Goal: Task Accomplishment & Management: Manage account settings

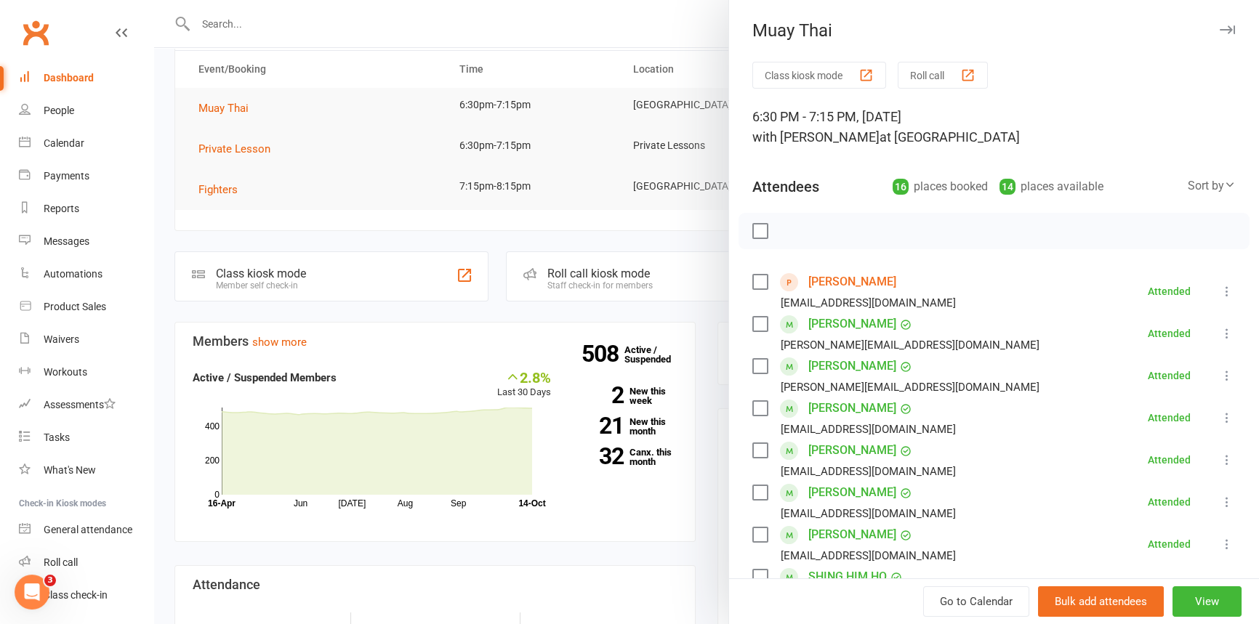
click at [592, 23] on div at bounding box center [706, 312] width 1105 height 624
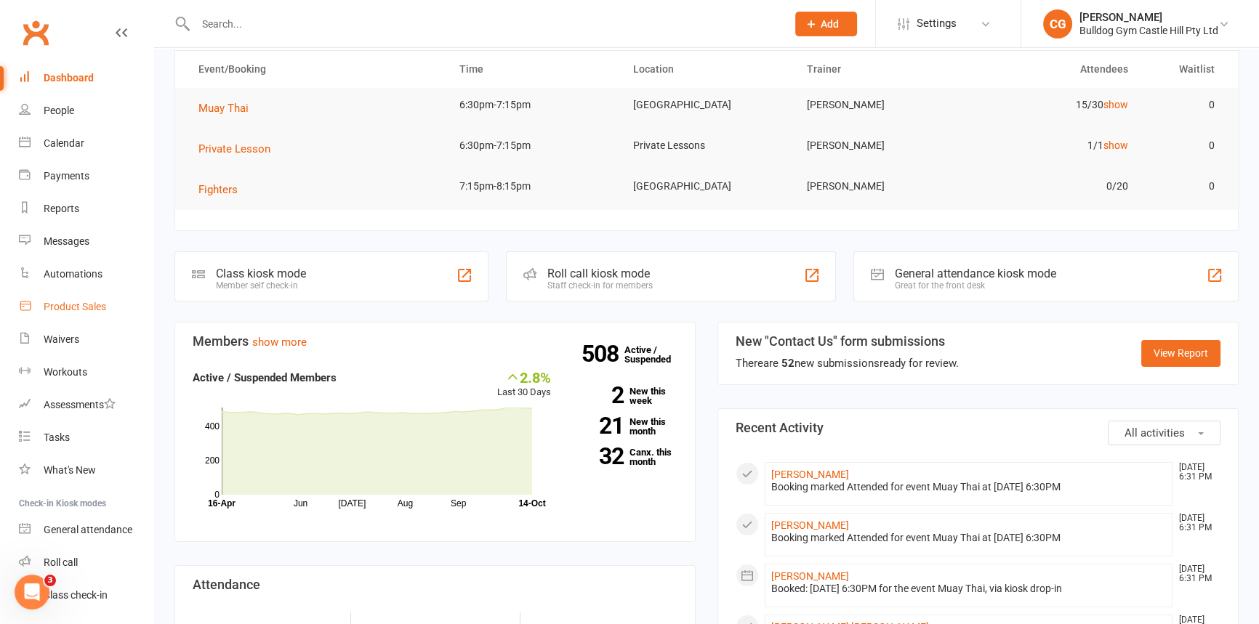
click at [79, 307] on div "Product Sales" at bounding box center [75, 307] width 63 height 12
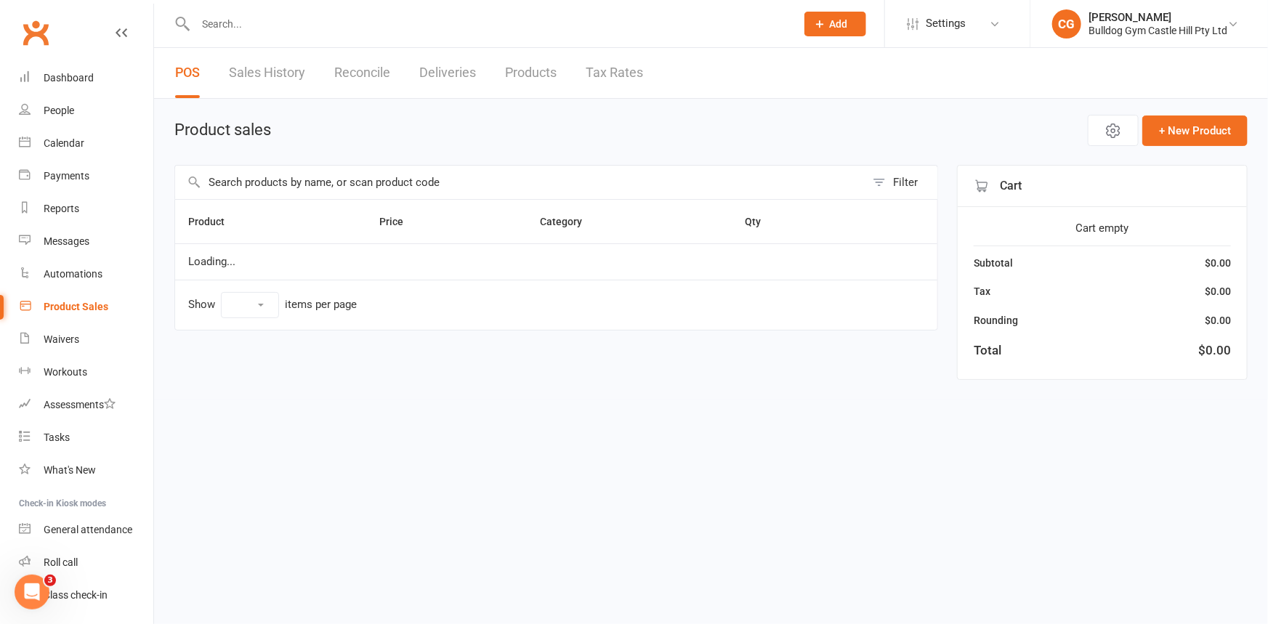
select select "100"
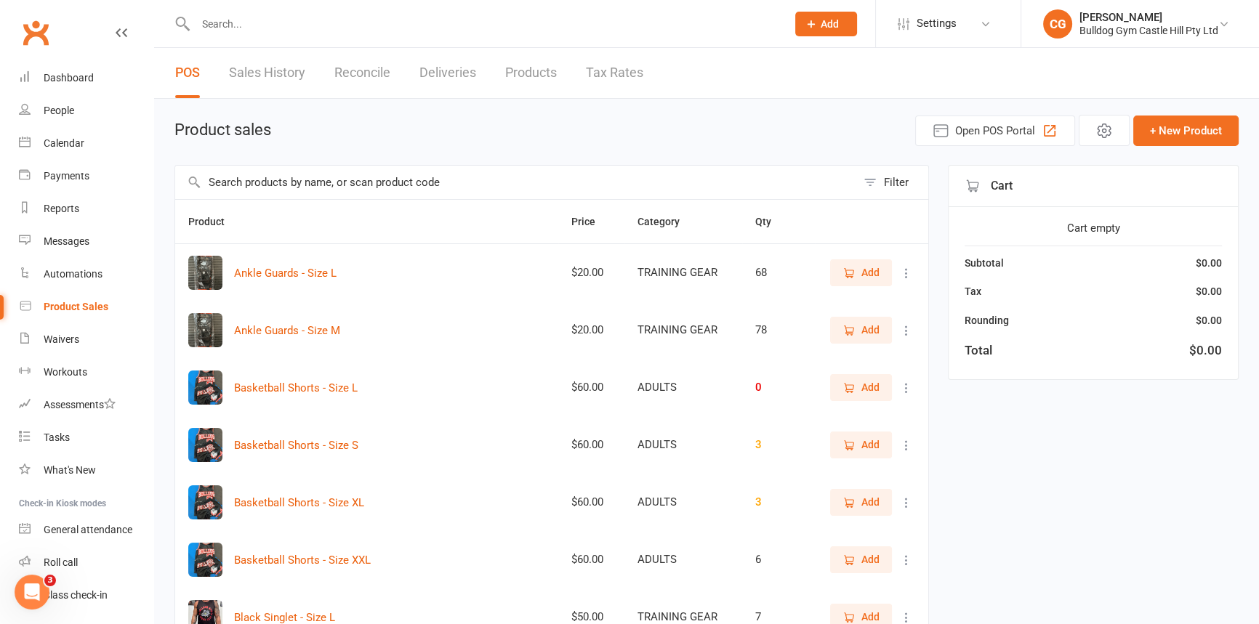
click at [488, 189] on input "text" at bounding box center [515, 182] width 681 height 33
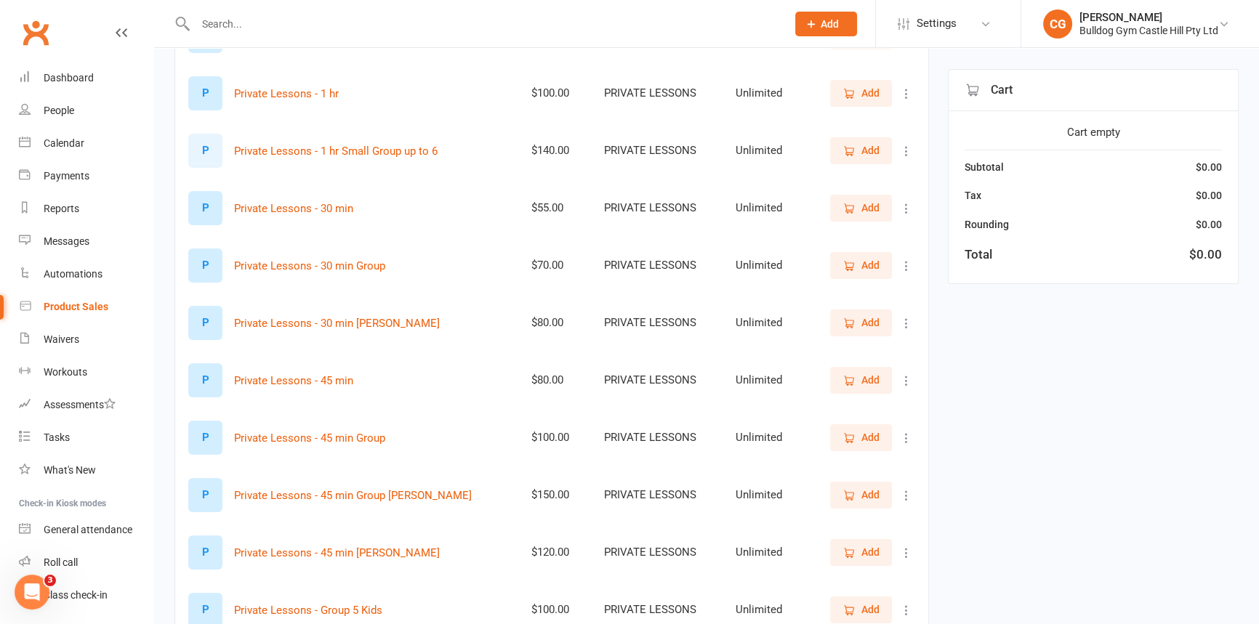
scroll to position [264, 0]
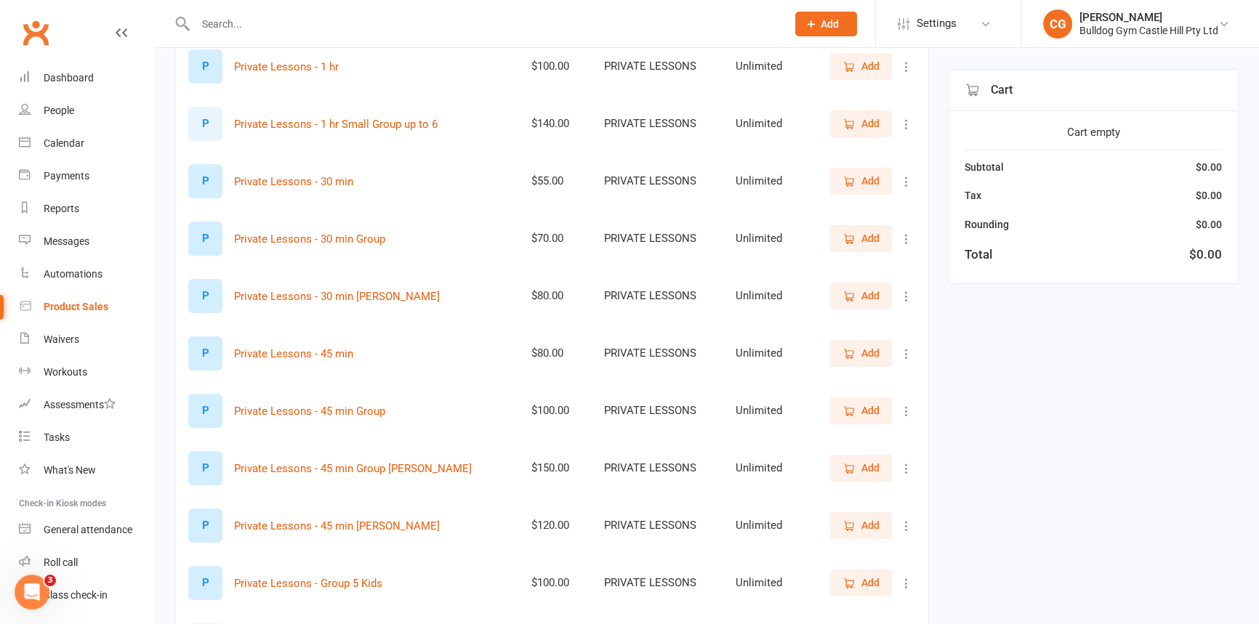
type input "priv"
click at [841, 348] on button "Add" at bounding box center [861, 353] width 62 height 26
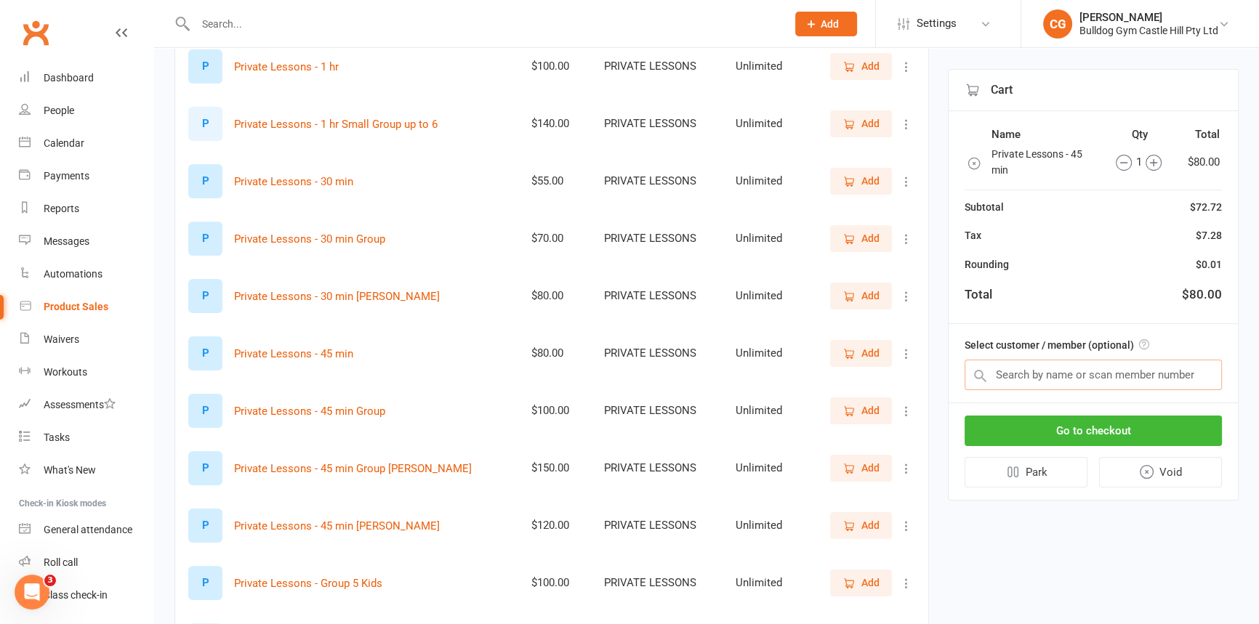
click at [1053, 371] on input "text" at bounding box center [1093, 375] width 257 height 31
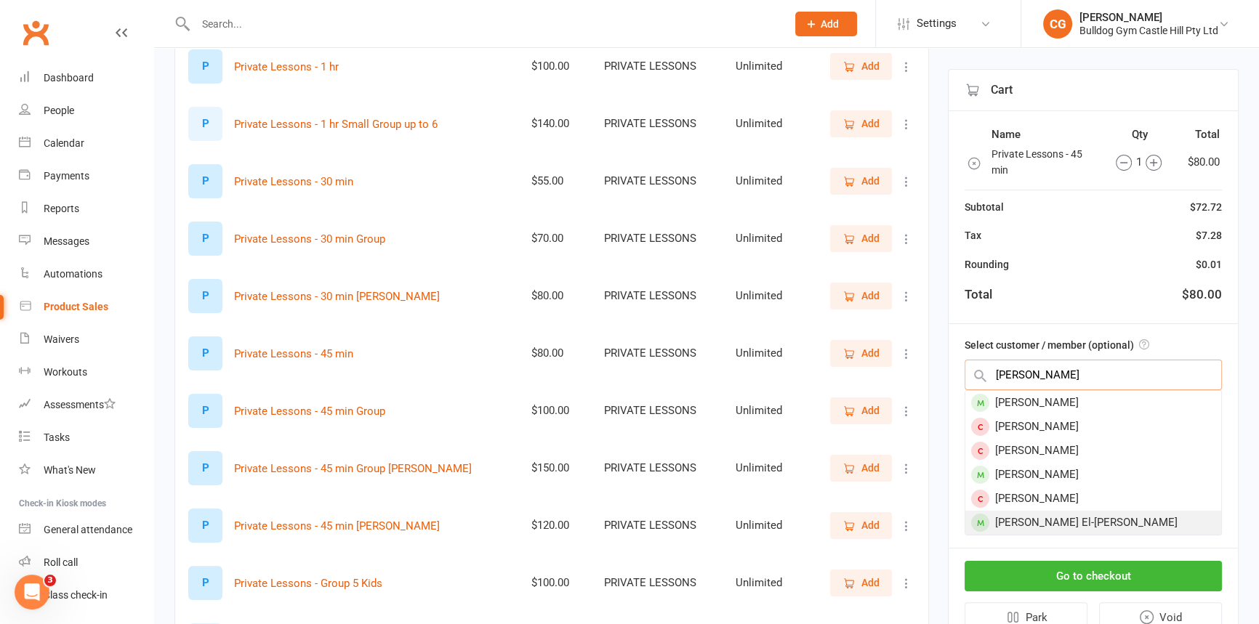
type input "isaac"
click at [1040, 512] on div "Isaac El-khoury" at bounding box center [1093, 523] width 256 height 24
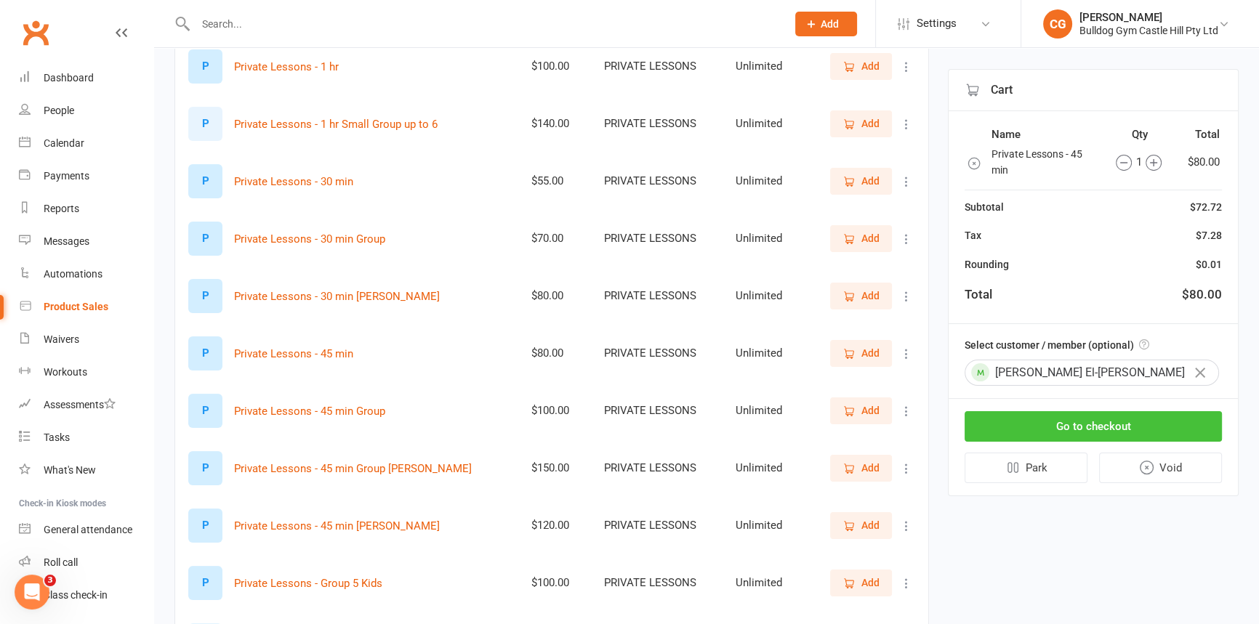
click at [1068, 422] on button "Go to checkout" at bounding box center [1093, 426] width 257 height 31
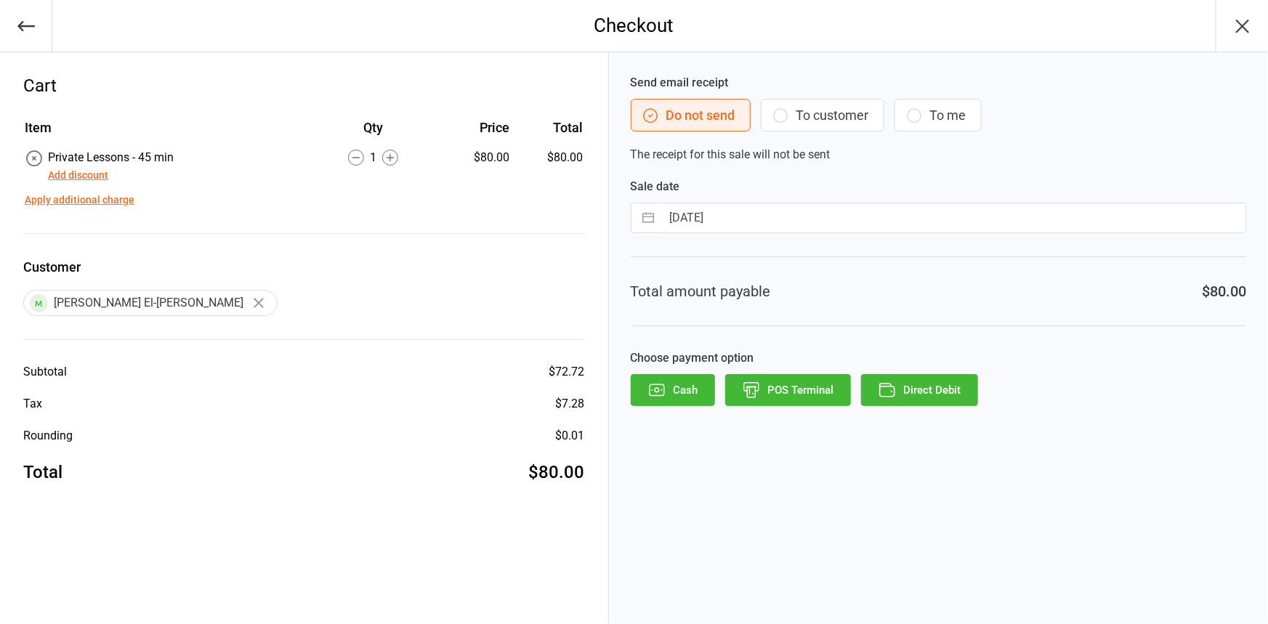
click at [760, 385] on icon "button" at bounding box center [751, 390] width 19 height 19
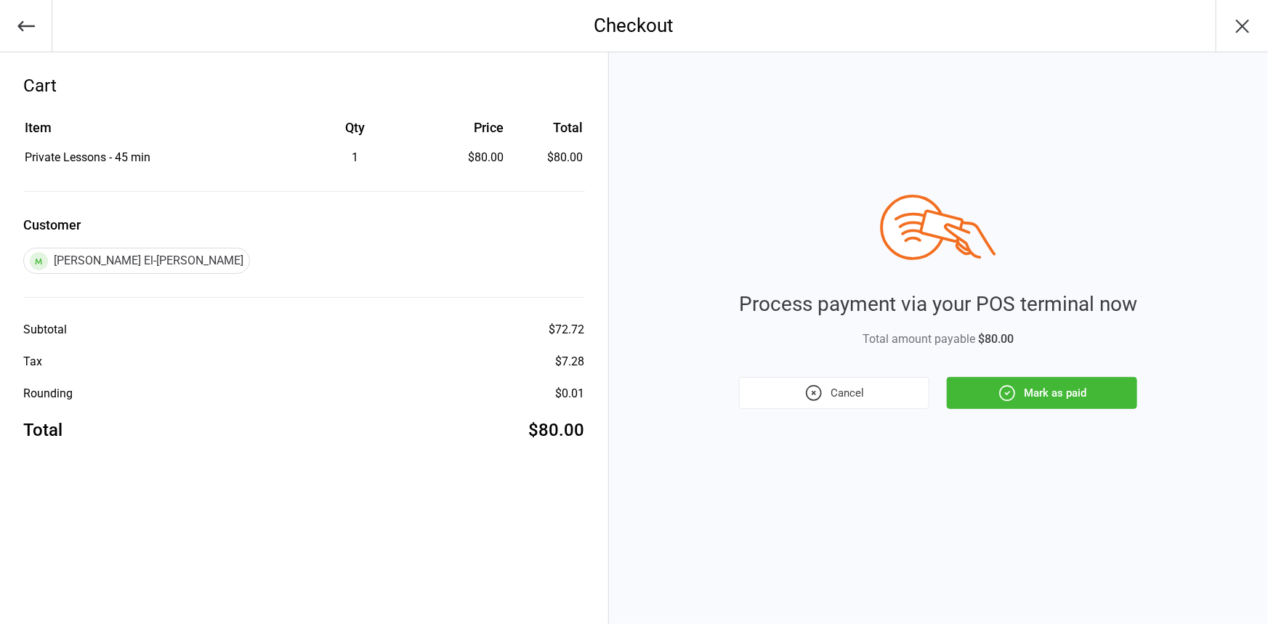
click at [1028, 397] on button "Mark as paid" at bounding box center [1042, 393] width 190 height 32
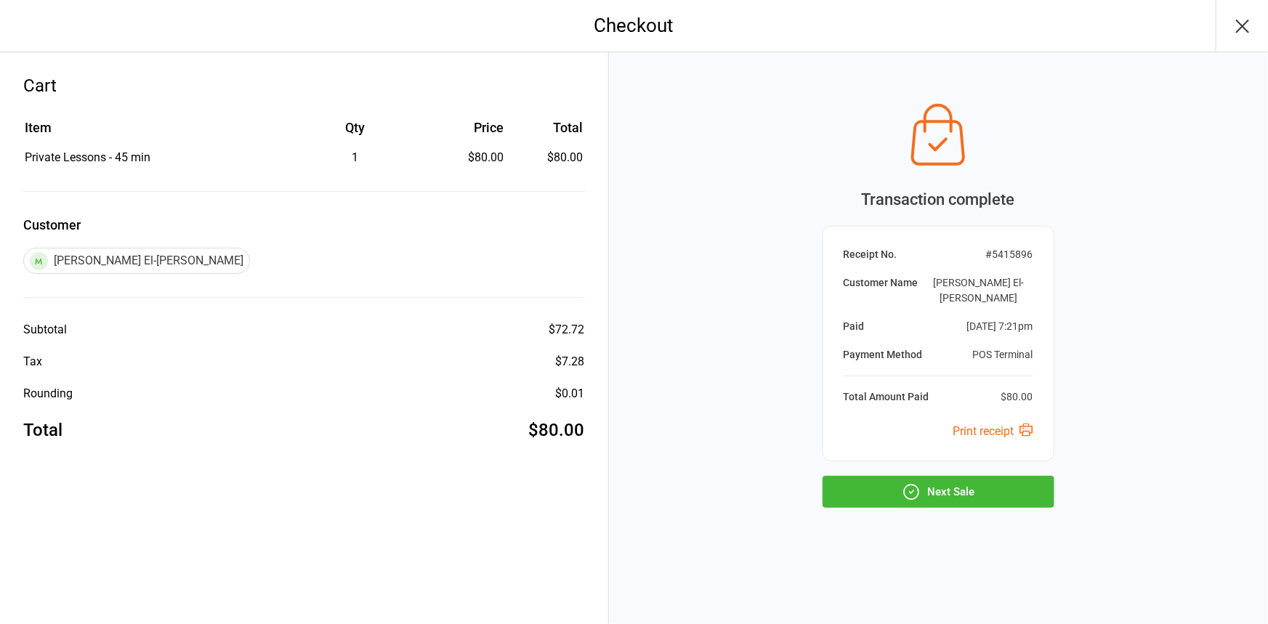
click at [980, 486] on button "Next Sale" at bounding box center [939, 492] width 232 height 32
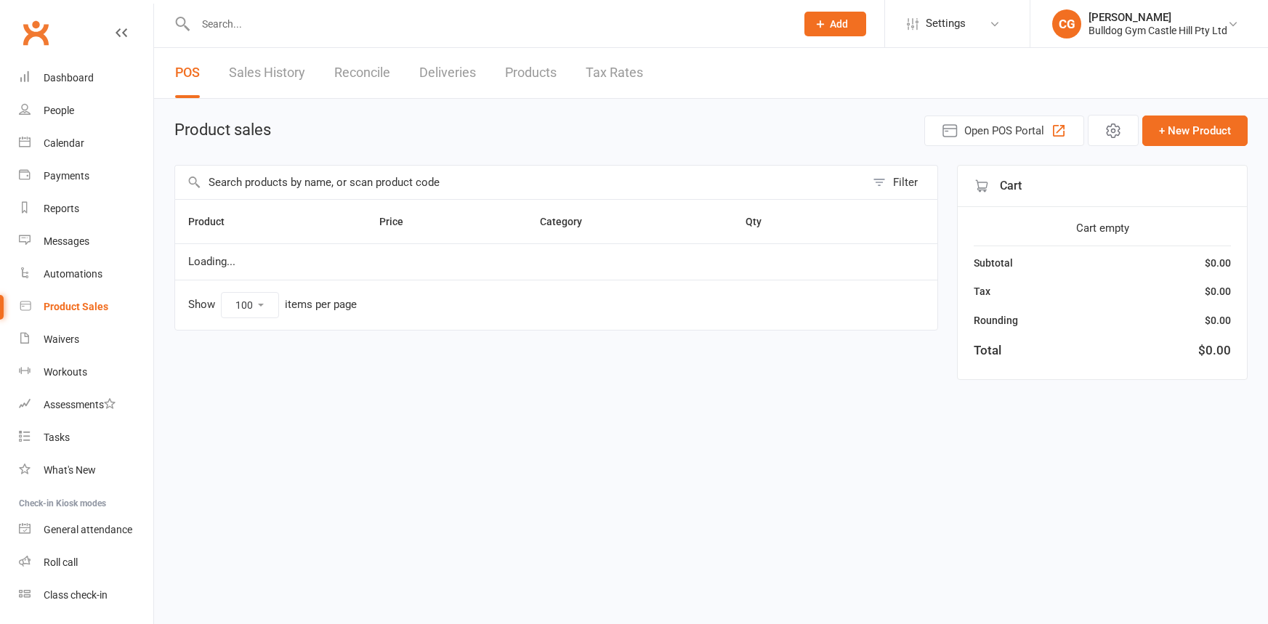
select select "100"
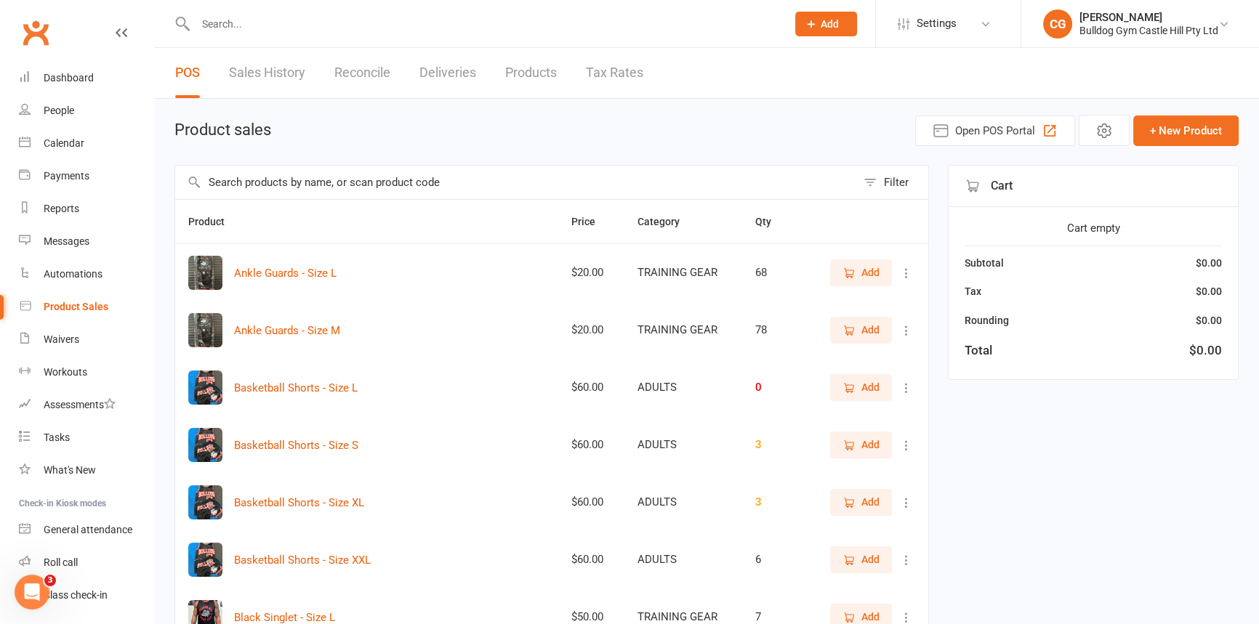
click at [292, 185] on input "text" at bounding box center [515, 182] width 681 height 33
click at [339, 177] on input "text" at bounding box center [515, 182] width 681 height 33
click at [64, 110] on div "People" at bounding box center [59, 111] width 31 height 12
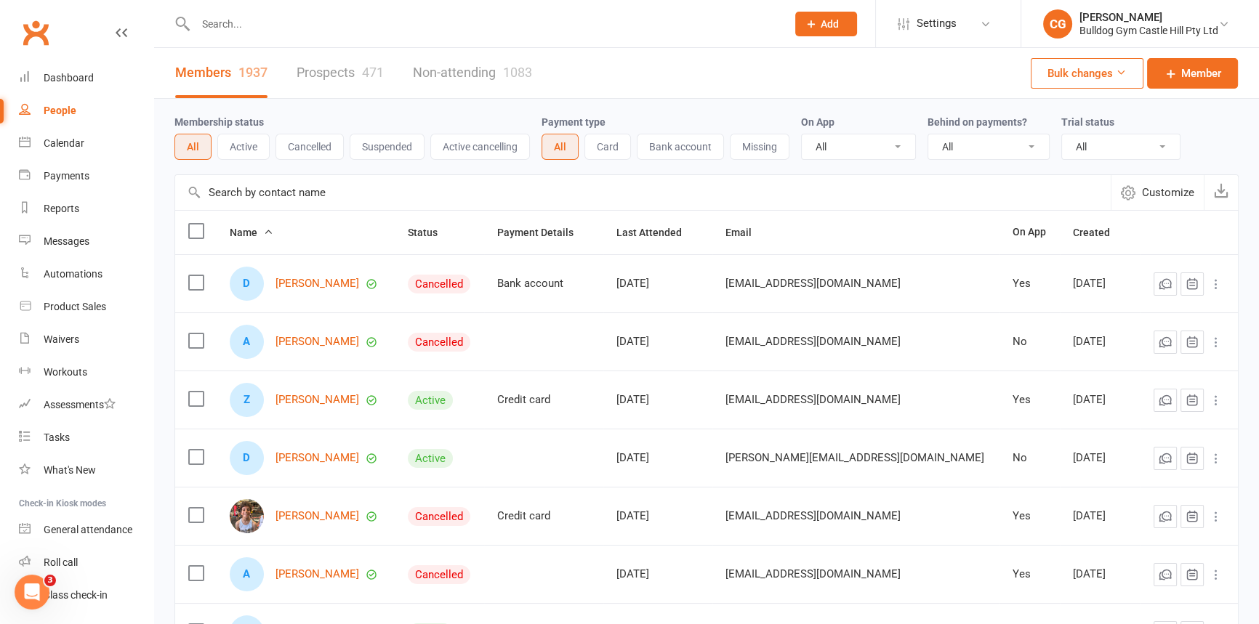
click at [227, 26] on input "text" at bounding box center [483, 24] width 585 height 20
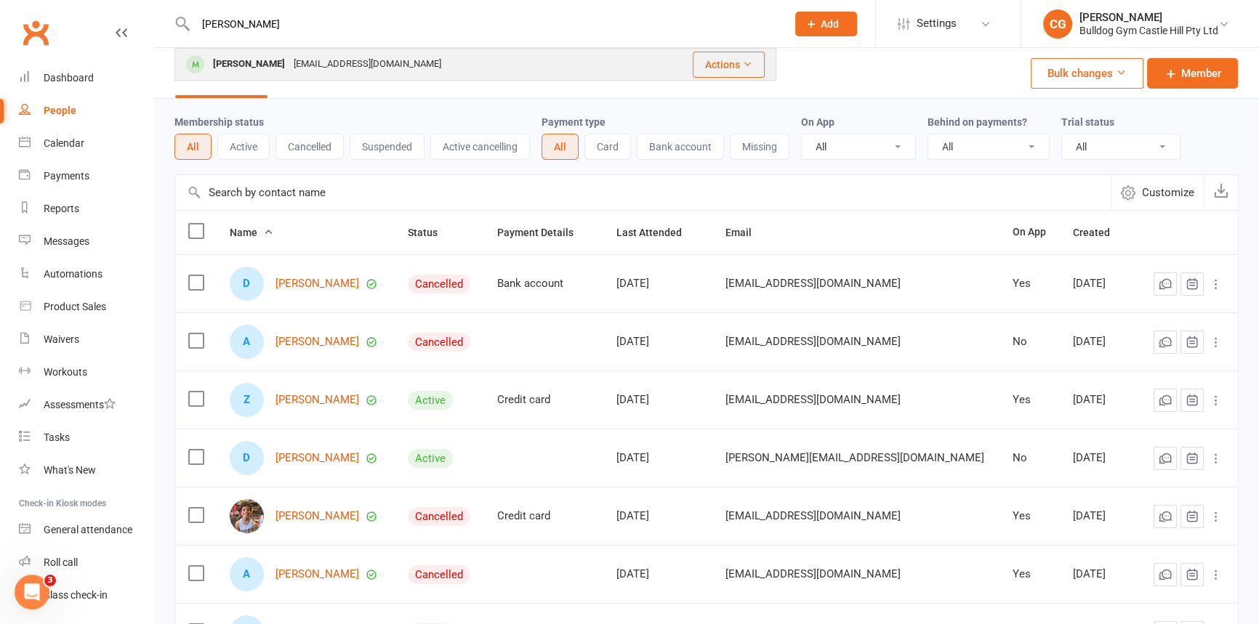
type input "rutva"
click at [230, 64] on div "[PERSON_NAME]" at bounding box center [249, 64] width 81 height 21
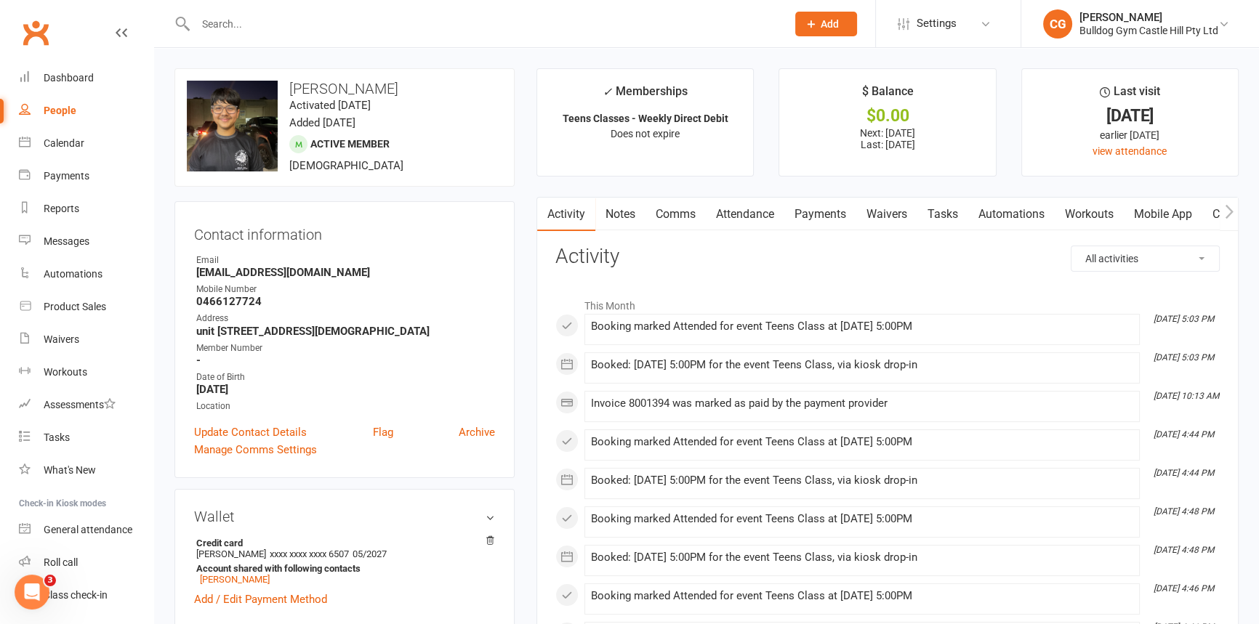
scroll to position [264, 0]
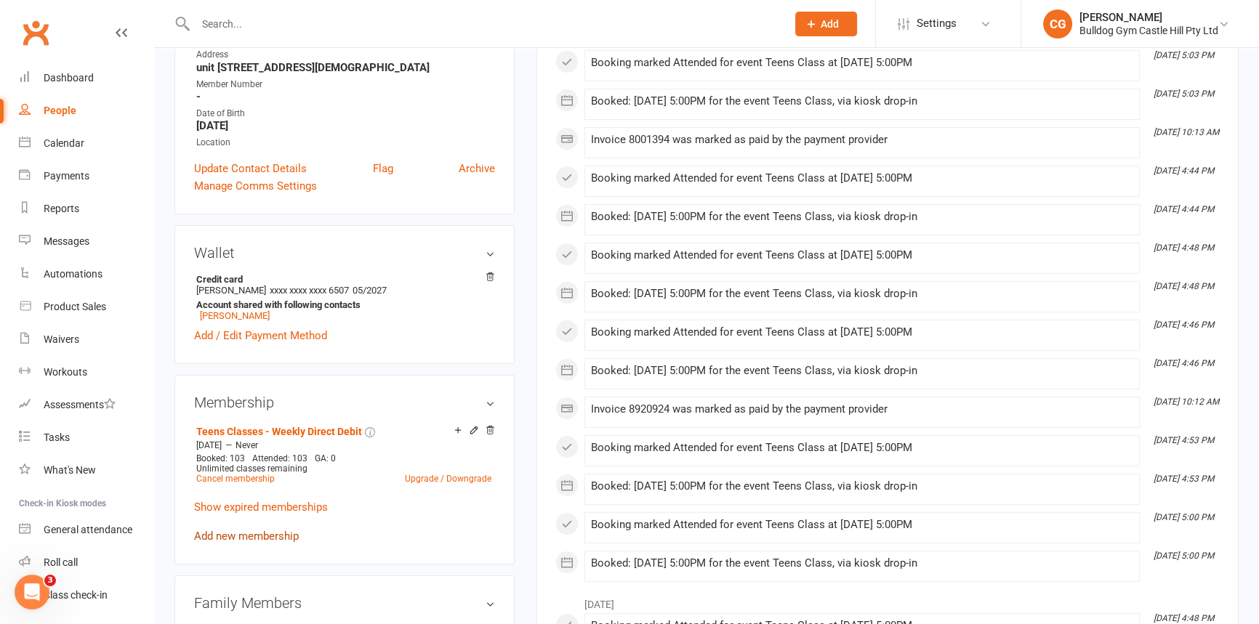
click at [248, 534] on link "Add new membership" at bounding box center [246, 536] width 105 height 13
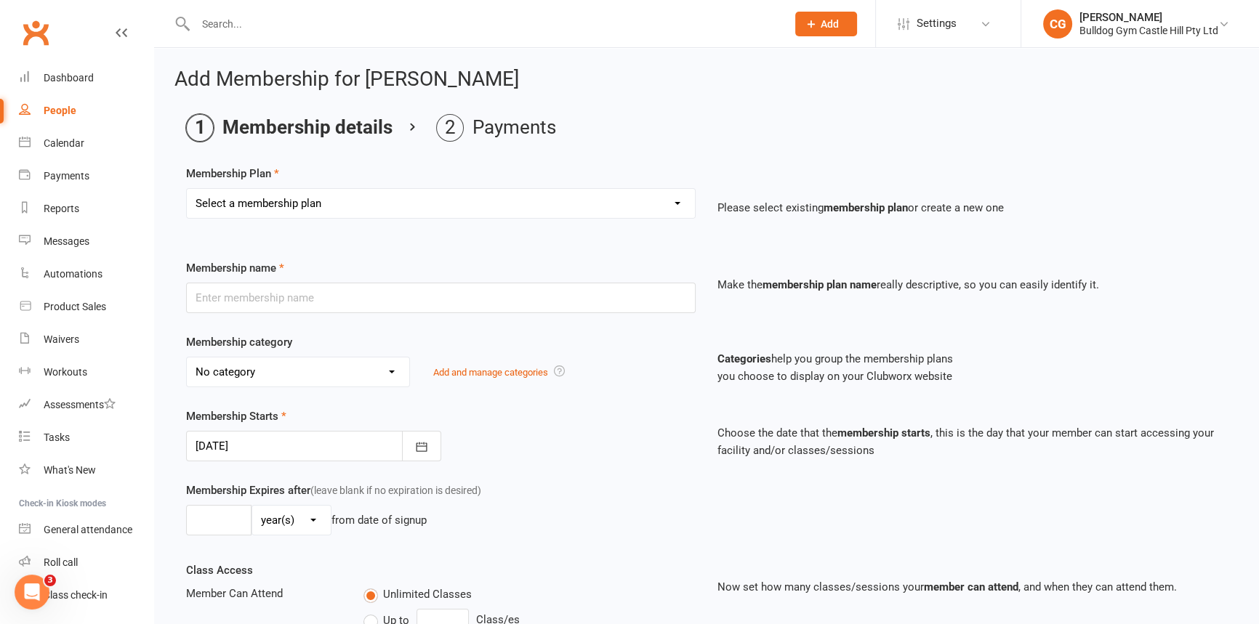
click at [501, 209] on select "Select a membership plan Create new Membership Plan Adults Class - Casual Visit…" at bounding box center [441, 203] width 508 height 29
select select "58"
click at [187, 189] on select "Select a membership plan Create new Membership Plan Adults Class - Casual Visit…" at bounding box center [441, 203] width 508 height 29
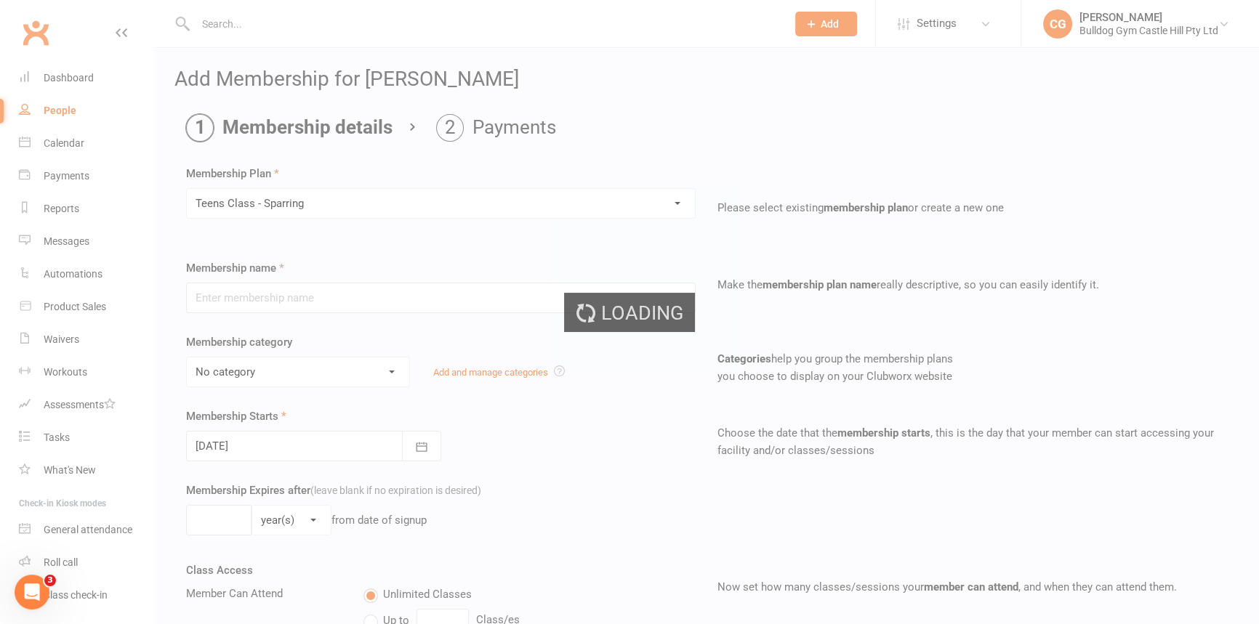
type input "Teens Class - Sparring"
select select "34"
type input "1"
select select "2"
type input "1"
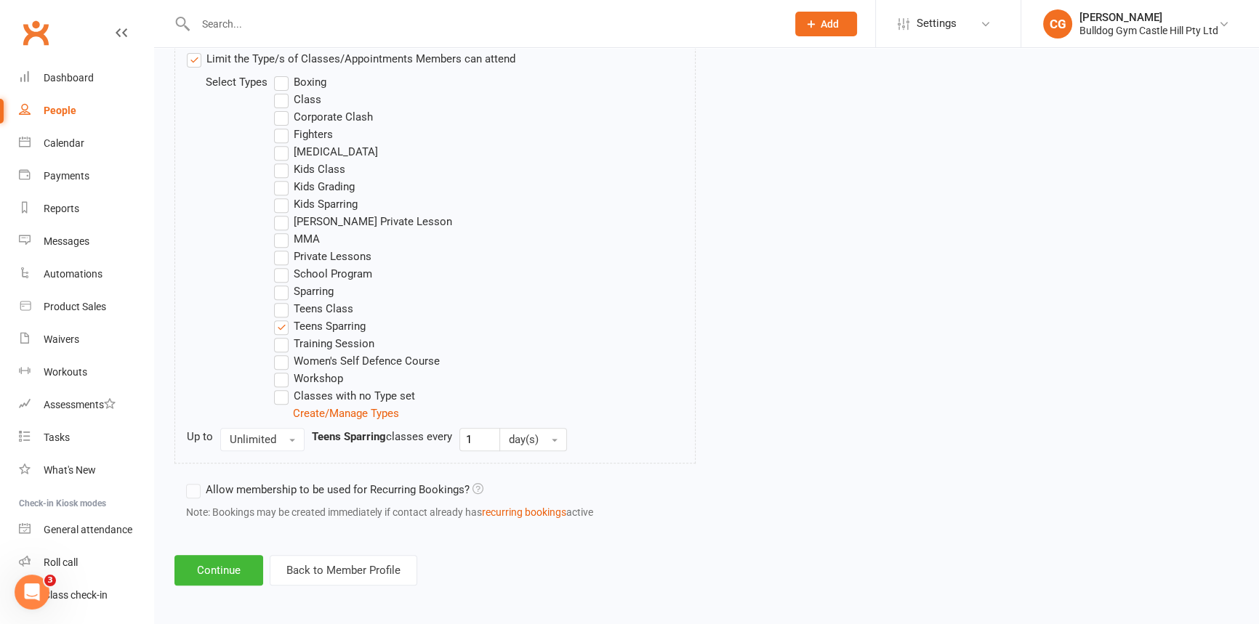
scroll to position [740, 0]
click at [246, 565] on button "Continue" at bounding box center [218, 568] width 89 height 31
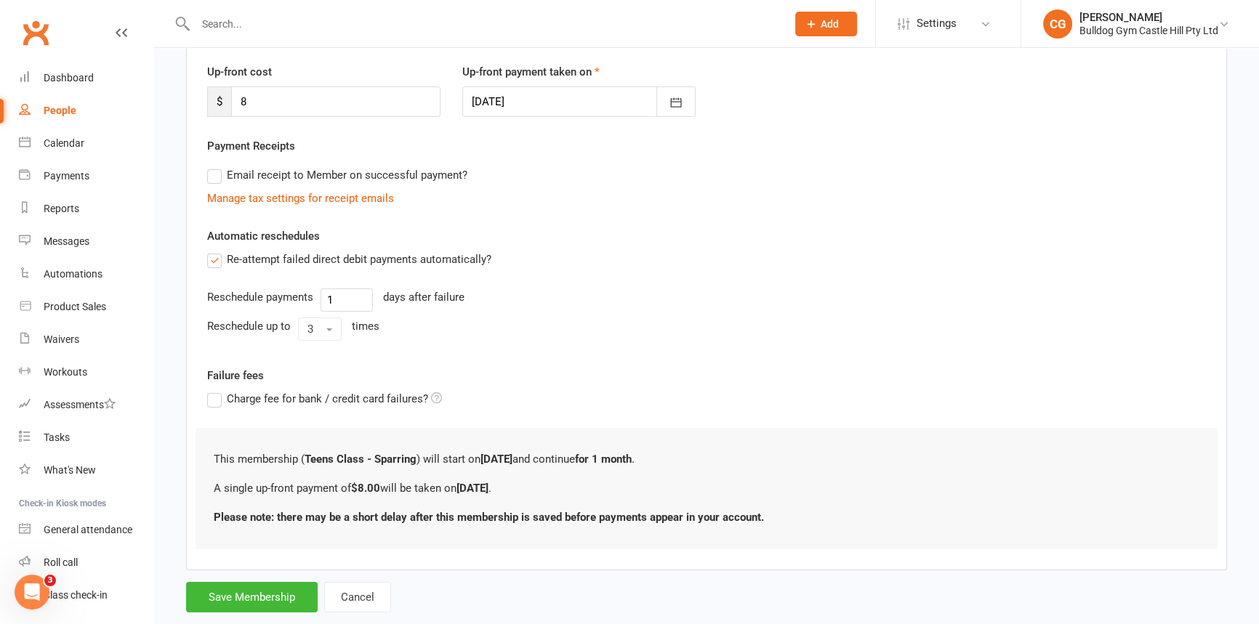
scroll to position [225, 0]
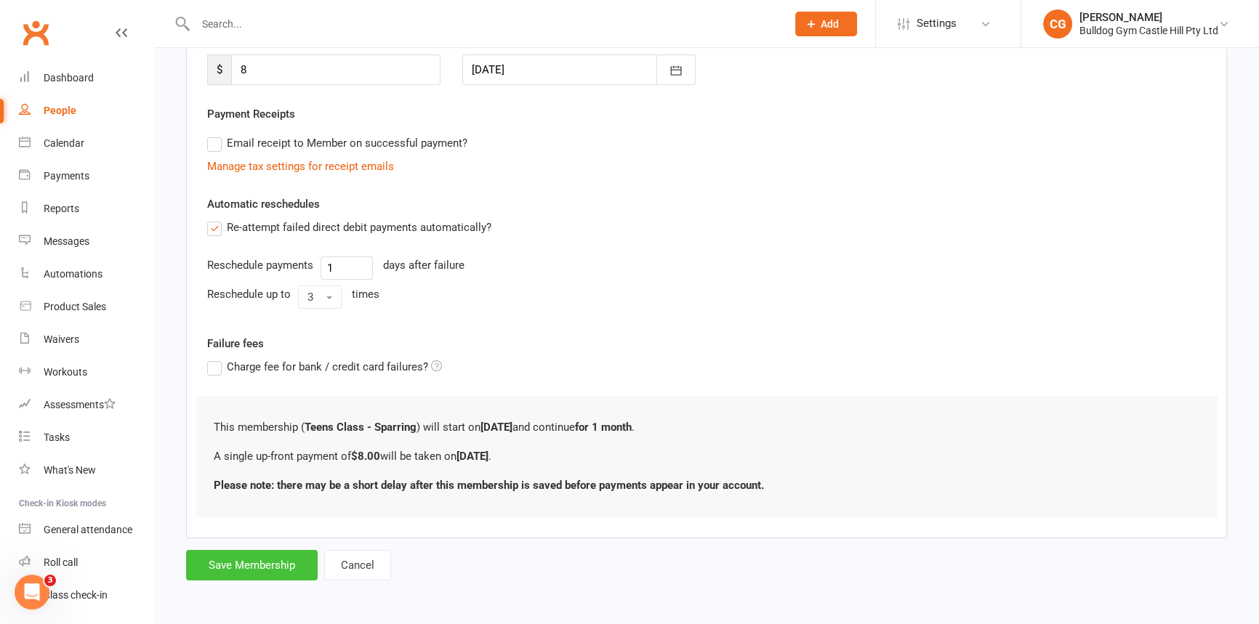
click at [285, 568] on button "Save Membership" at bounding box center [252, 565] width 132 height 31
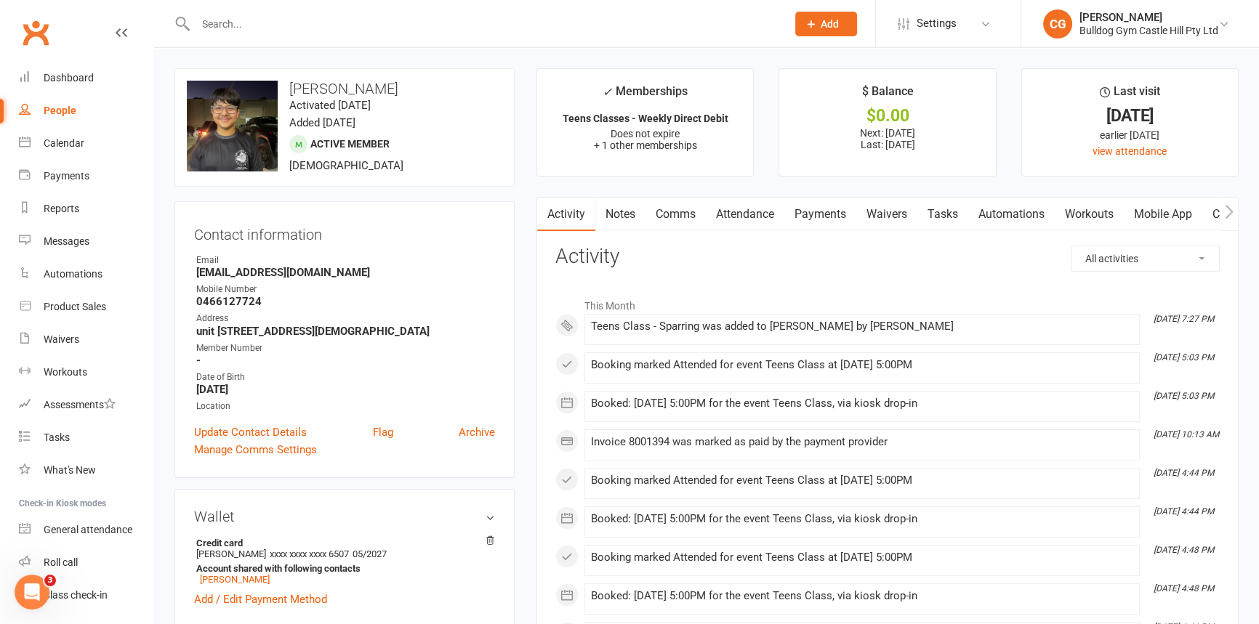
click at [822, 216] on link "Payments" at bounding box center [820, 214] width 72 height 33
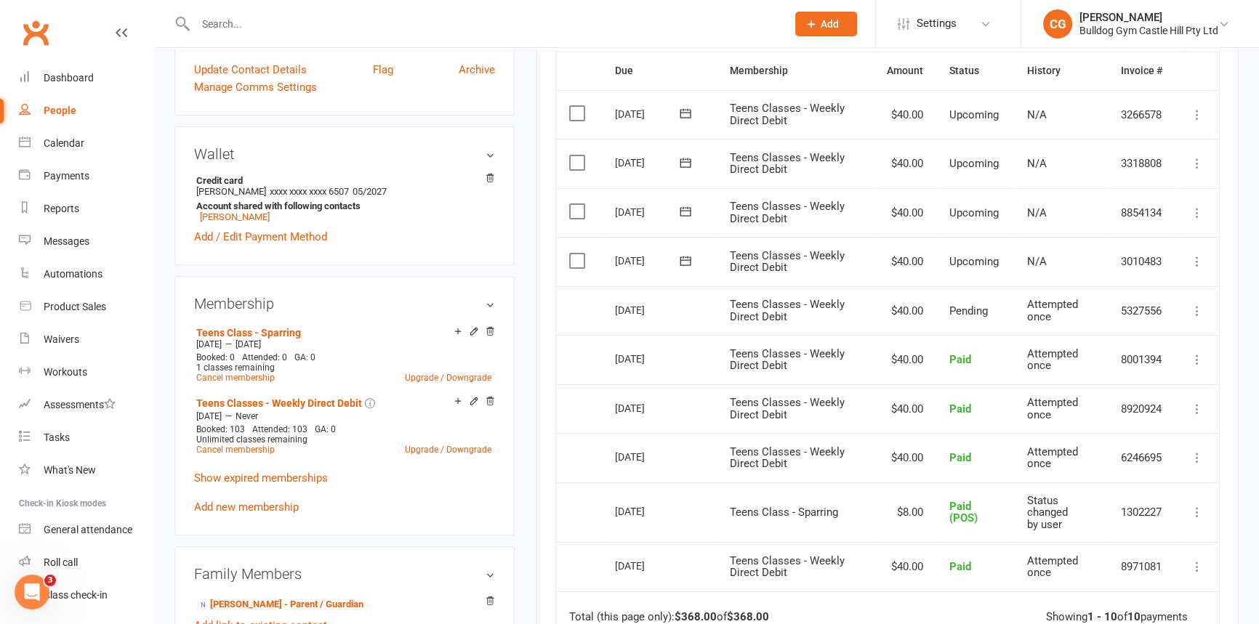
scroll to position [371, 0]
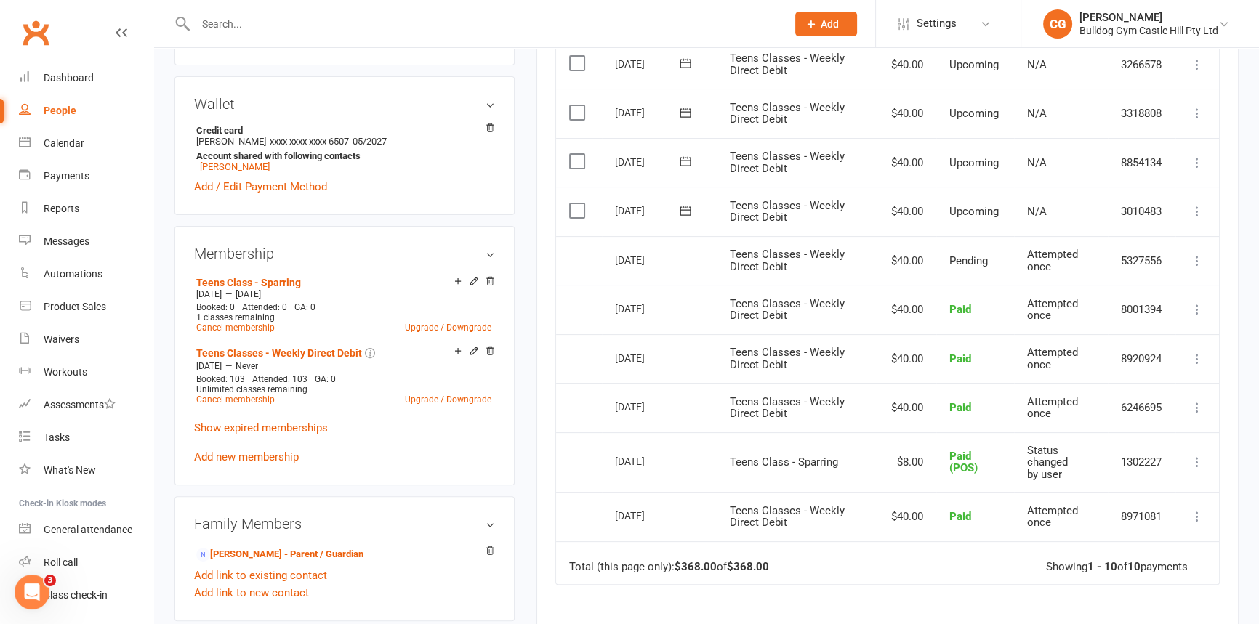
scroll to position [414, 0]
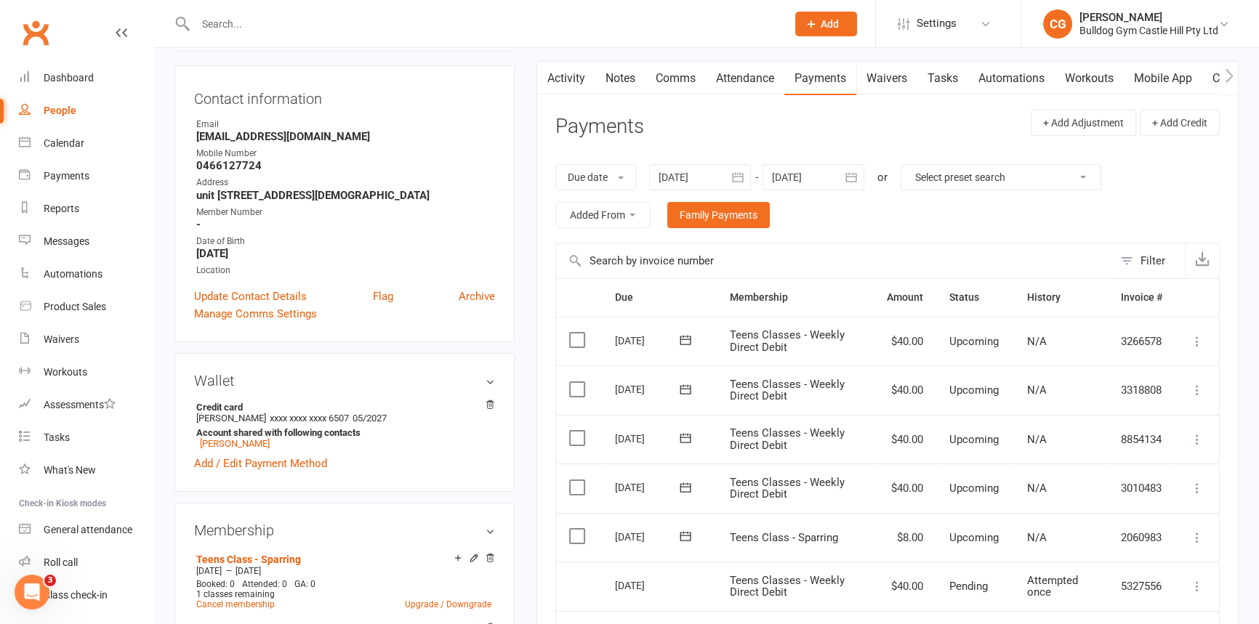
scroll to position [396, 0]
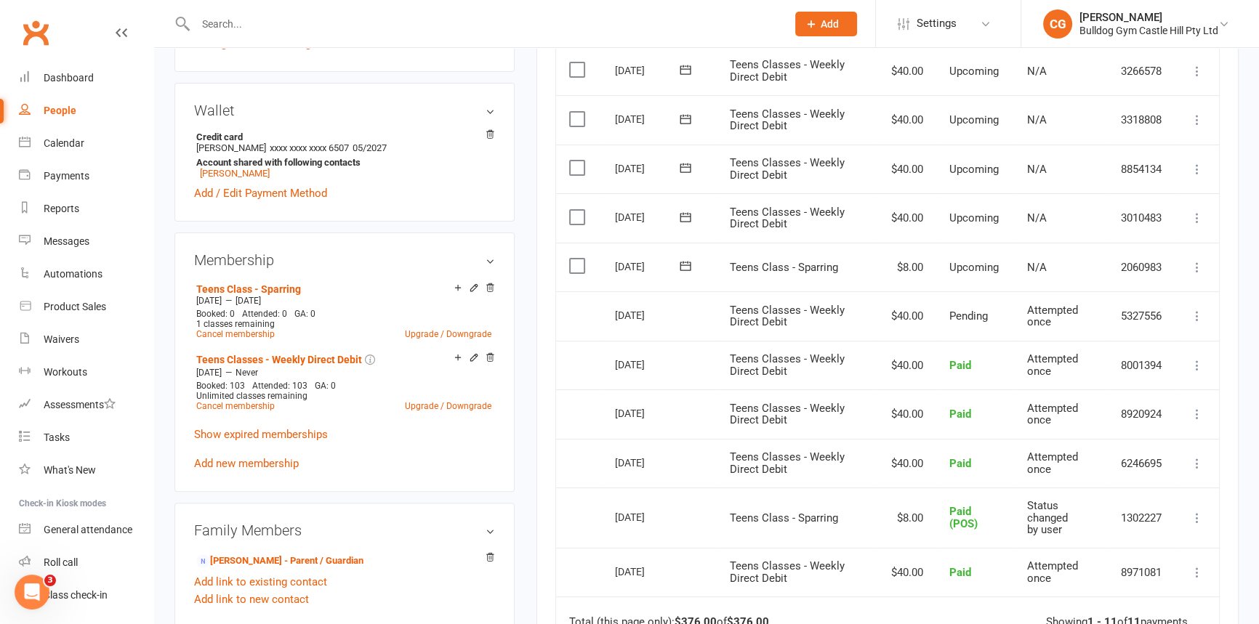
scroll to position [392, 0]
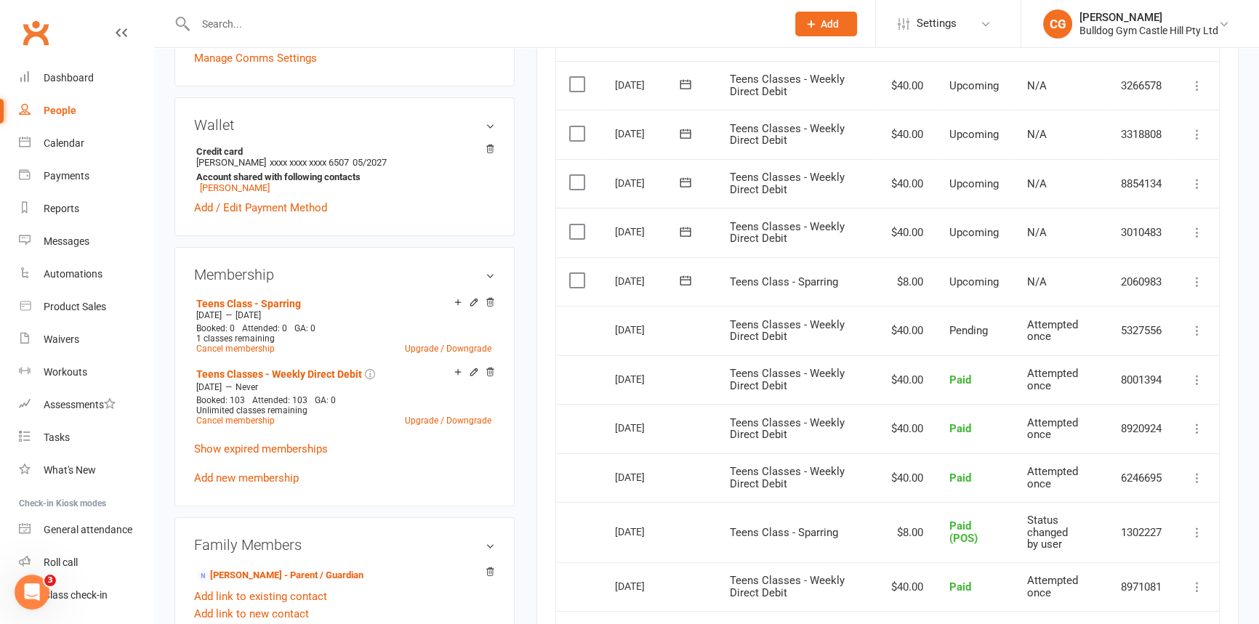
click at [1194, 278] on icon at bounding box center [1197, 282] width 15 height 15
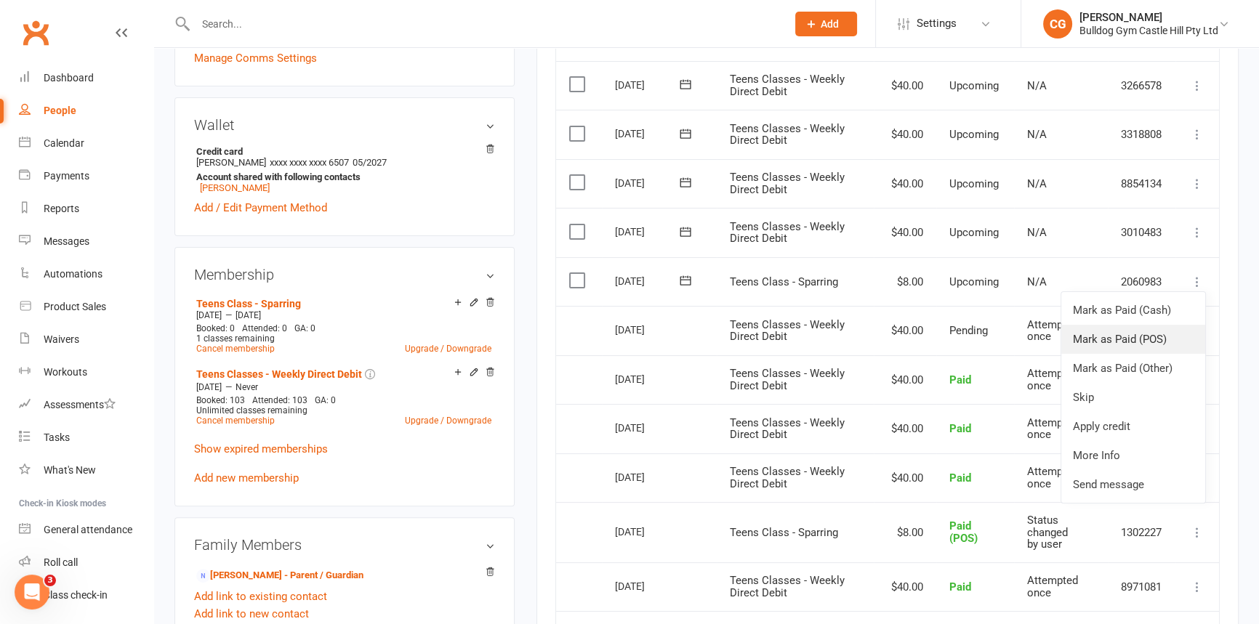
click at [1141, 335] on link "Mark as Paid (POS)" at bounding box center [1133, 339] width 144 height 29
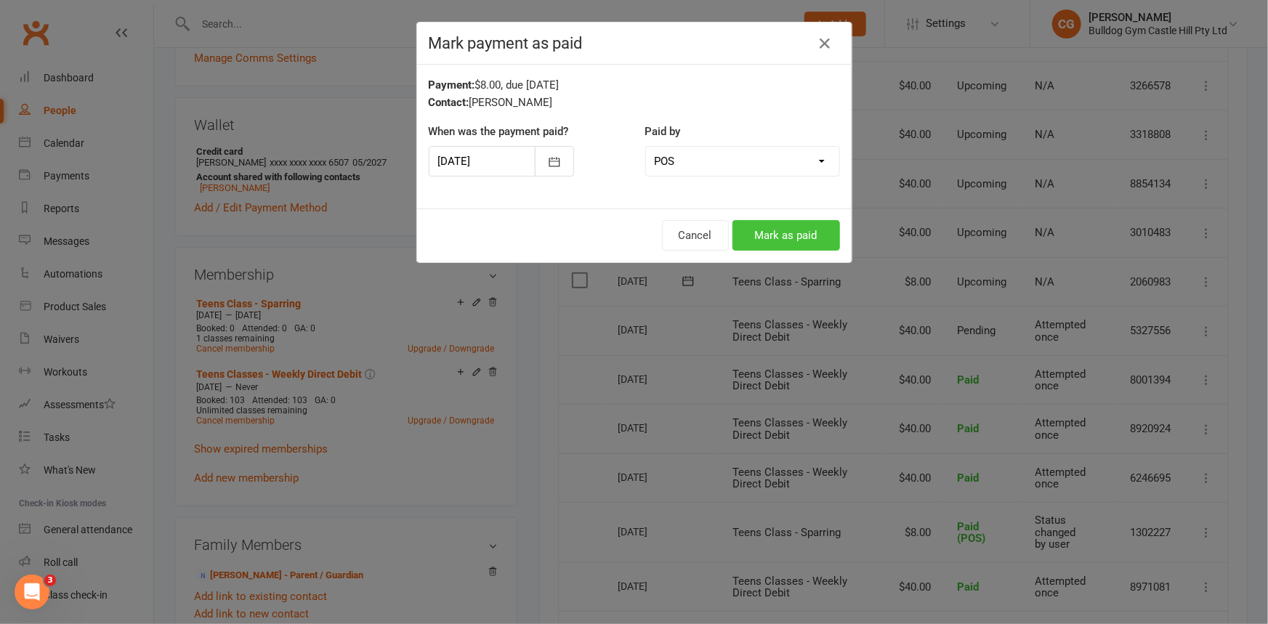
click at [769, 228] on button "Mark as paid" at bounding box center [787, 235] width 108 height 31
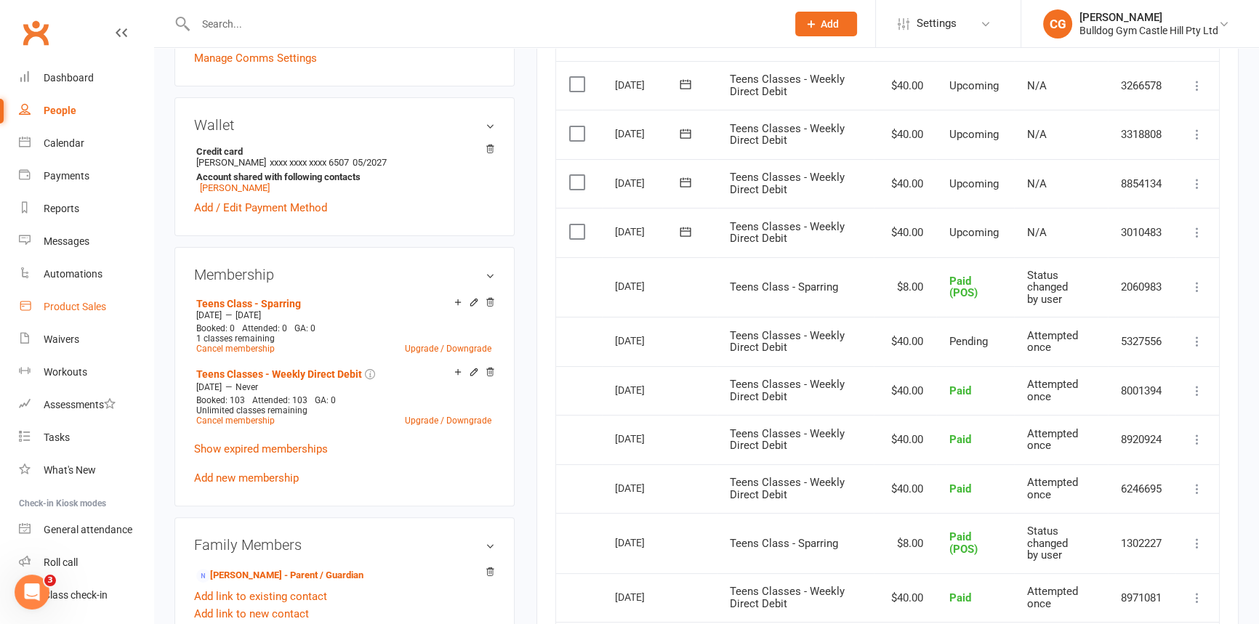
click at [116, 308] on link "Product Sales" at bounding box center [86, 307] width 134 height 33
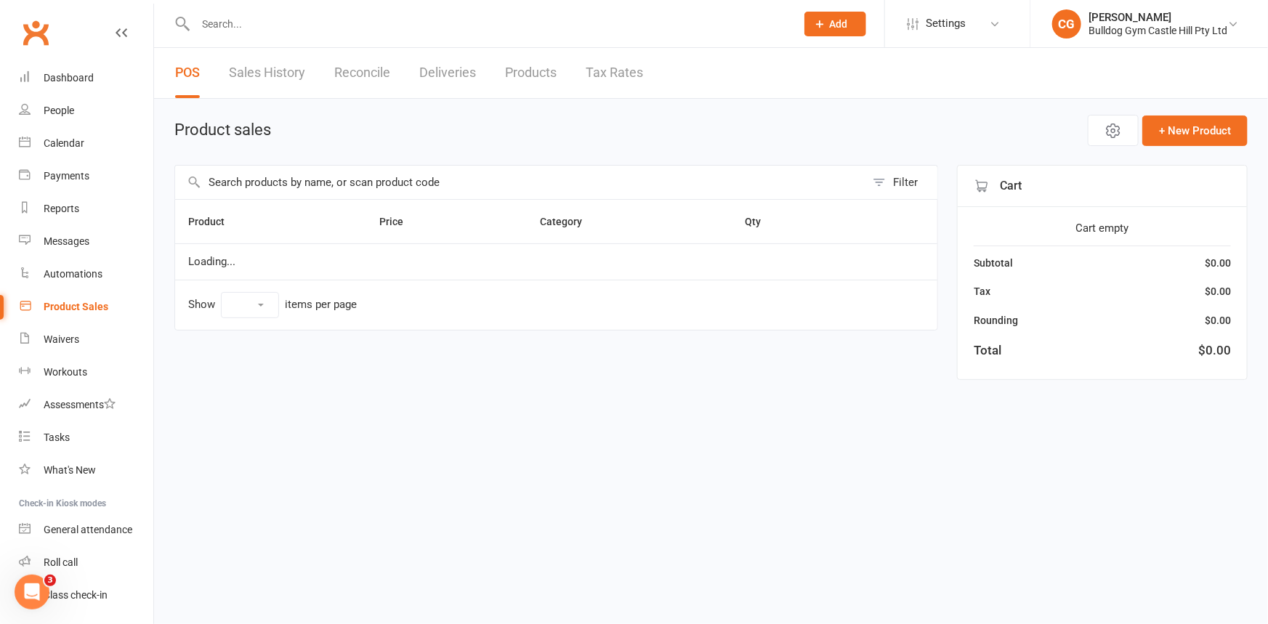
select select "100"
click at [358, 186] on input "text" at bounding box center [520, 182] width 690 height 33
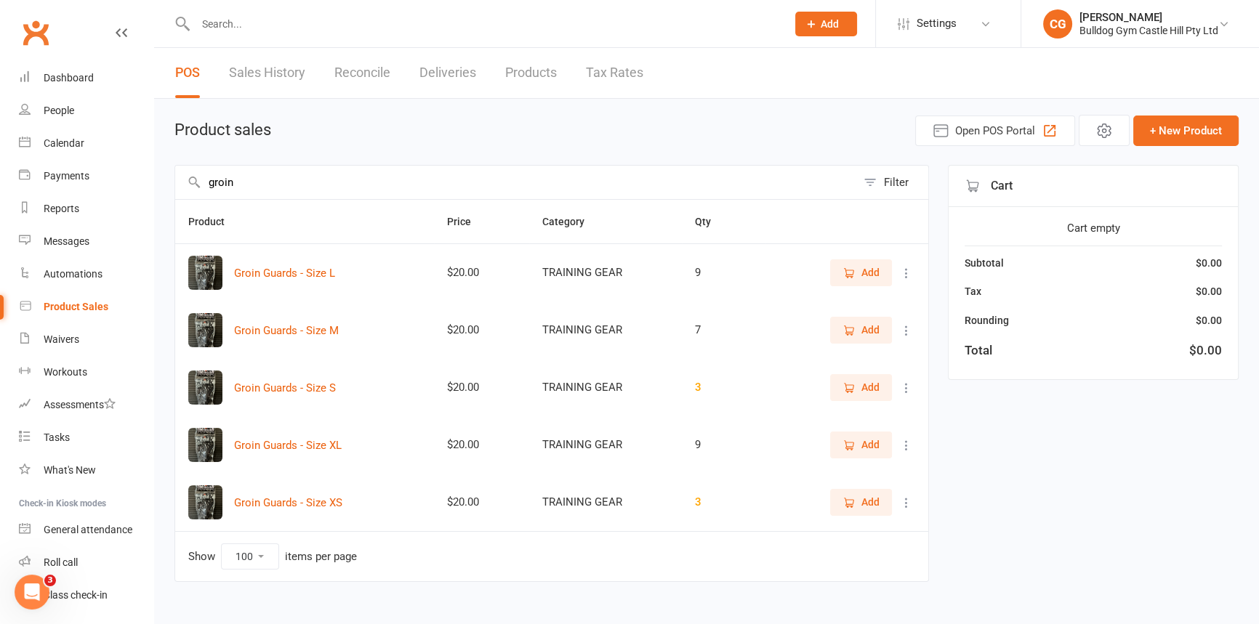
type input "groin"
click at [850, 326] on icon "button" at bounding box center [848, 330] width 13 height 13
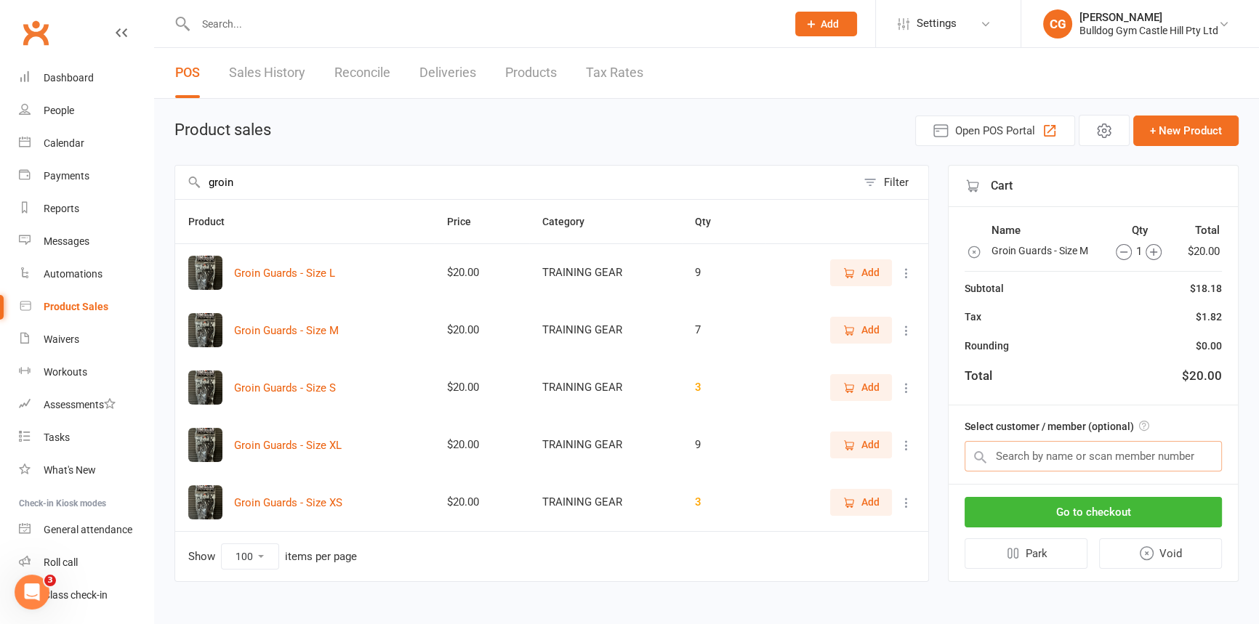
click at [1106, 456] on input "text" at bounding box center [1093, 456] width 257 height 31
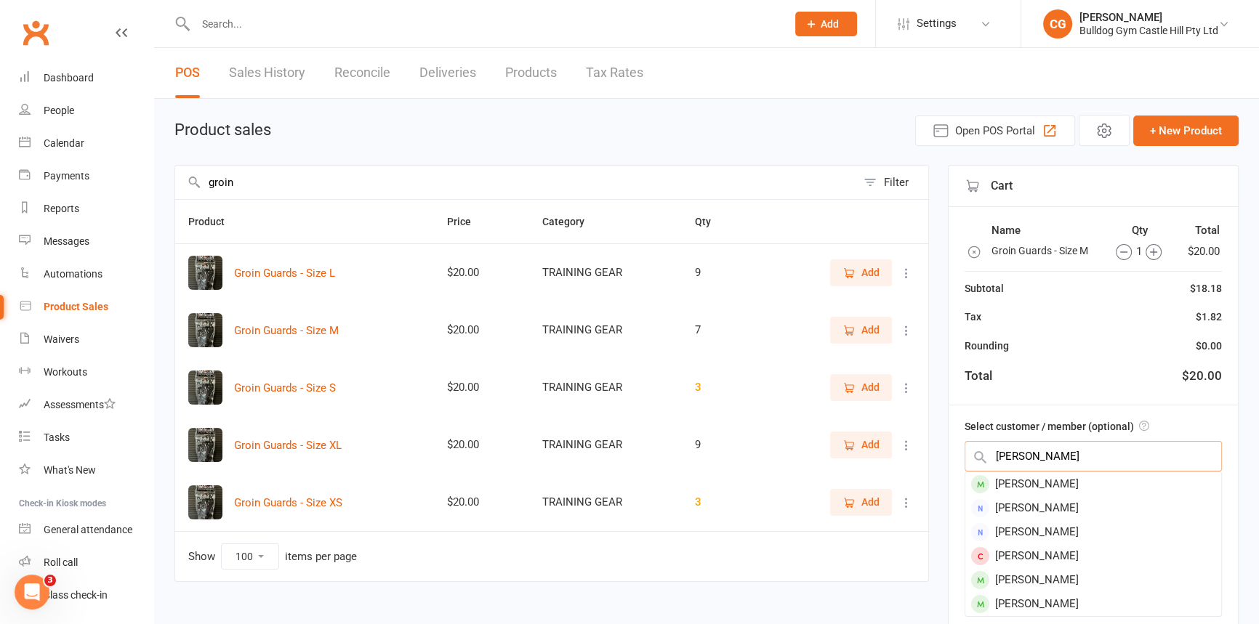
type input "kate fa"
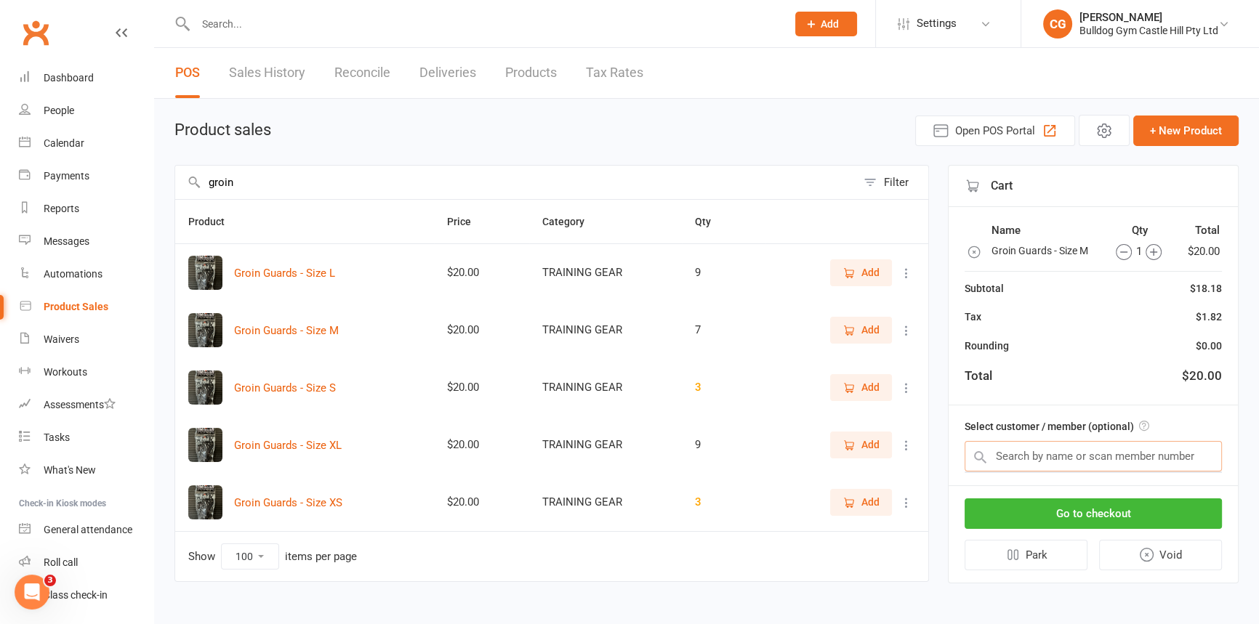
click at [1041, 454] on input "text" at bounding box center [1093, 456] width 257 height 31
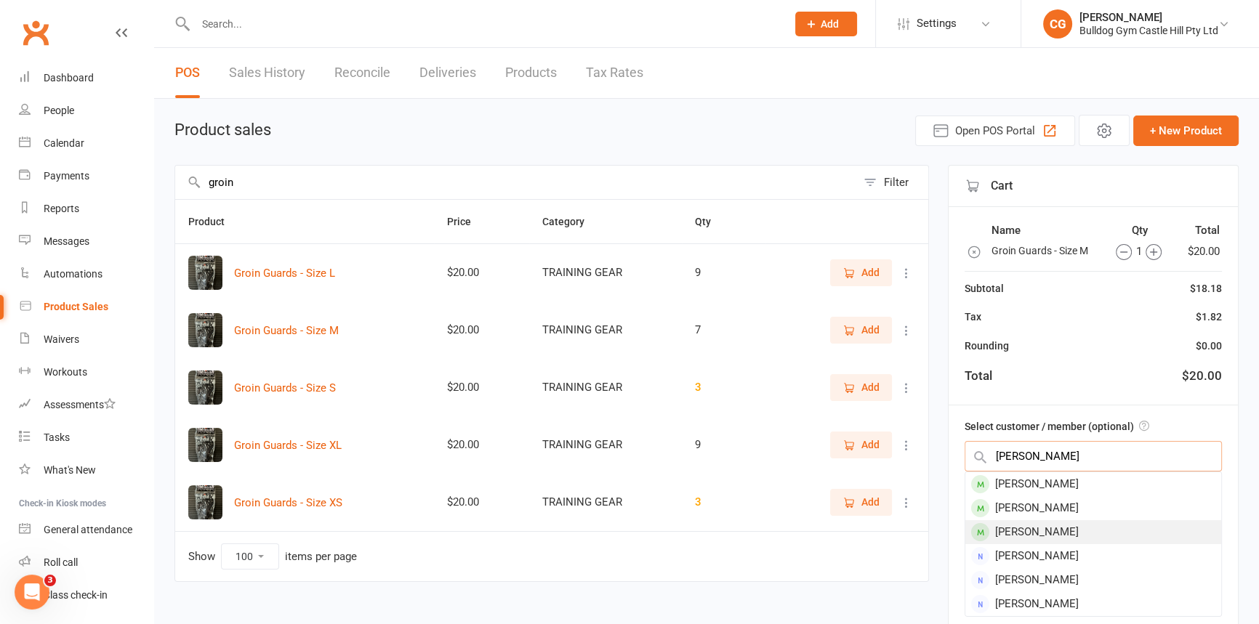
type input "kate"
drag, startPoint x: 1023, startPoint y: 523, endPoint x: 1068, endPoint y: 454, distance: 83.1
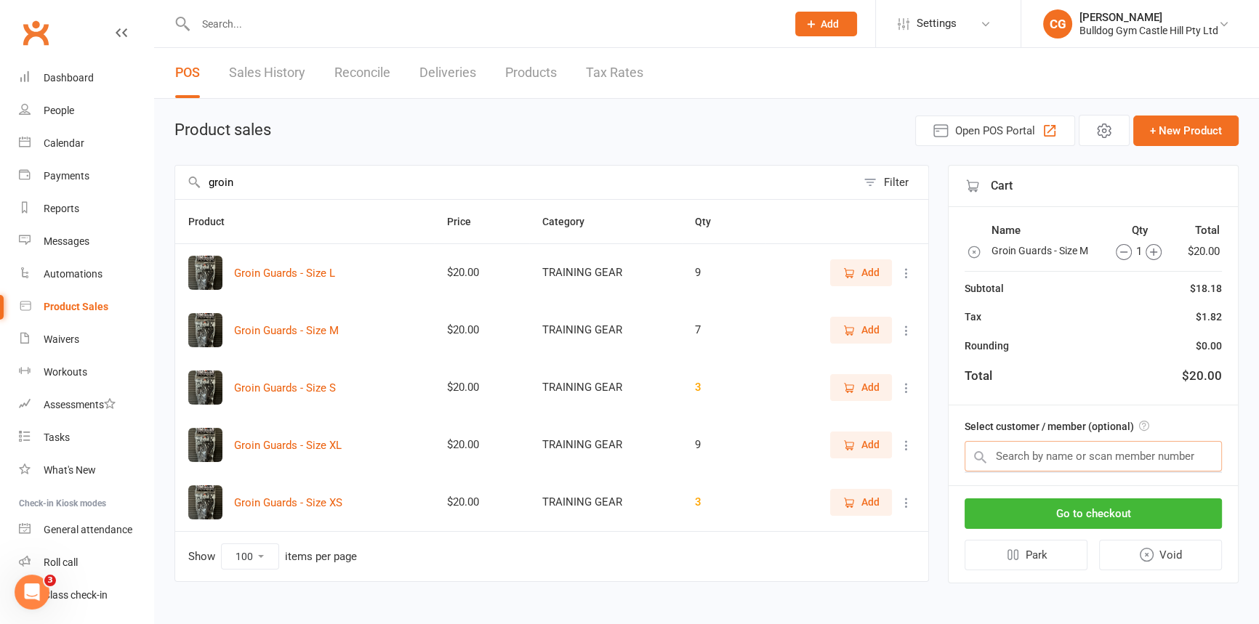
drag, startPoint x: 1068, startPoint y: 454, endPoint x: 1052, endPoint y: 458, distance: 16.6
click at [1044, 456] on input "text" at bounding box center [1093, 456] width 257 height 31
click at [1056, 458] on input "text" at bounding box center [1093, 456] width 257 height 31
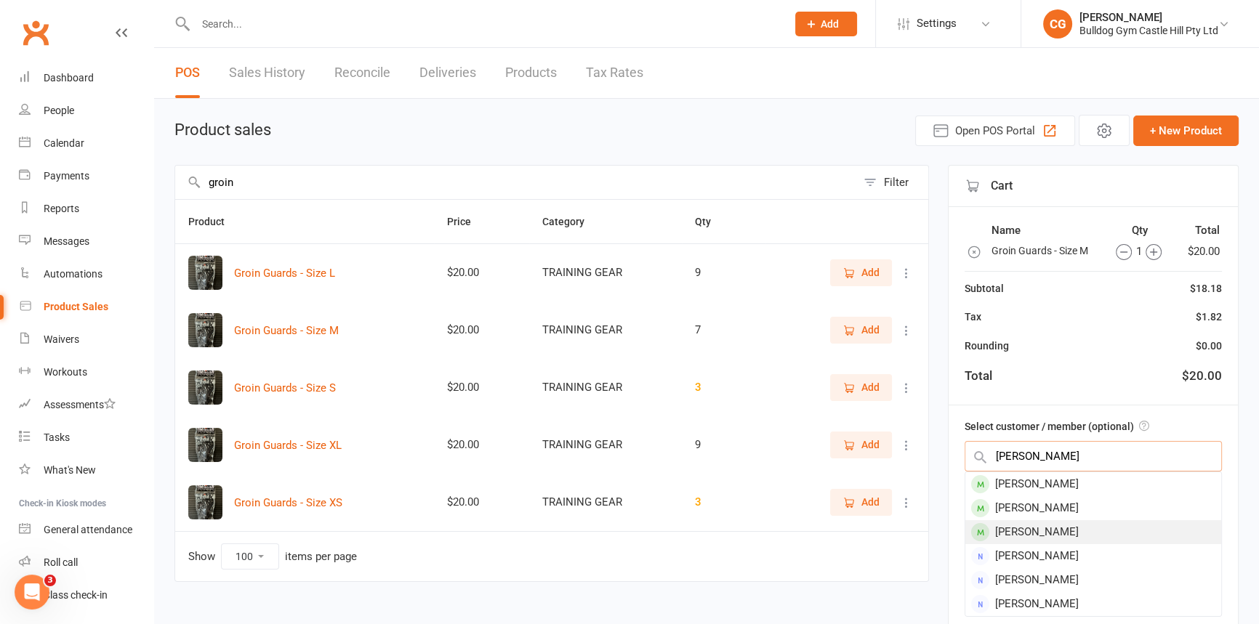
type input "kate v"
click at [1042, 527] on div "Kate Fava" at bounding box center [1093, 532] width 256 height 24
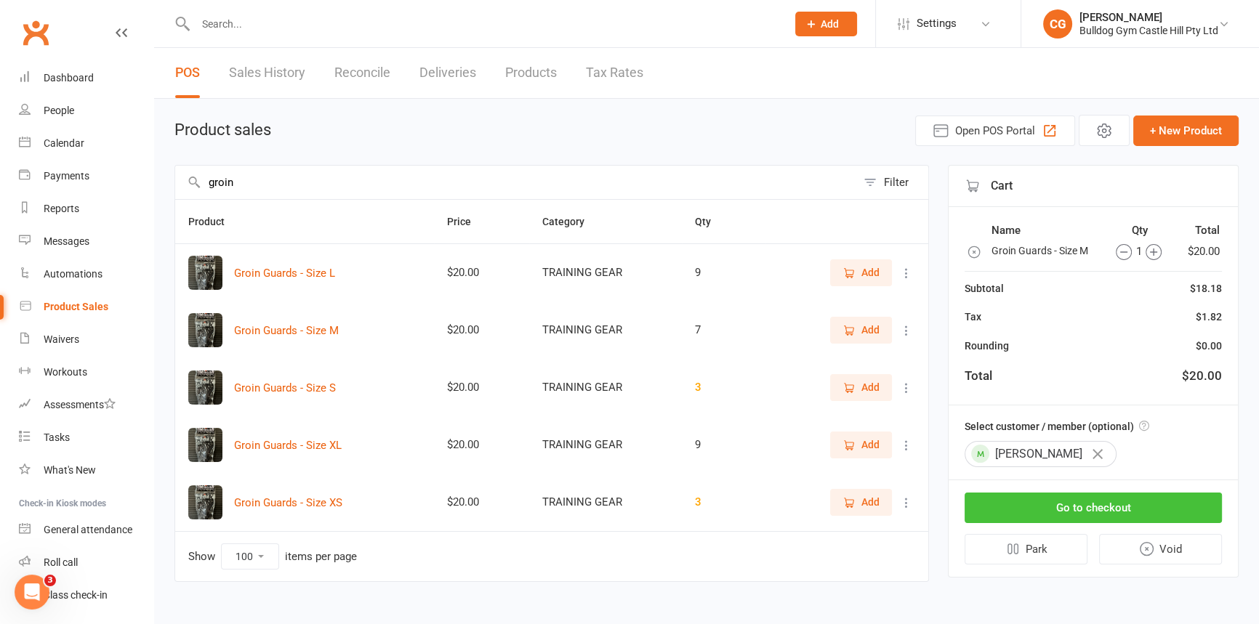
click at [1064, 501] on button "Go to checkout" at bounding box center [1093, 508] width 257 height 31
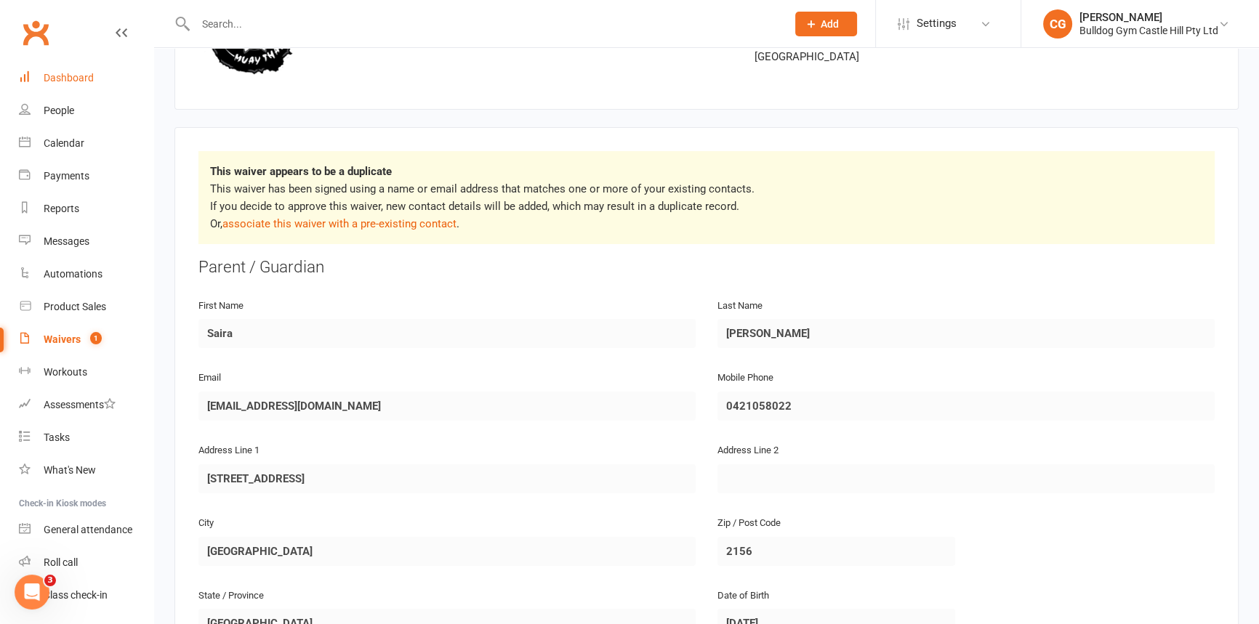
click at [74, 78] on div "Dashboard" at bounding box center [69, 78] width 50 height 12
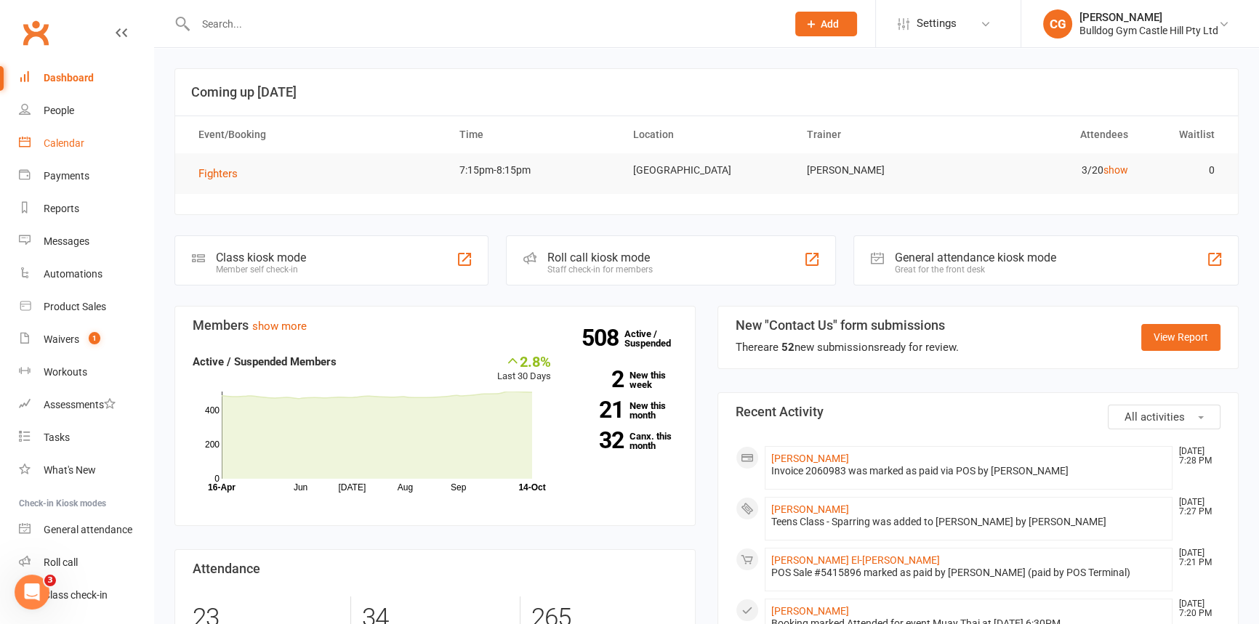
click at [60, 140] on div "Calendar" at bounding box center [64, 143] width 41 height 12
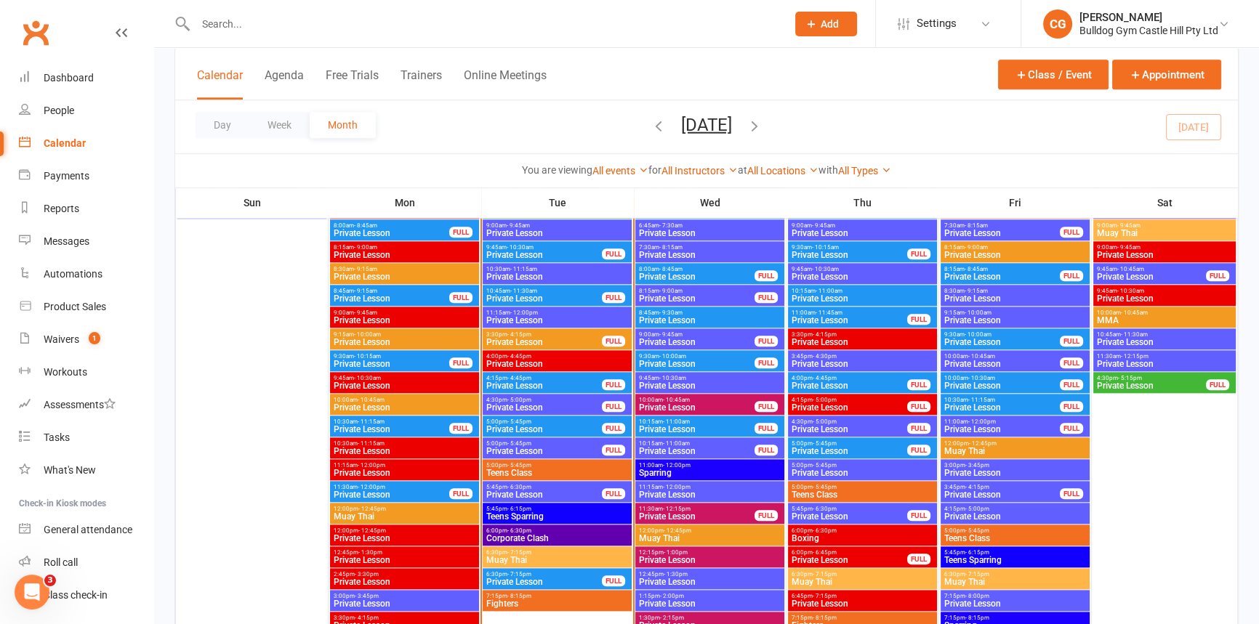
scroll to position [1916, 0]
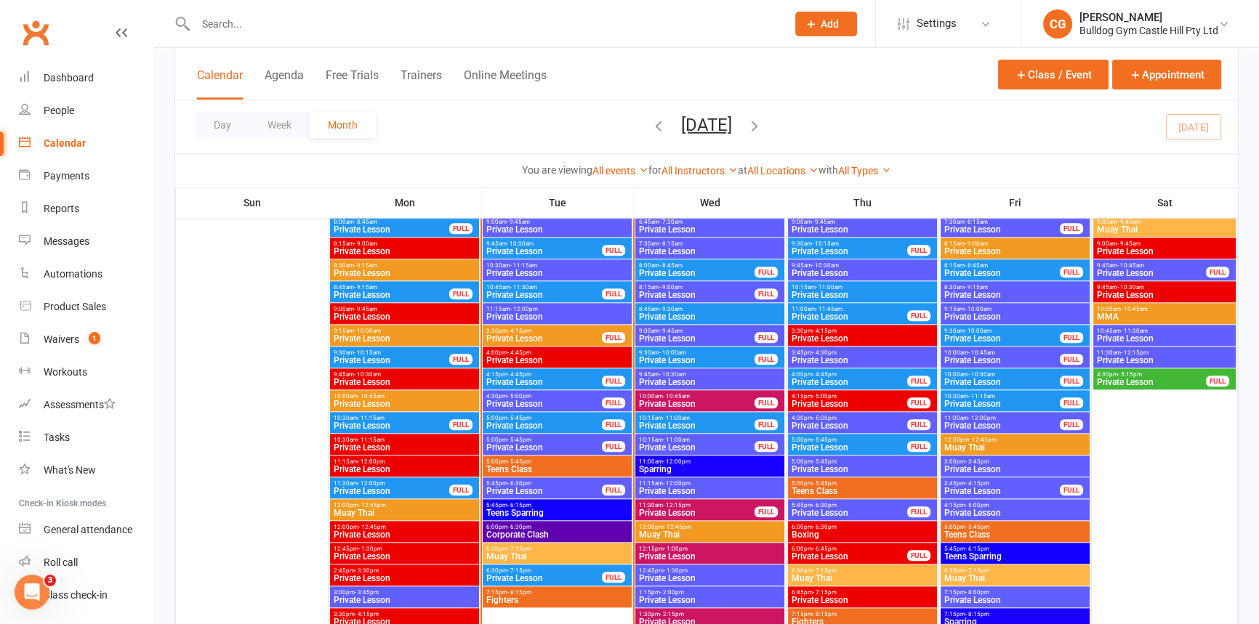
click at [518, 395] on span "- 5:00pm" at bounding box center [519, 396] width 24 height 7
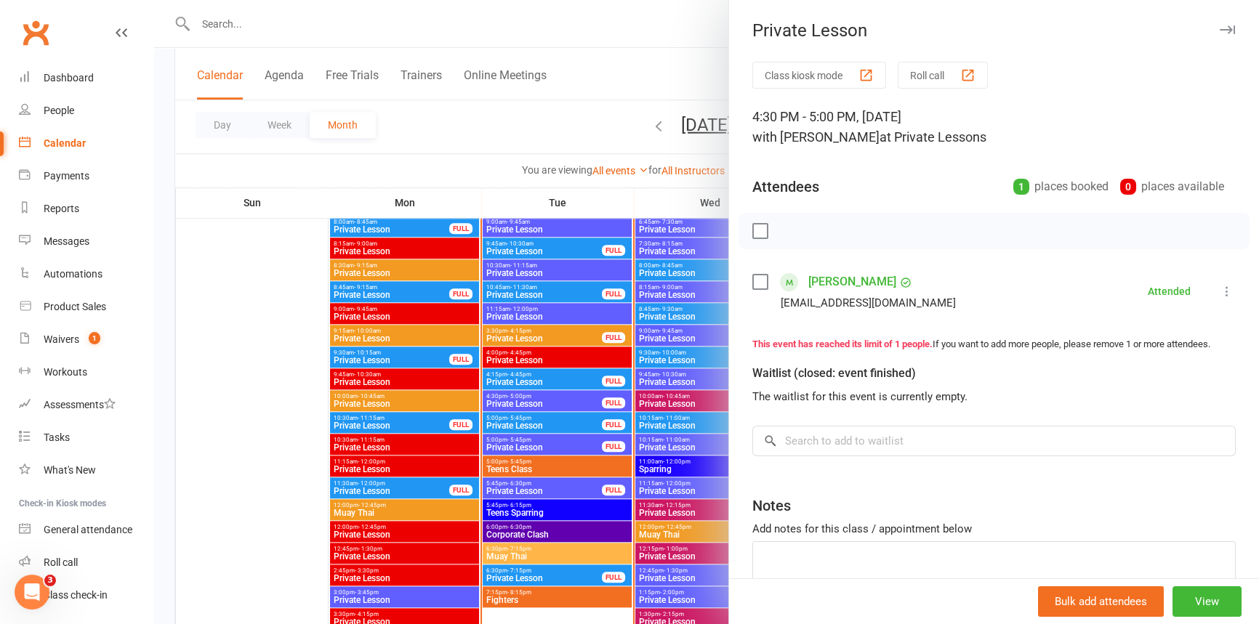
click at [529, 378] on div at bounding box center [706, 312] width 1105 height 624
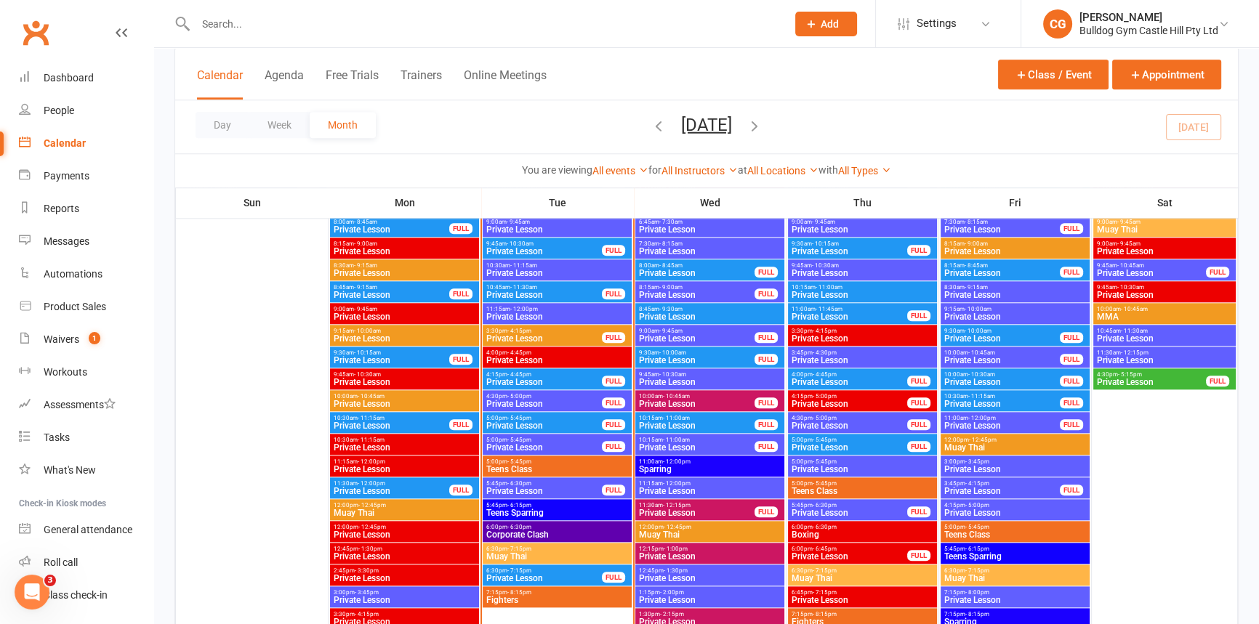
click at [529, 378] on span "Private Lesson" at bounding box center [544, 382] width 117 height 9
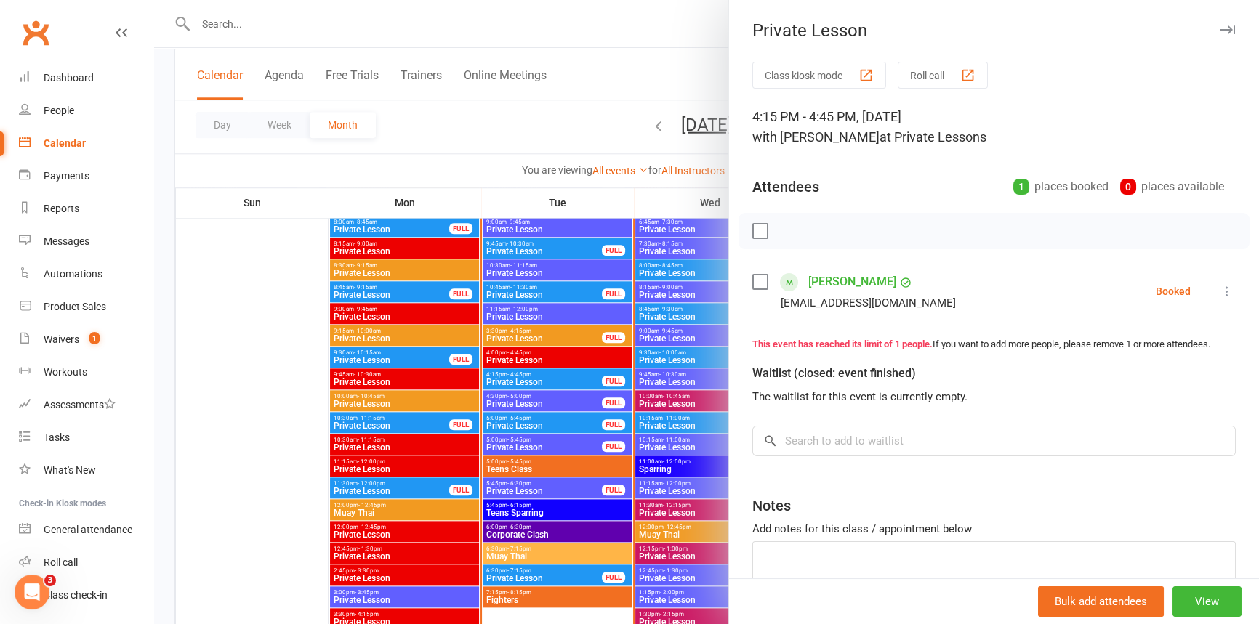
click at [529, 367] on div at bounding box center [706, 312] width 1105 height 624
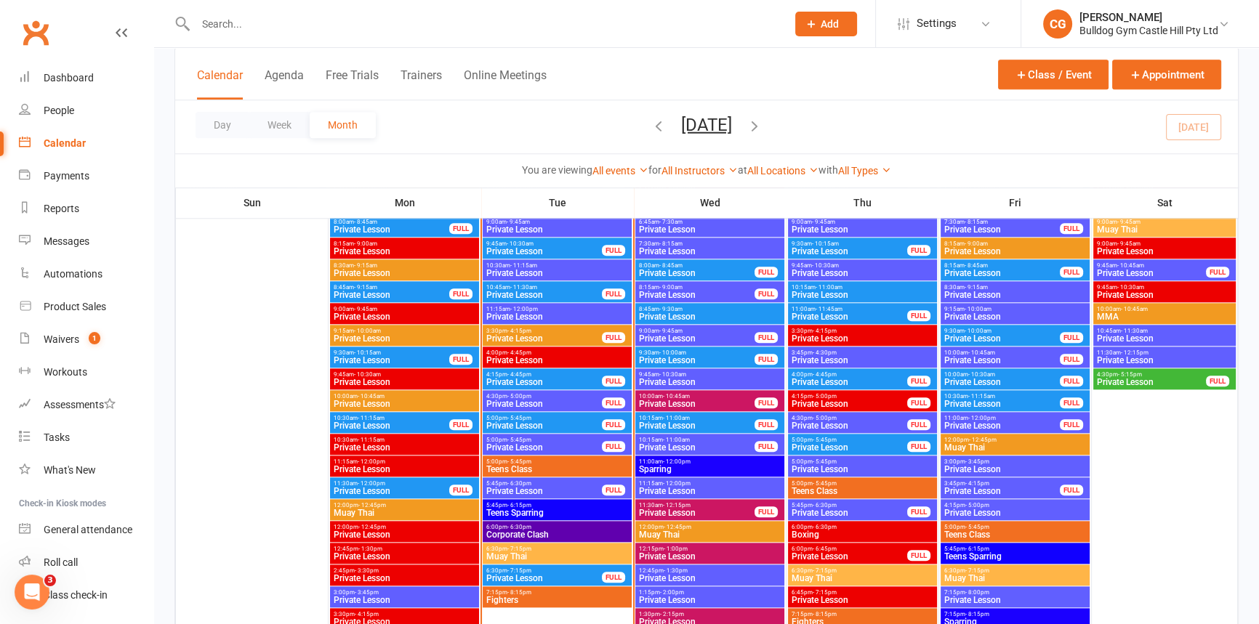
click at [520, 438] on span "- 5:45pm" at bounding box center [519, 440] width 24 height 7
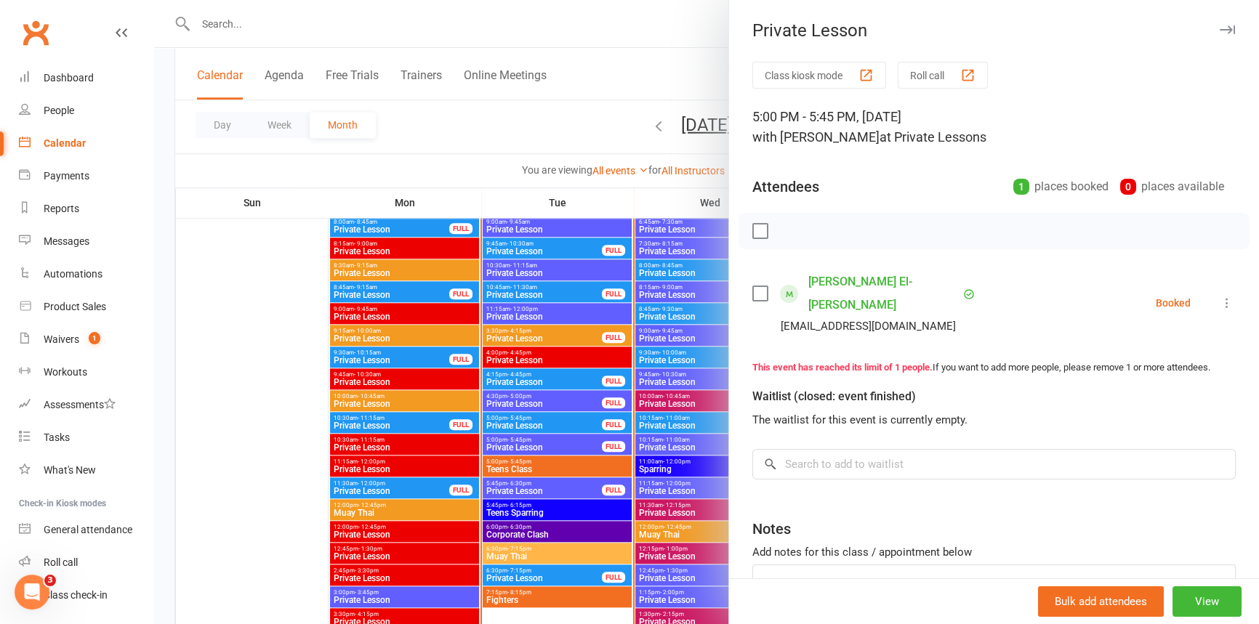
click at [526, 420] on div at bounding box center [706, 312] width 1105 height 624
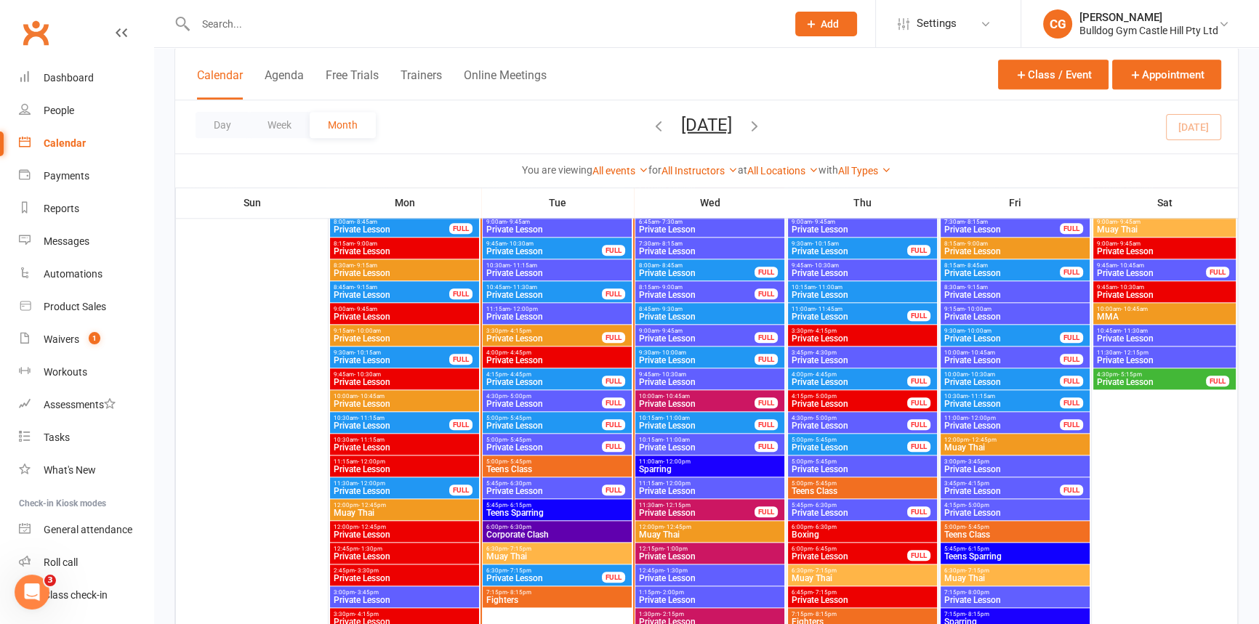
click at [526, 422] on span "Private Lesson" at bounding box center [544, 426] width 117 height 9
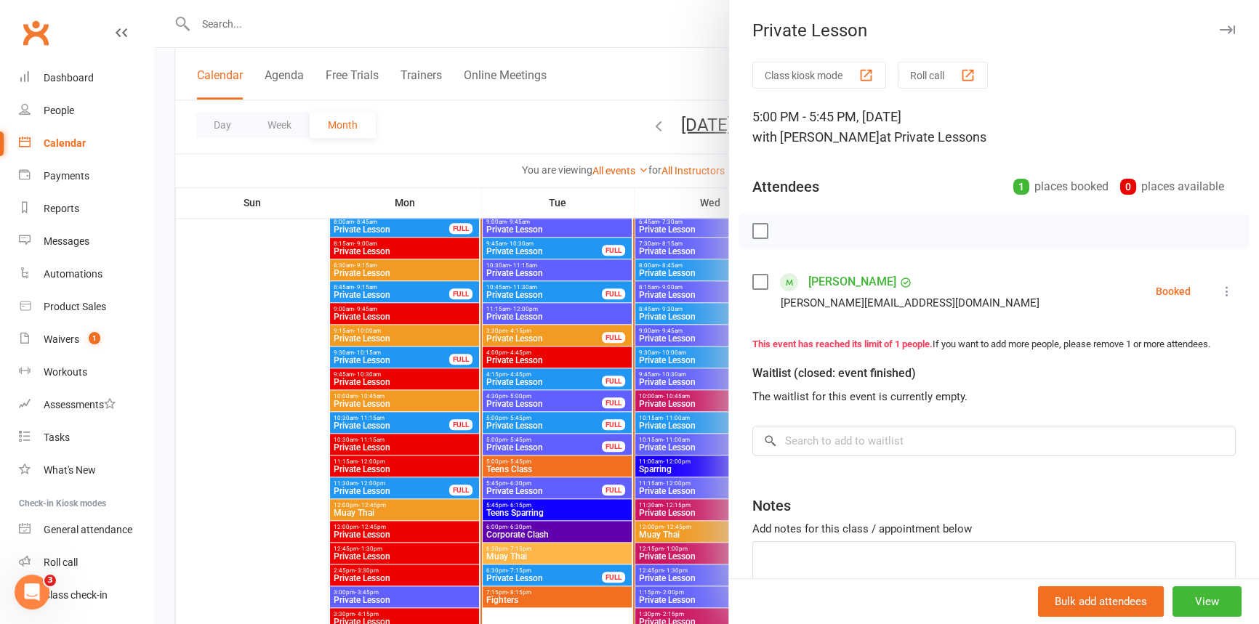
drag, startPoint x: 862, startPoint y: 283, endPoint x: 635, endPoint y: 33, distance: 338.0
click at [648, 26] on div at bounding box center [706, 312] width 1105 height 624
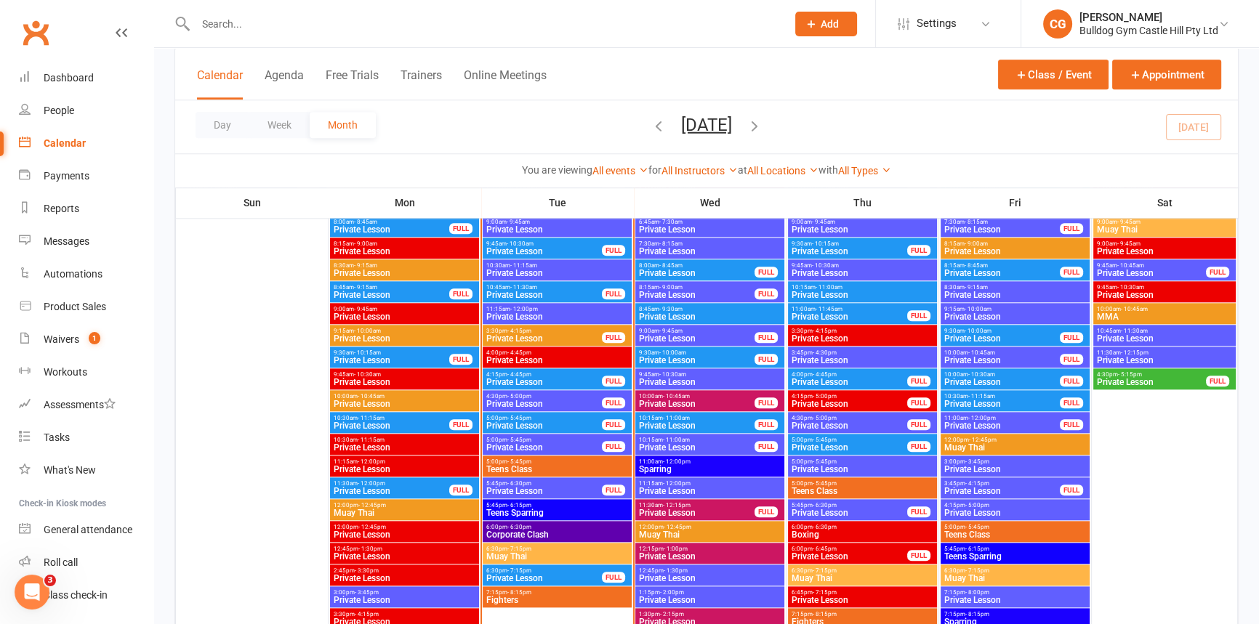
click at [58, 137] on link "Calendar" at bounding box center [86, 143] width 134 height 33
click at [60, 109] on div "People" at bounding box center [59, 111] width 31 height 12
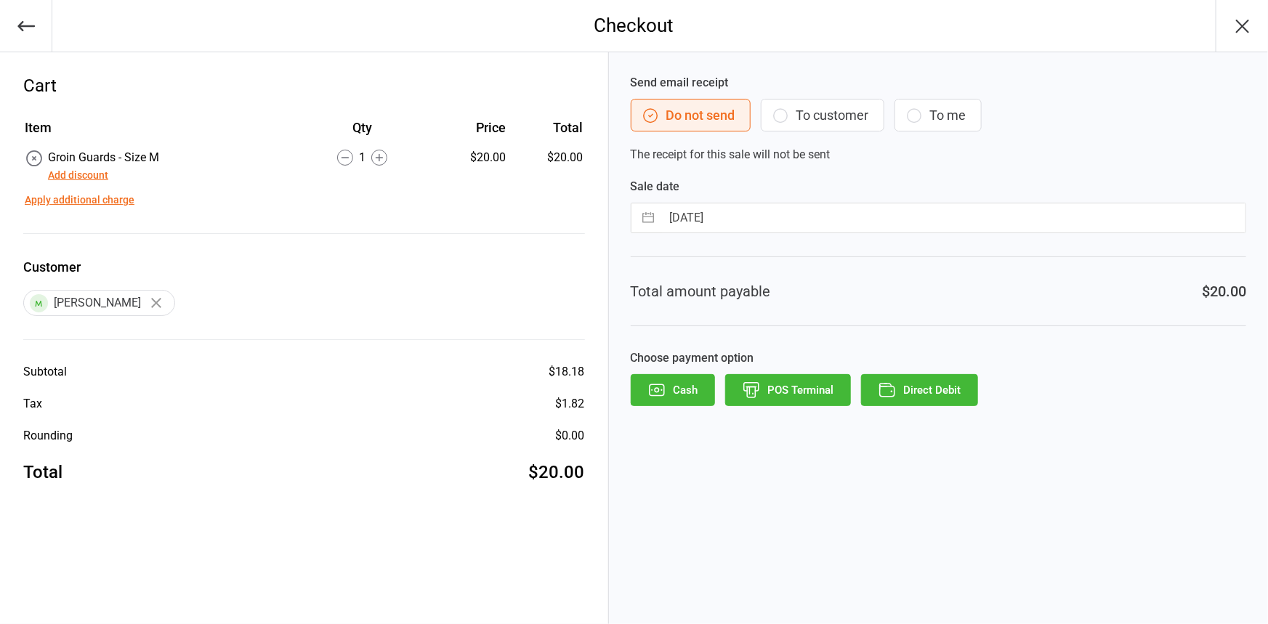
click at [764, 389] on button "POS Terminal" at bounding box center [788, 390] width 126 height 32
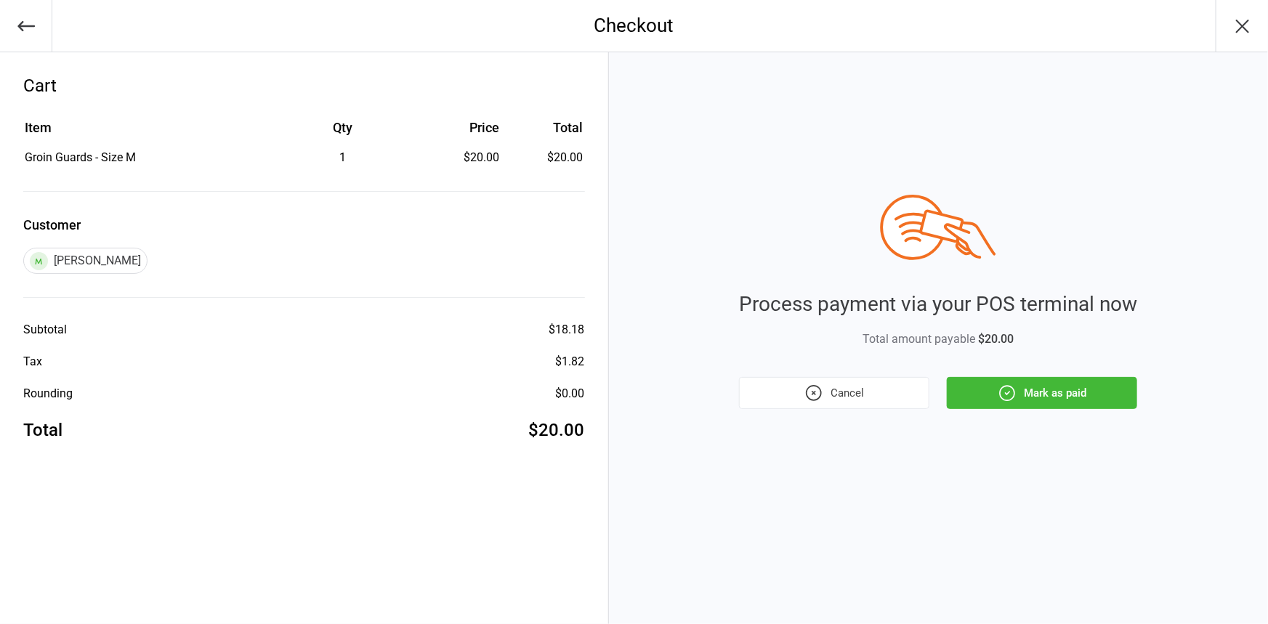
click at [1007, 376] on div "Process payment via your POS terminal now Total amount payable $20.00 Cancel Ma…" at bounding box center [938, 302] width 398 height 214
click at [1005, 389] on icon "button" at bounding box center [1007, 393] width 19 height 19
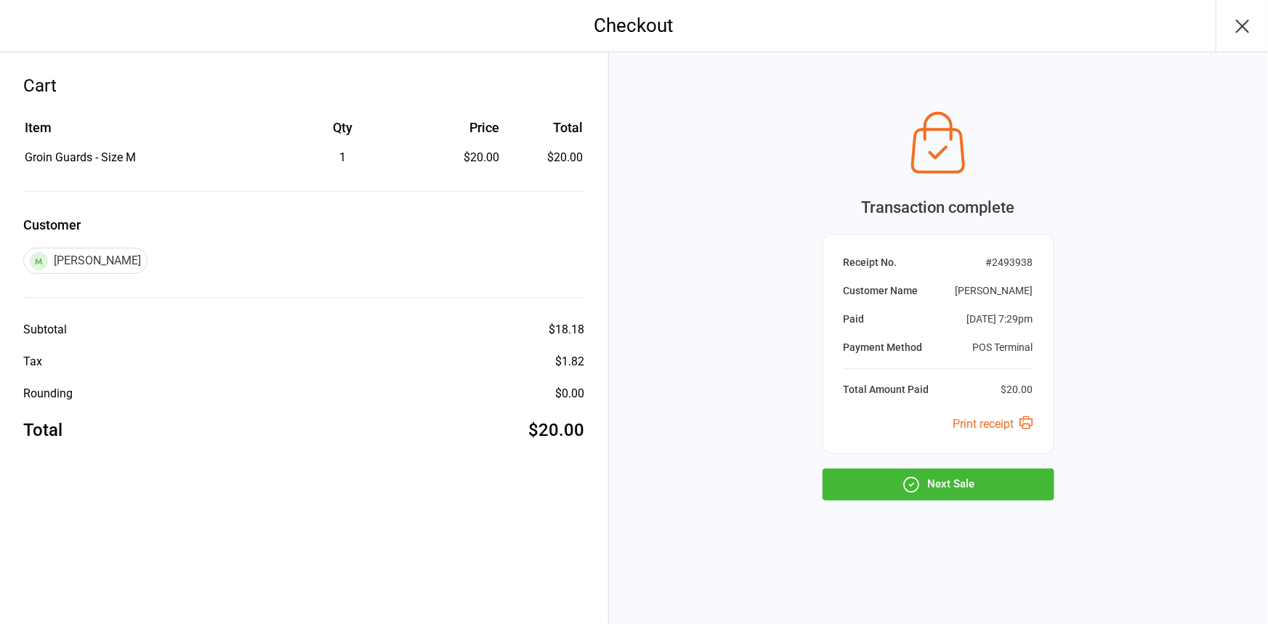
click at [926, 481] on button "Next Sale" at bounding box center [939, 485] width 232 height 32
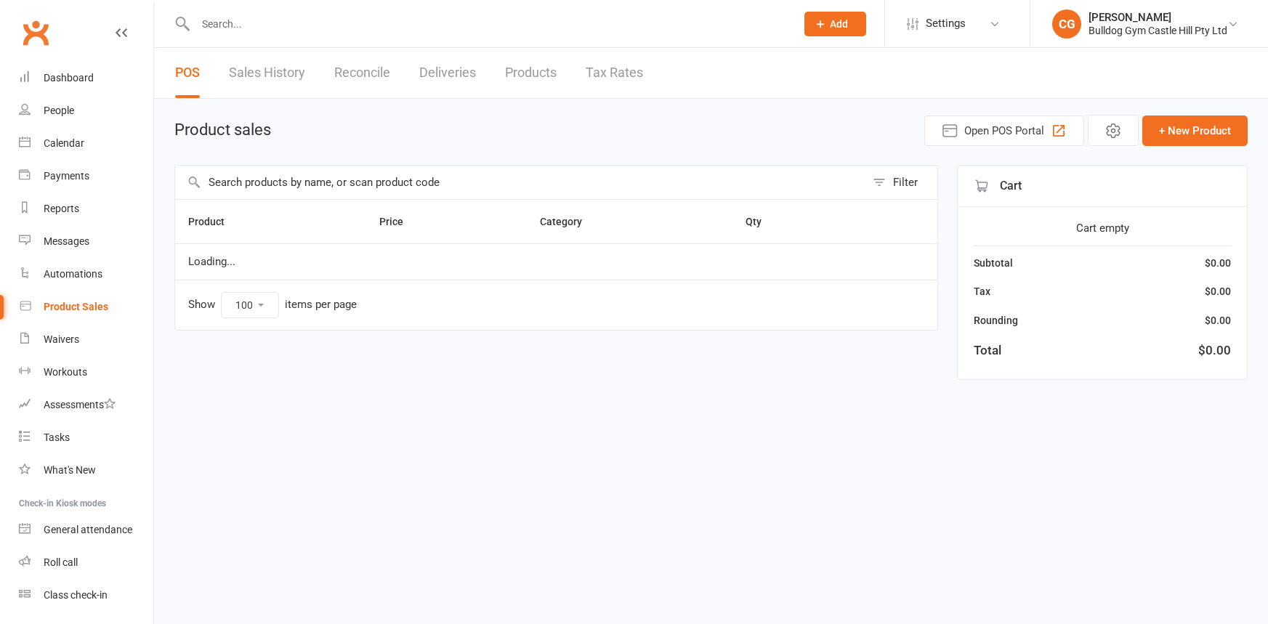
select select "100"
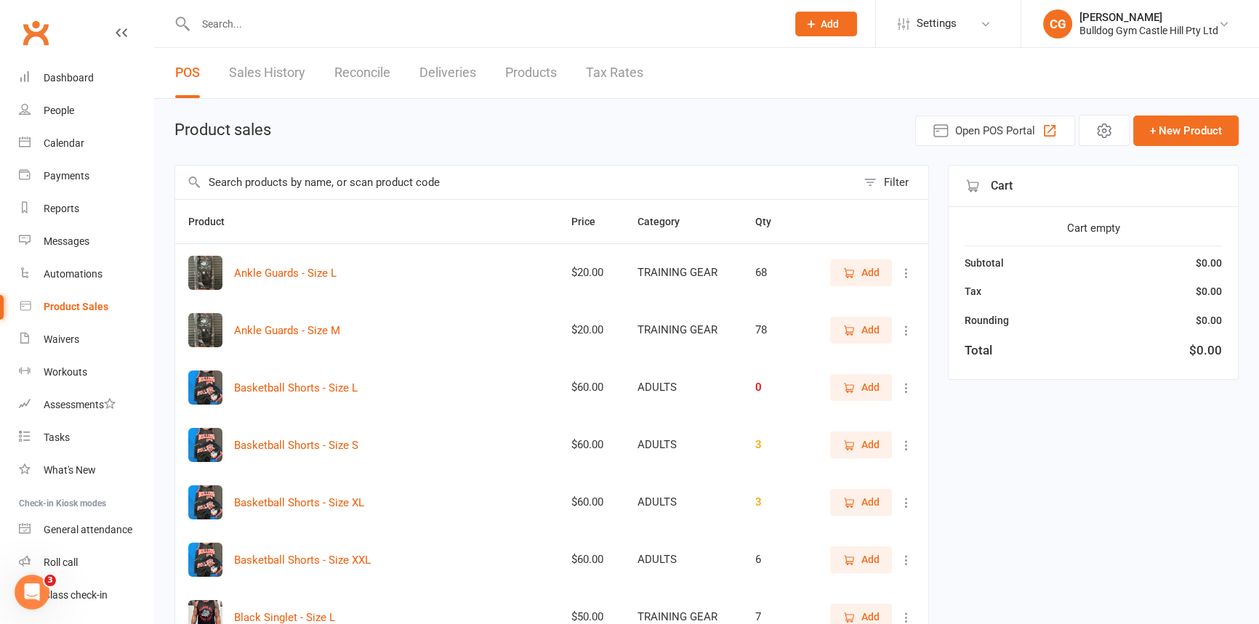
click at [454, 175] on input "text" at bounding box center [515, 182] width 681 height 33
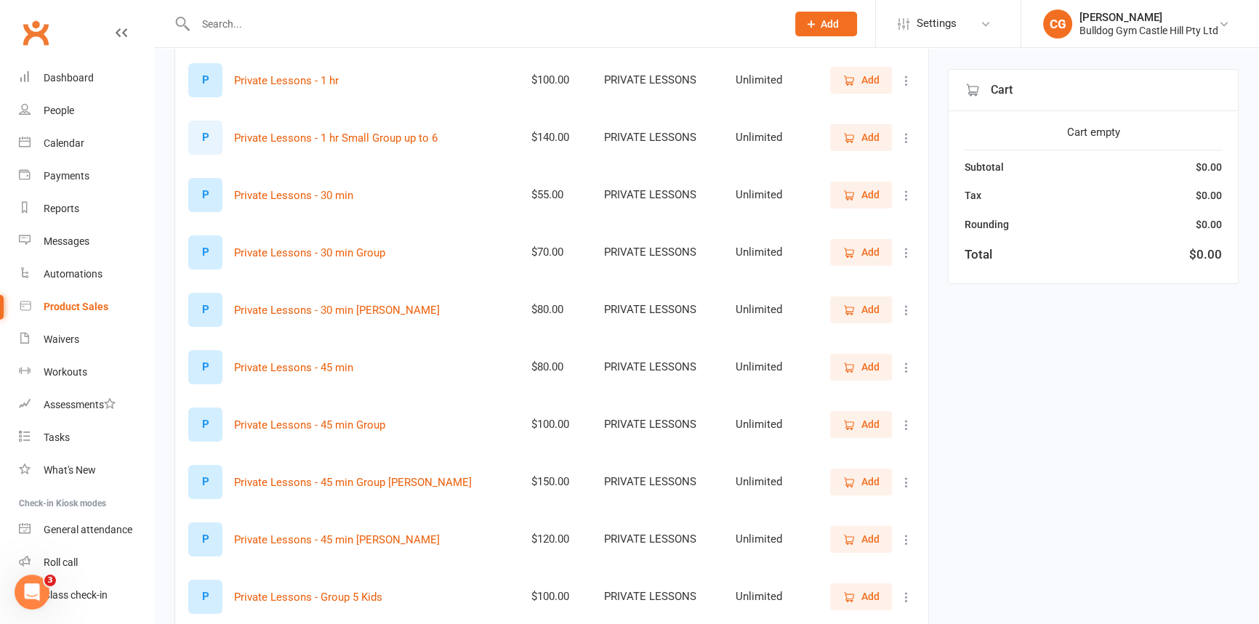
scroll to position [396, 0]
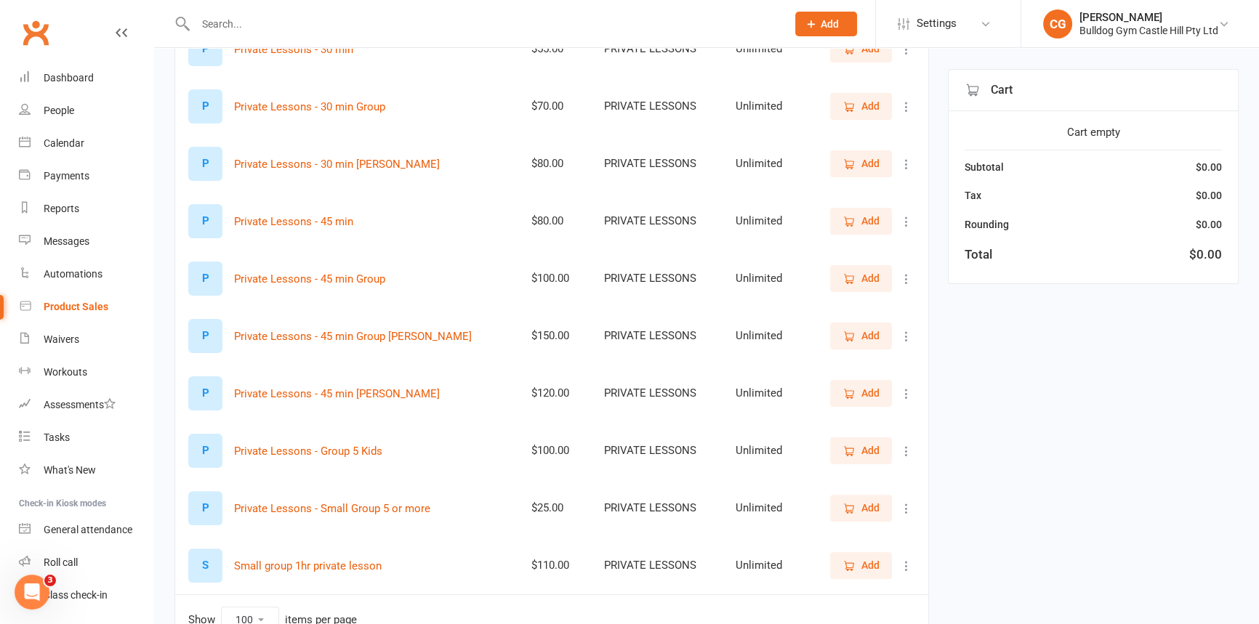
type input "priv"
click at [883, 395] on button "Add" at bounding box center [861, 393] width 62 height 26
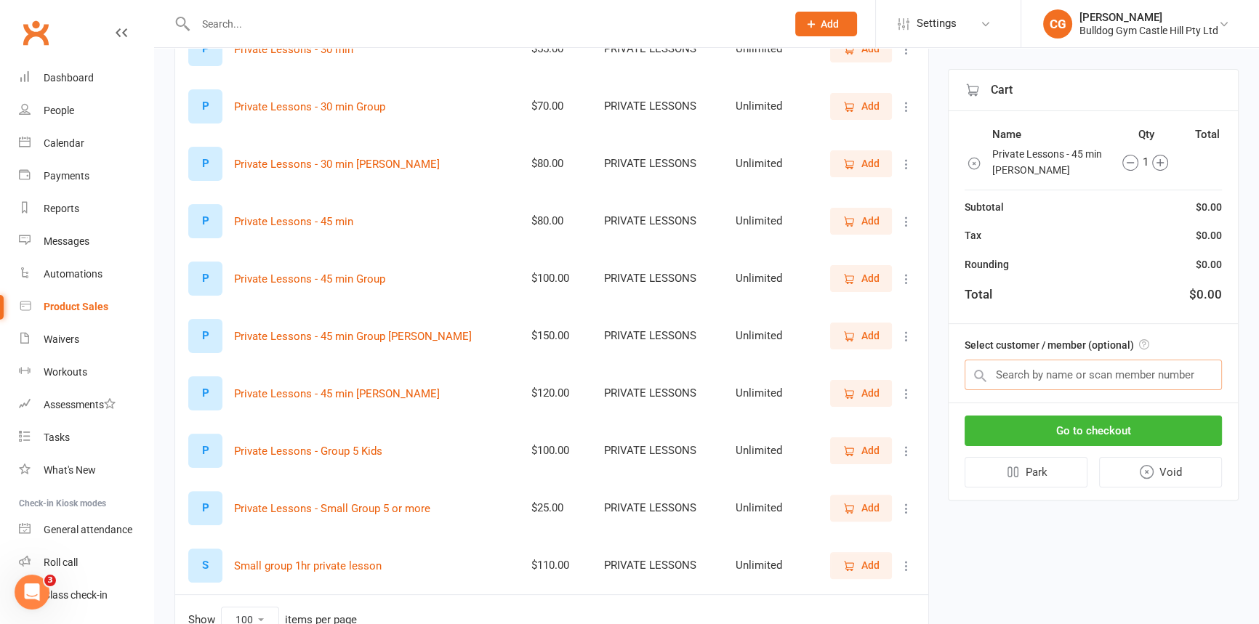
click at [1020, 372] on input "text" at bounding box center [1093, 375] width 257 height 31
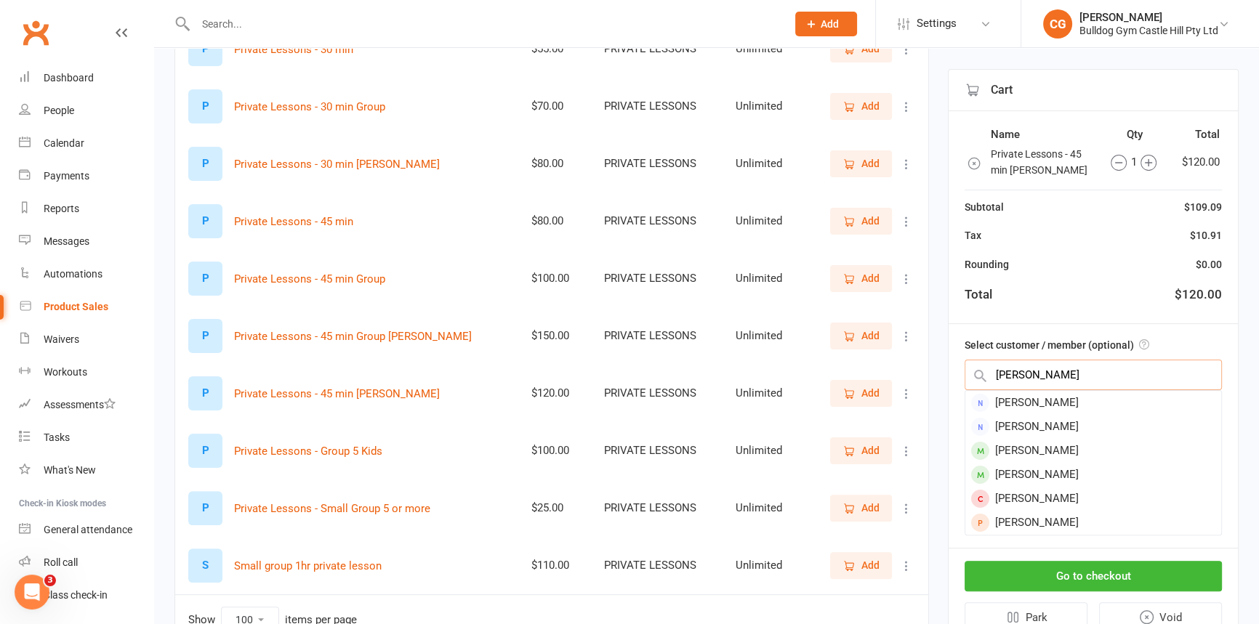
type input "linda"
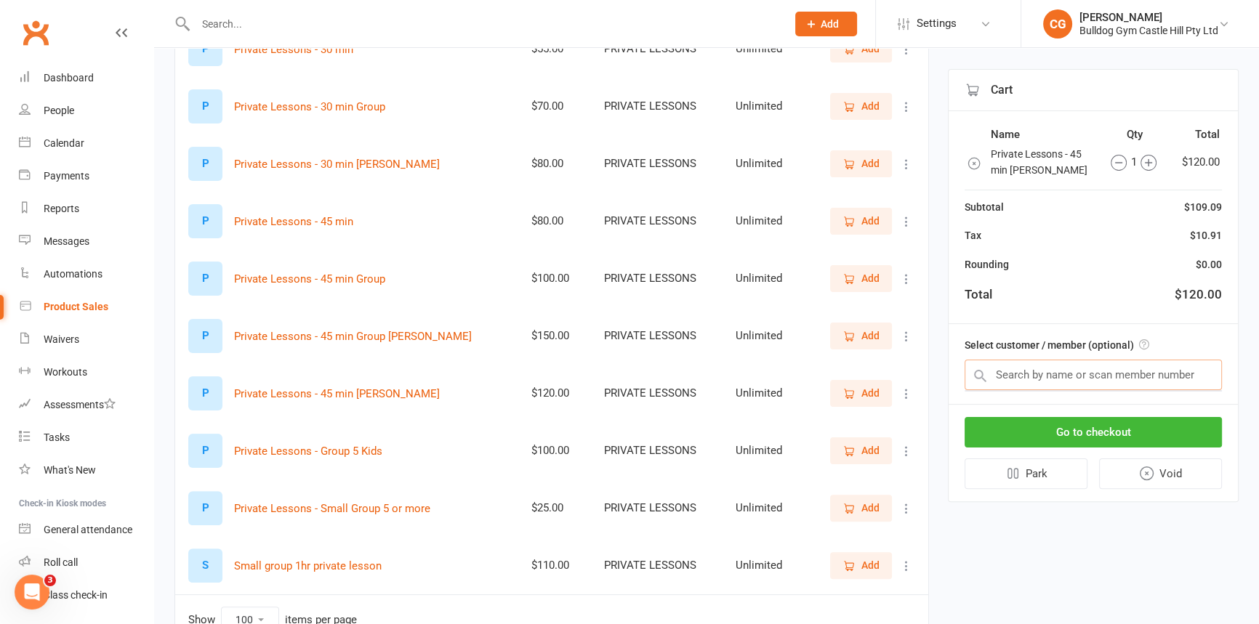
click at [1031, 377] on input "text" at bounding box center [1093, 375] width 257 height 31
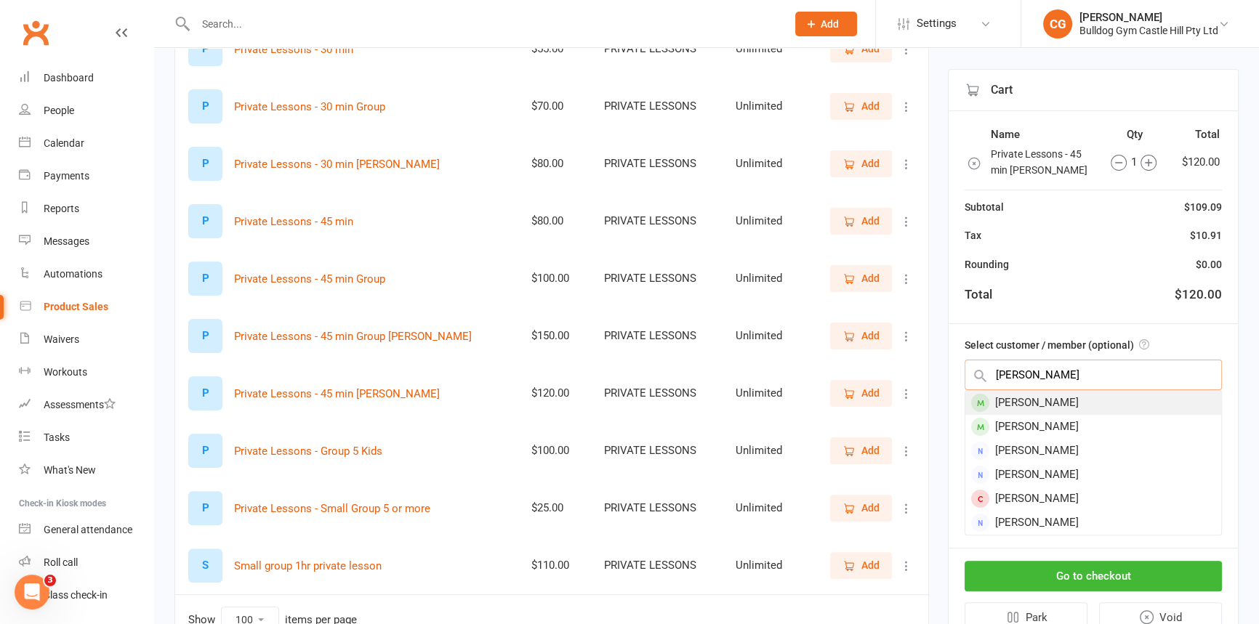
type input "linda fre"
click at [1056, 404] on div "Linda Fredericks" at bounding box center [1093, 403] width 256 height 24
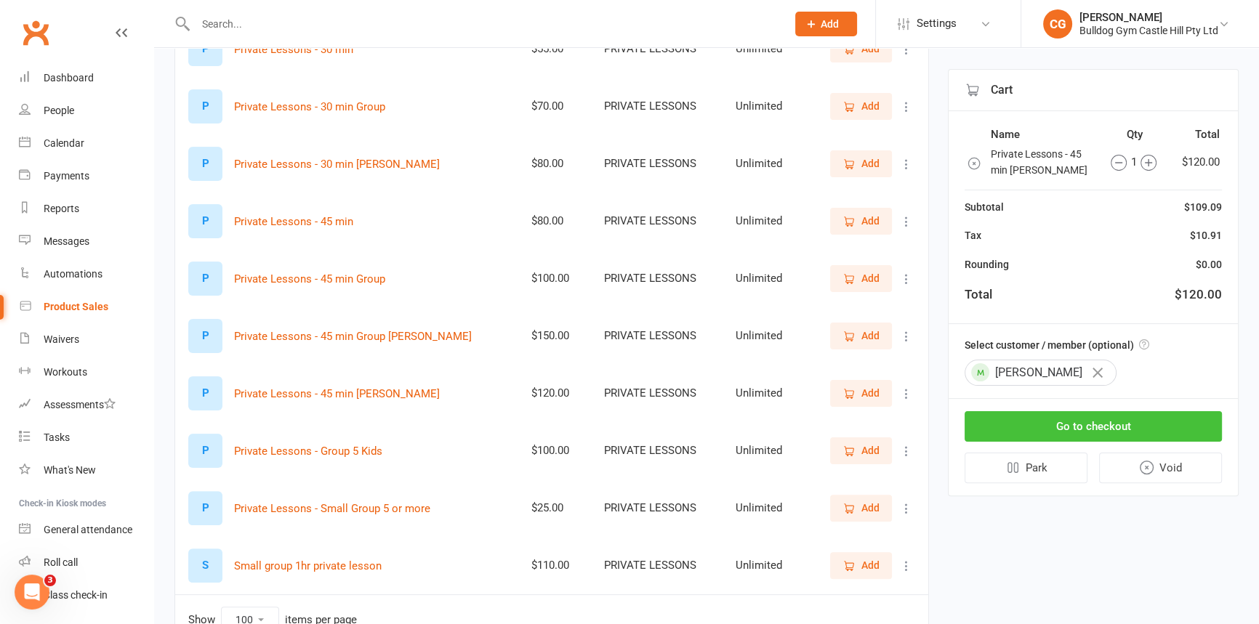
click at [1078, 414] on button "Go to checkout" at bounding box center [1093, 426] width 257 height 31
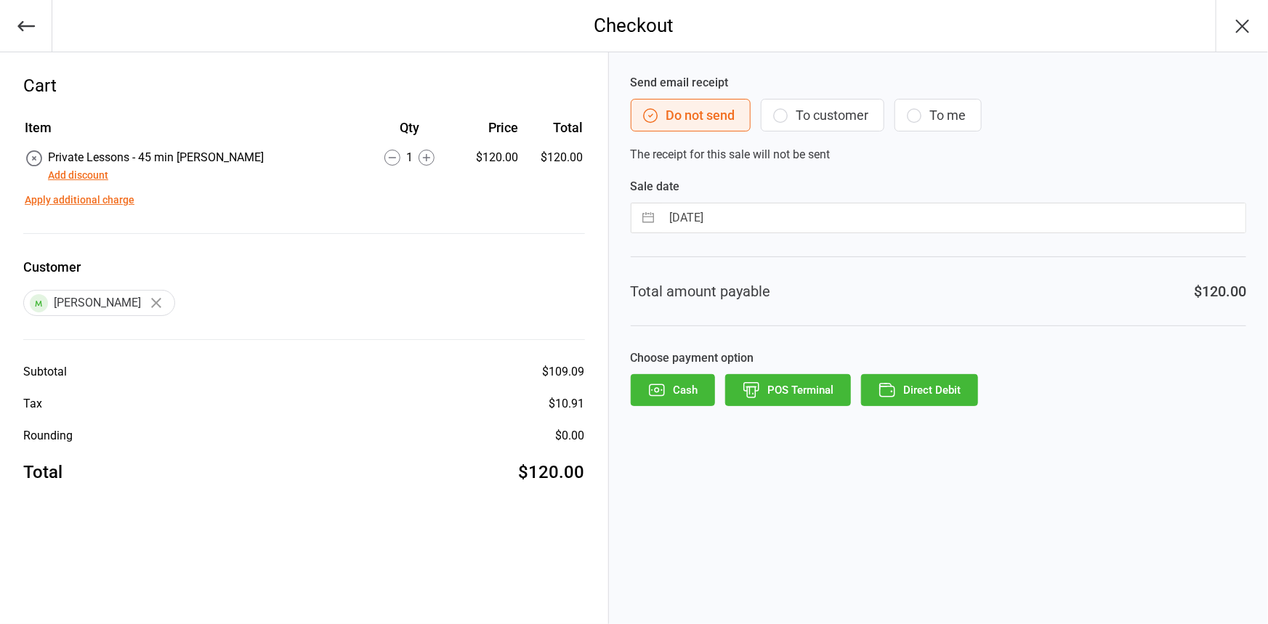
click at [768, 398] on button "POS Terminal" at bounding box center [788, 390] width 126 height 32
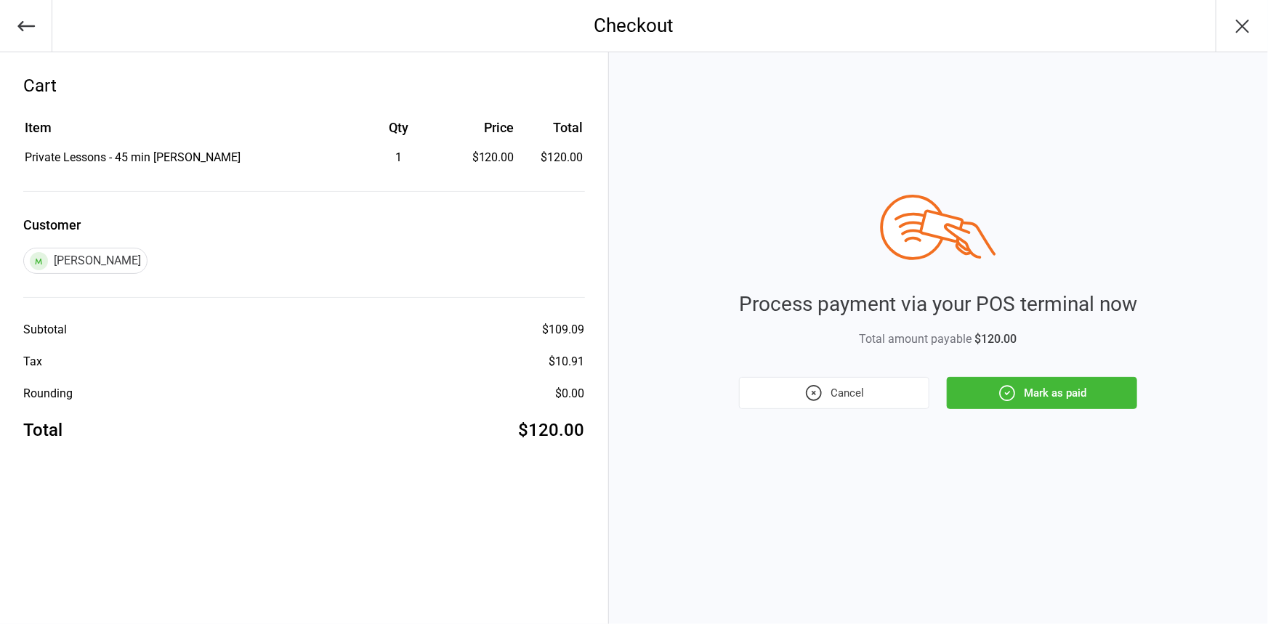
click at [1045, 407] on button "Mark as paid" at bounding box center [1042, 393] width 190 height 32
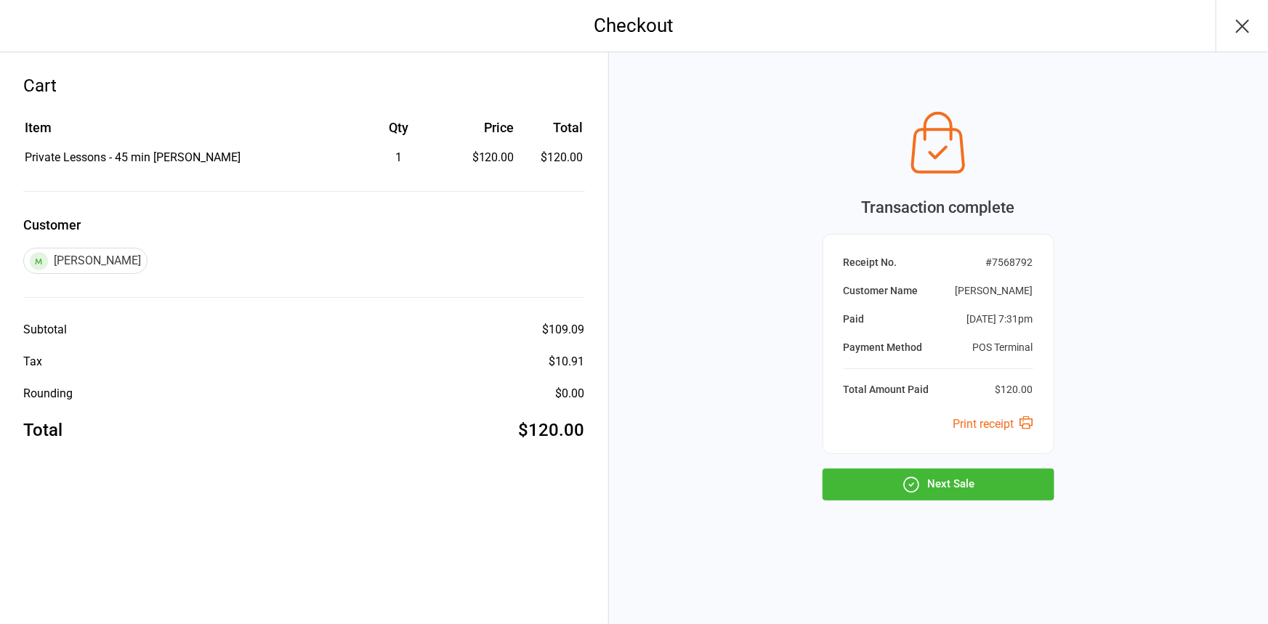
click at [987, 486] on button "Next Sale" at bounding box center [939, 485] width 232 height 32
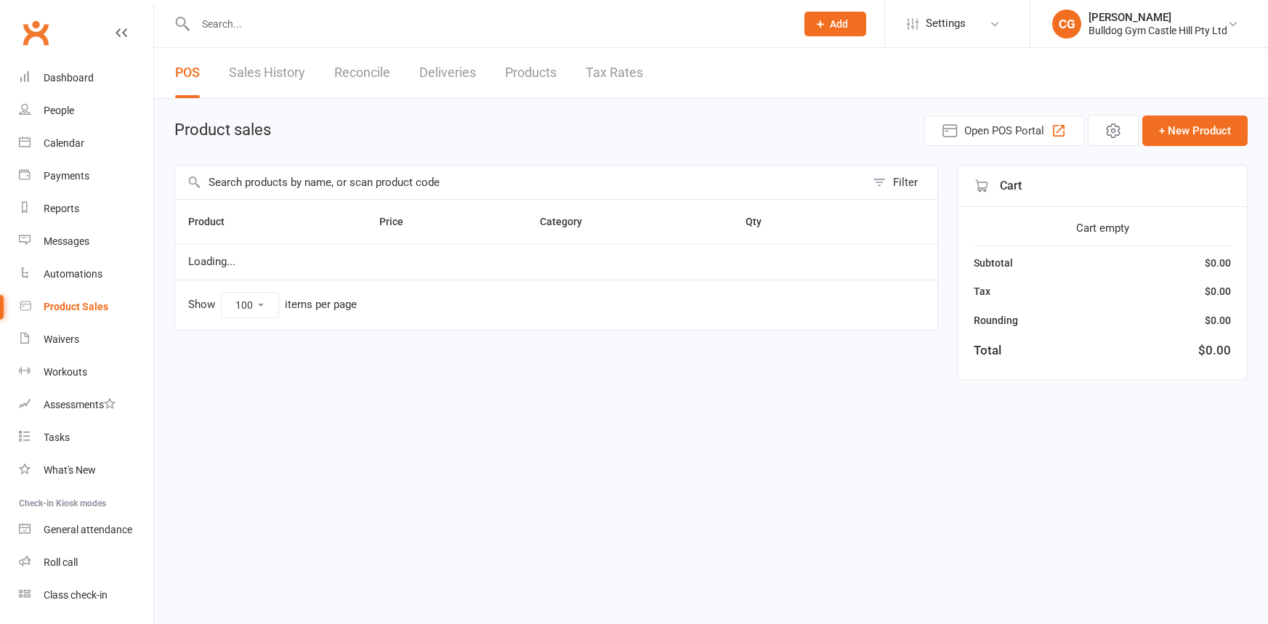
select select "100"
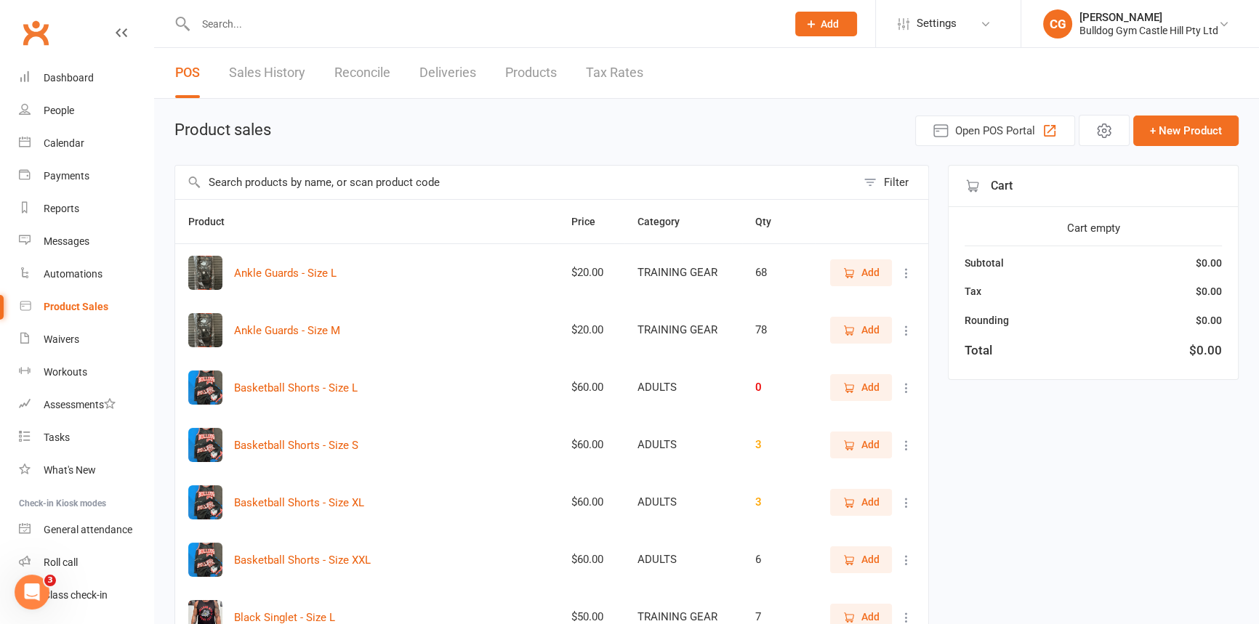
click at [249, 188] on input "text" at bounding box center [515, 182] width 681 height 33
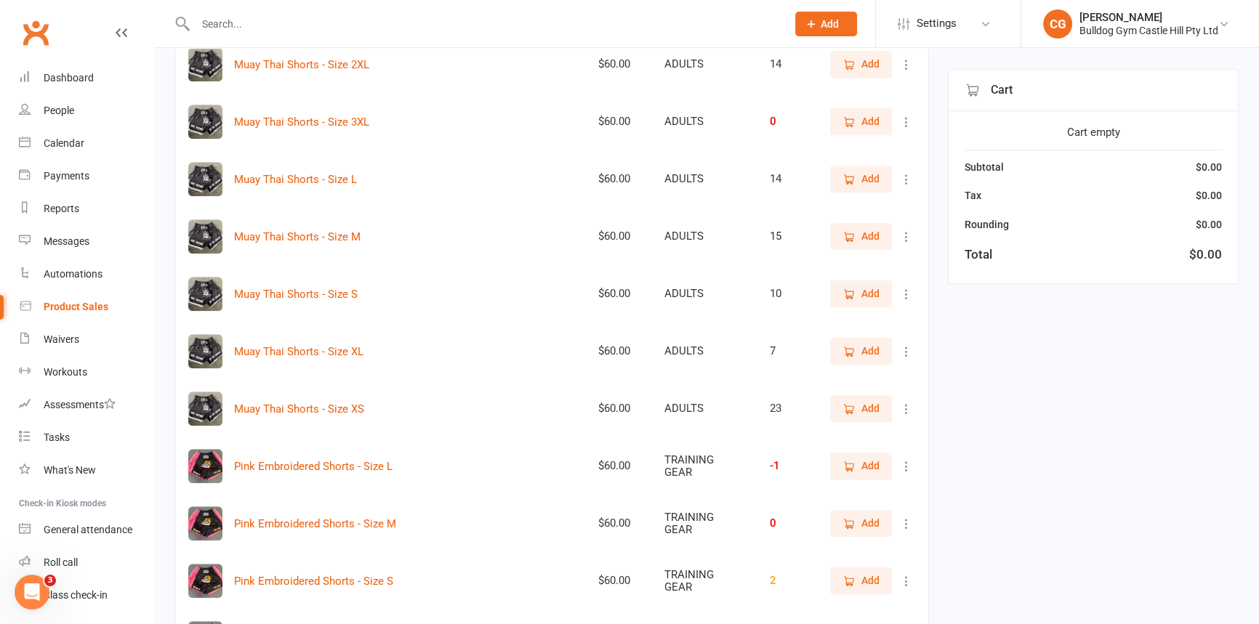
scroll to position [1321, 0]
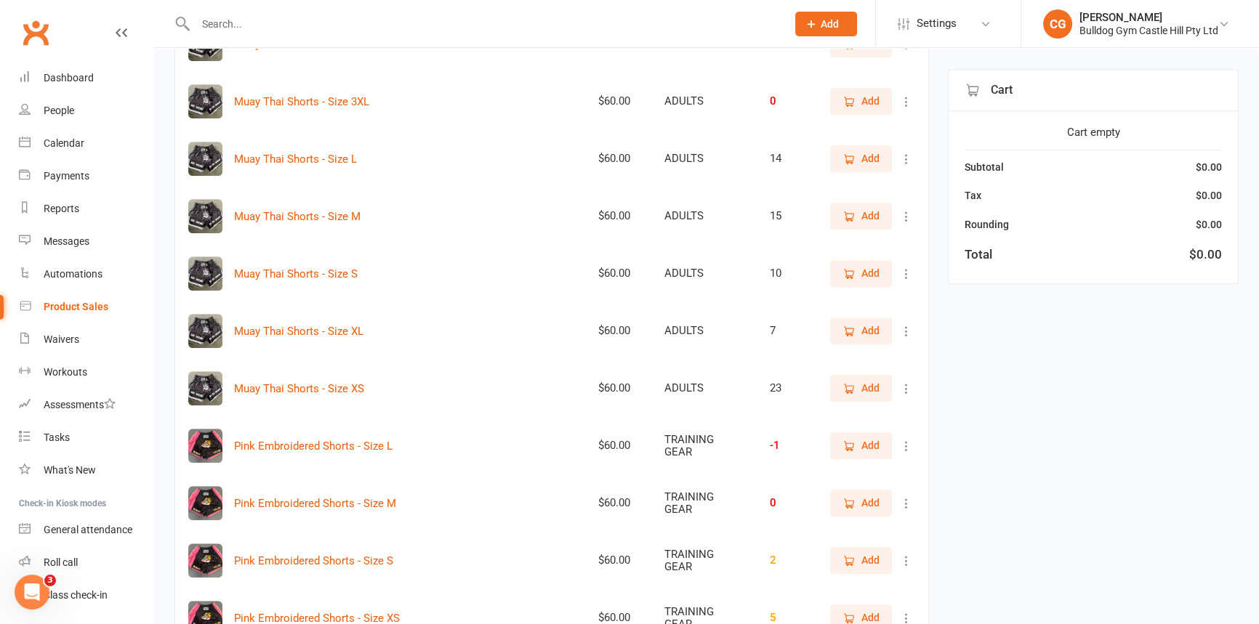
type input "shorts"
click at [835, 153] on button "Add" at bounding box center [861, 158] width 62 height 26
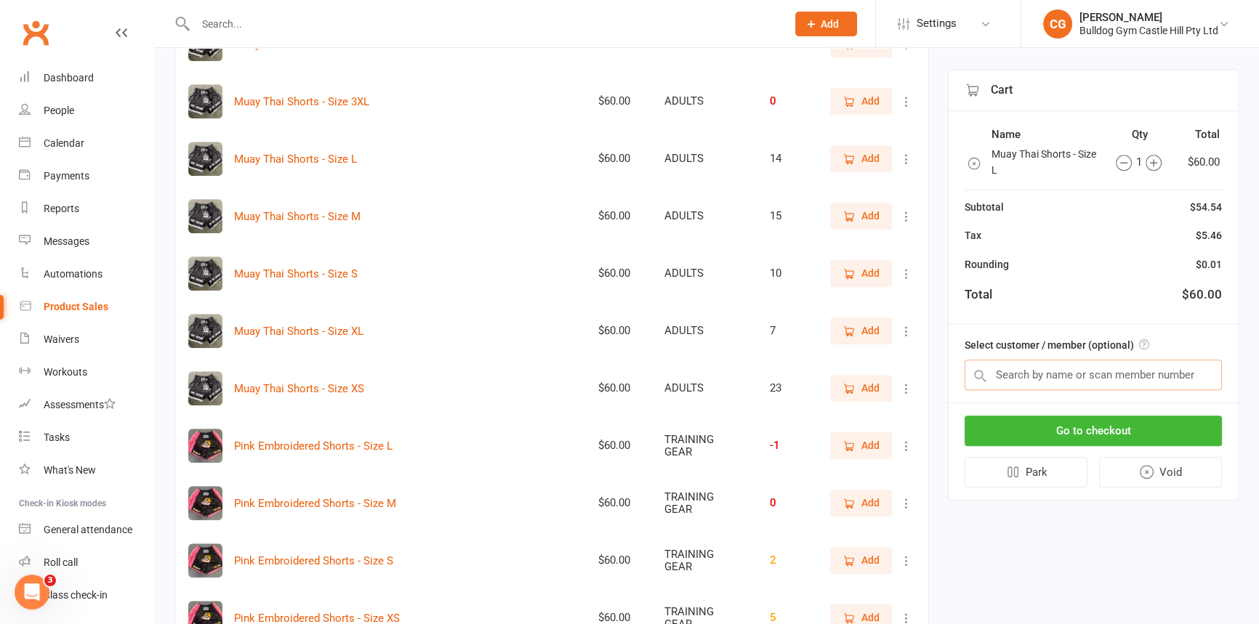
click at [1031, 379] on input "text" at bounding box center [1093, 375] width 257 height 31
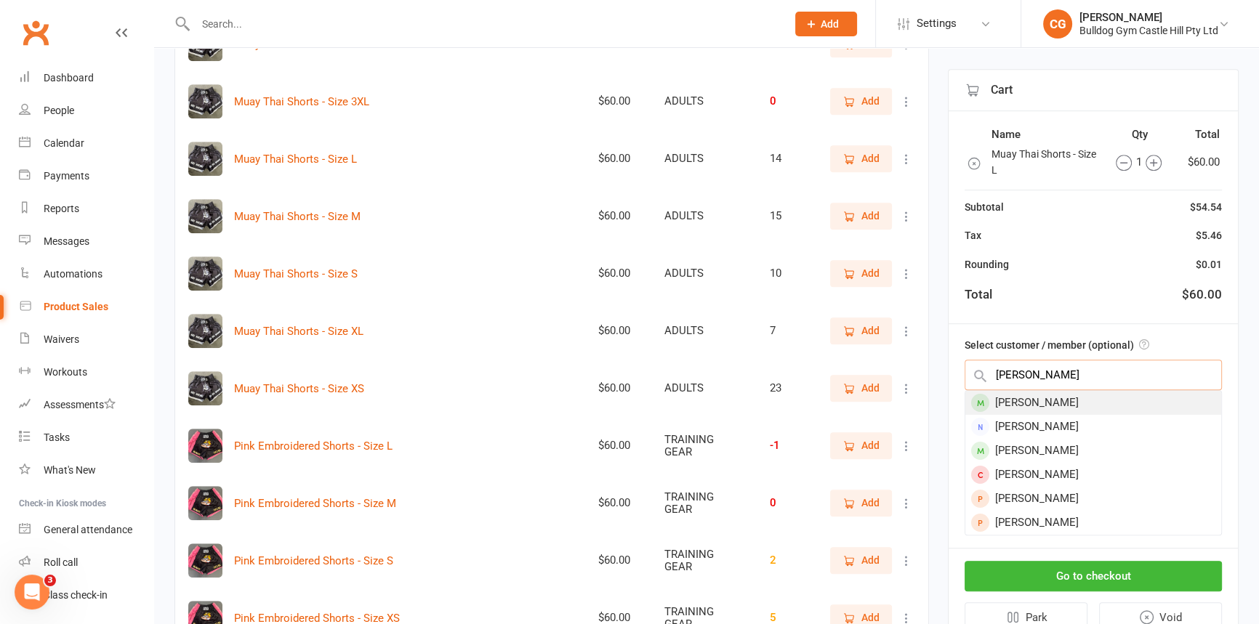
type input "james baul"
click at [1068, 405] on div "James Baulman" at bounding box center [1093, 403] width 256 height 24
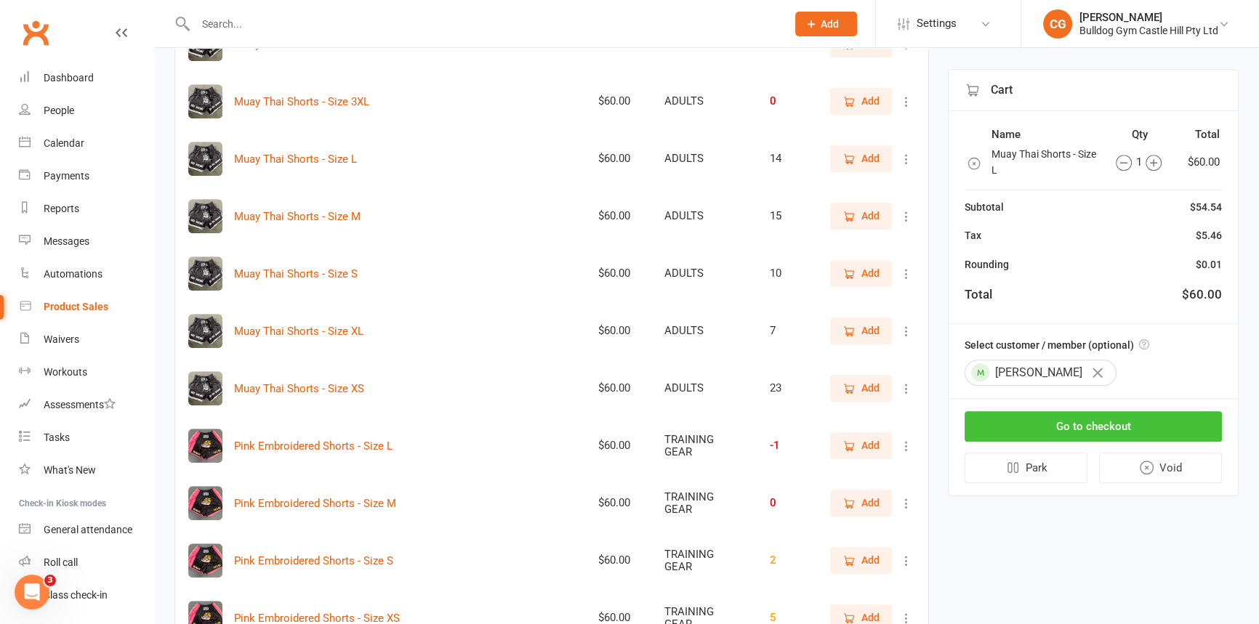
click at [1078, 432] on button "Go to checkout" at bounding box center [1093, 426] width 257 height 31
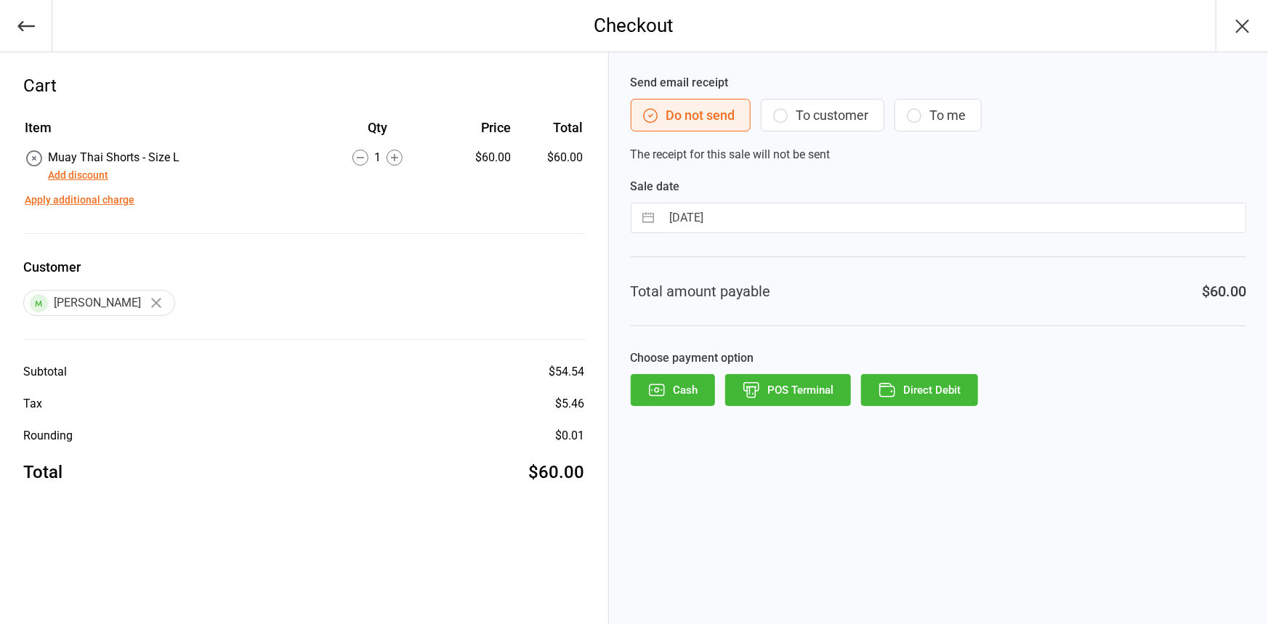
click at [806, 392] on button "POS Terminal" at bounding box center [788, 390] width 126 height 32
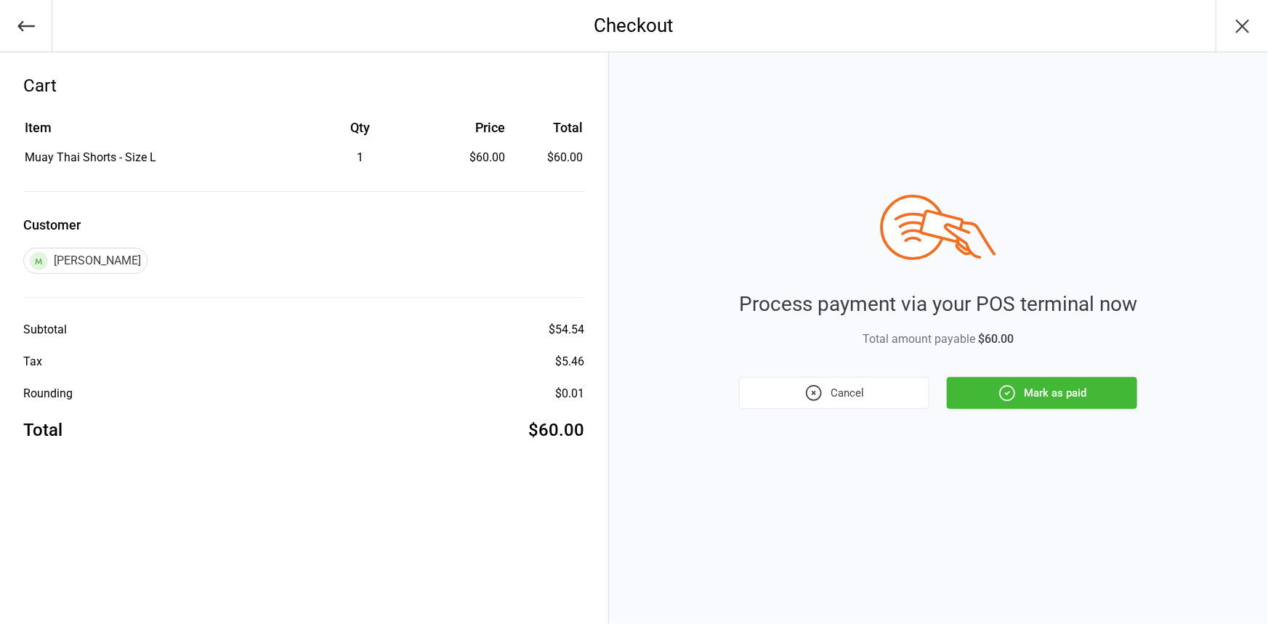
click at [1127, 396] on button "Mark as paid" at bounding box center [1042, 393] width 190 height 32
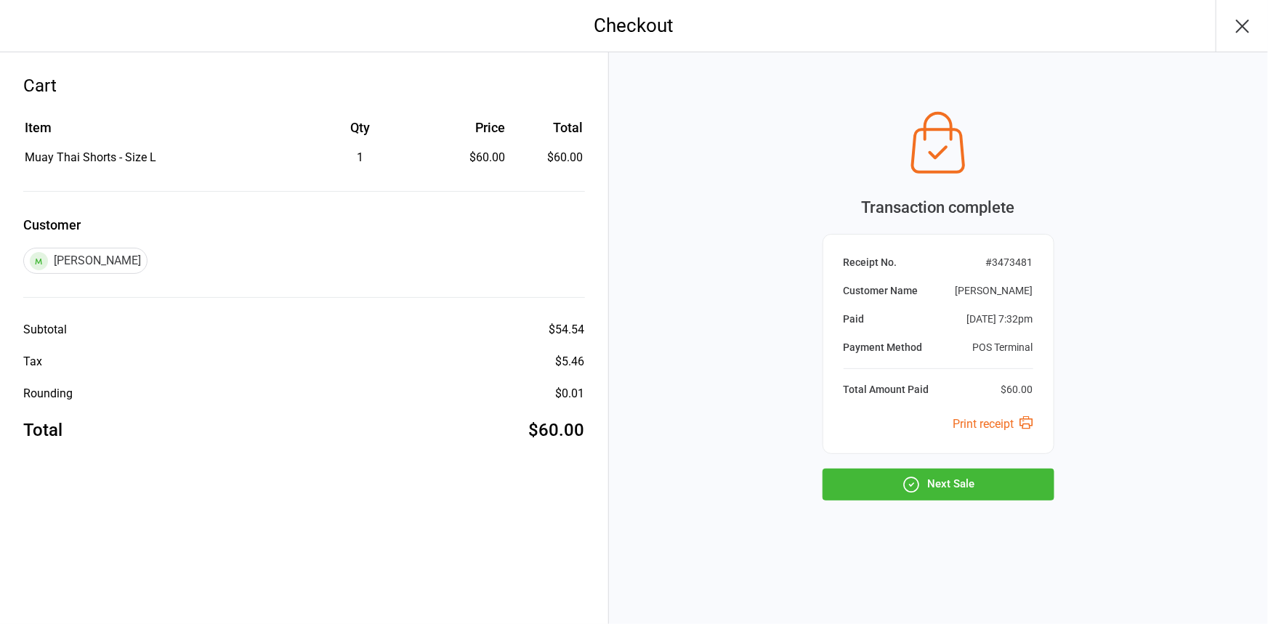
click at [974, 476] on button "Next Sale" at bounding box center [939, 485] width 232 height 32
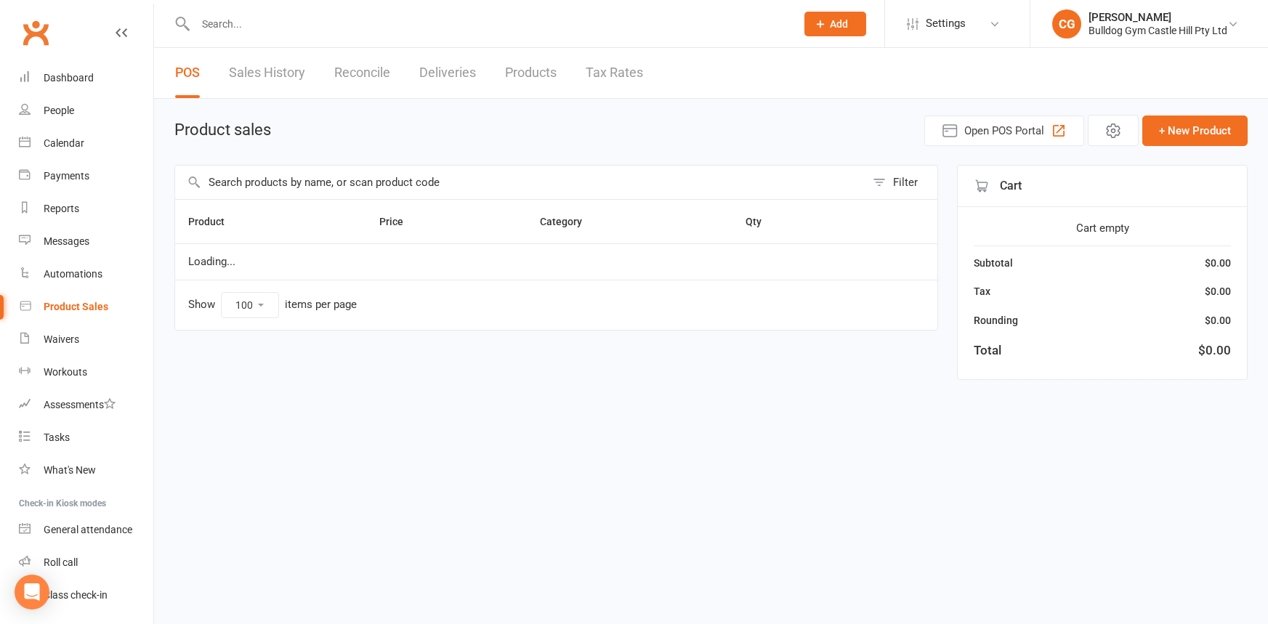
select select "100"
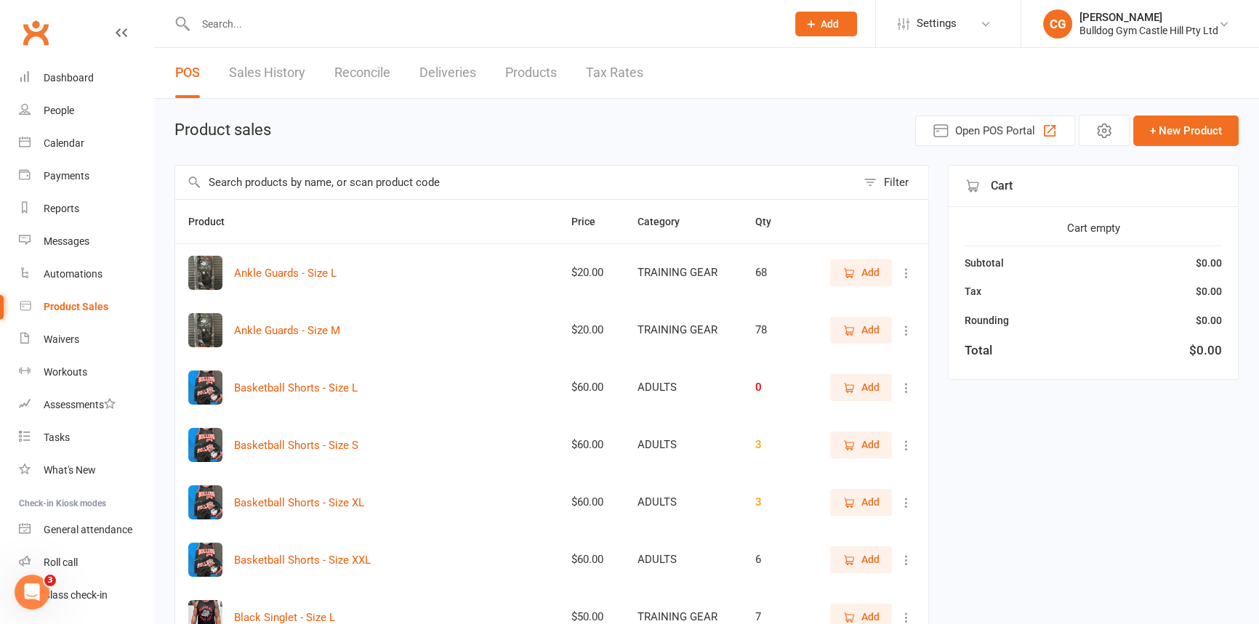
click at [356, 184] on input "text" at bounding box center [515, 182] width 681 height 33
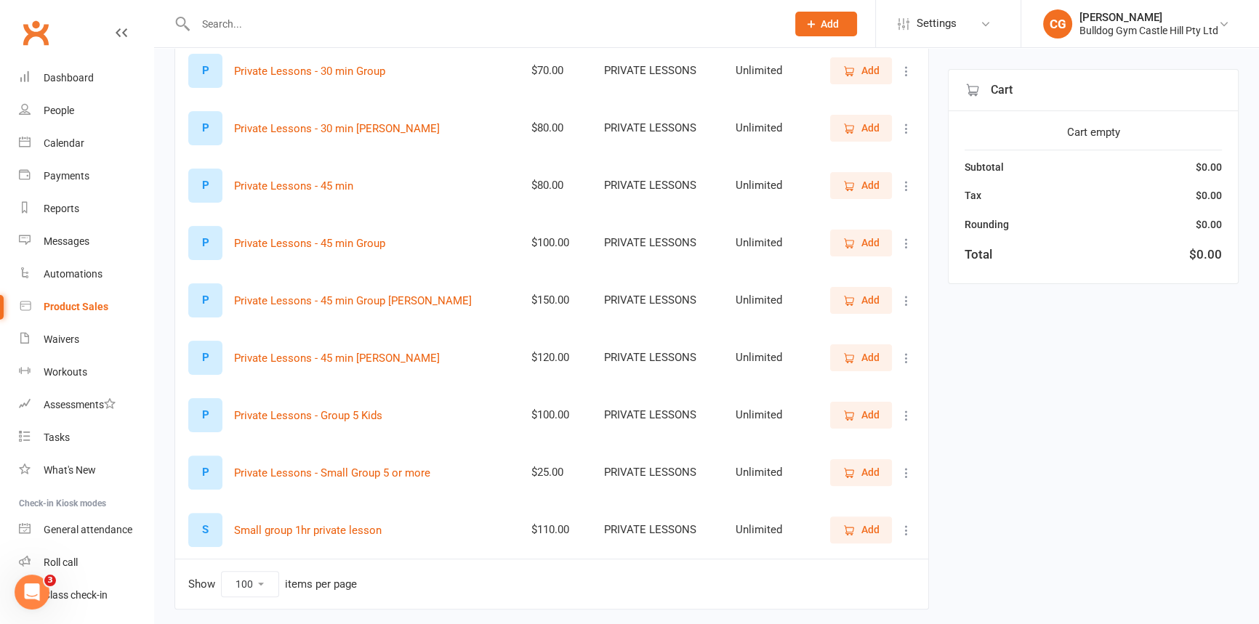
scroll to position [412, 0]
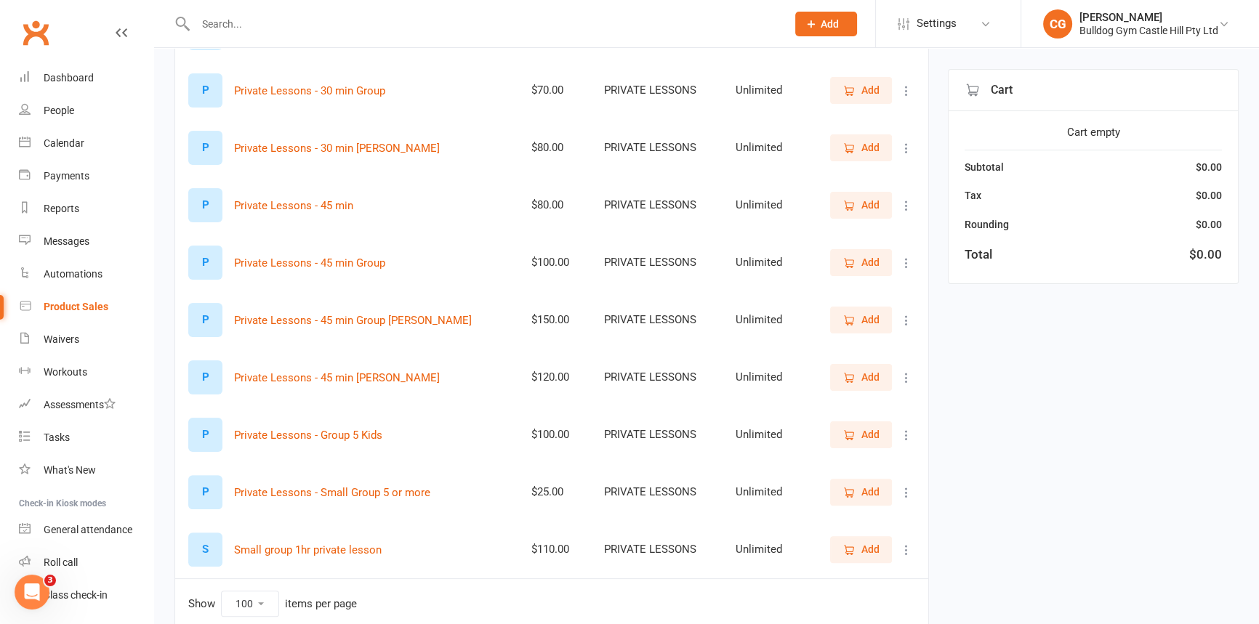
type input "priv"
click at [847, 322] on icon "button" at bounding box center [848, 320] width 13 height 13
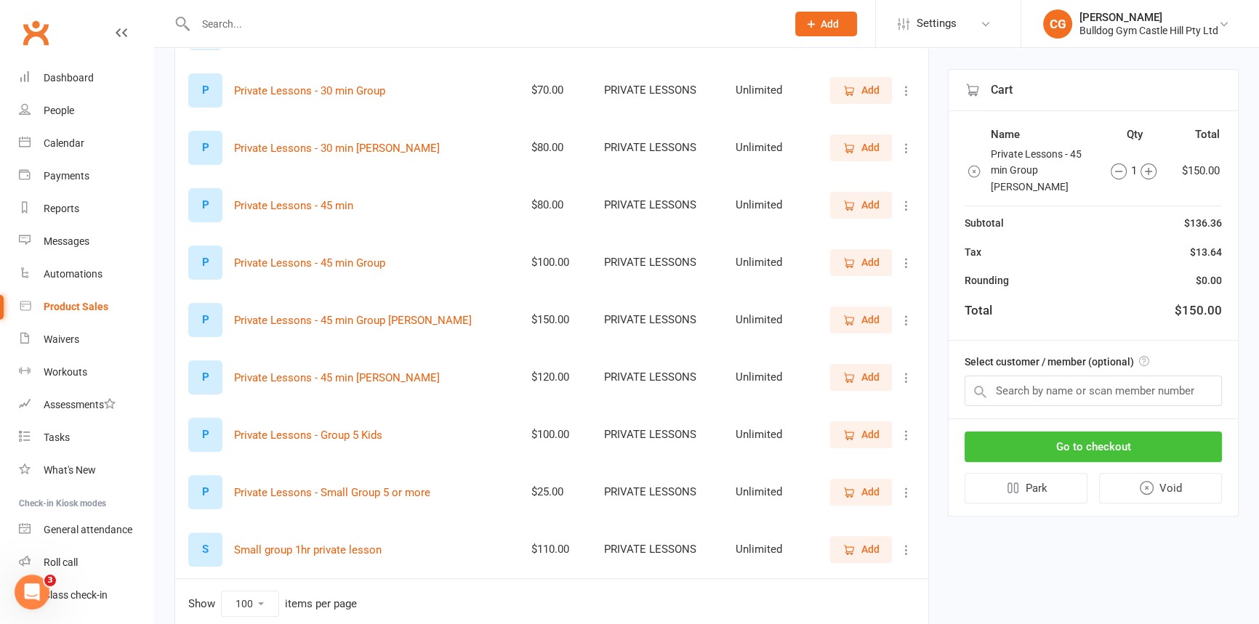
click at [1077, 432] on button "Go to checkout" at bounding box center [1093, 447] width 257 height 31
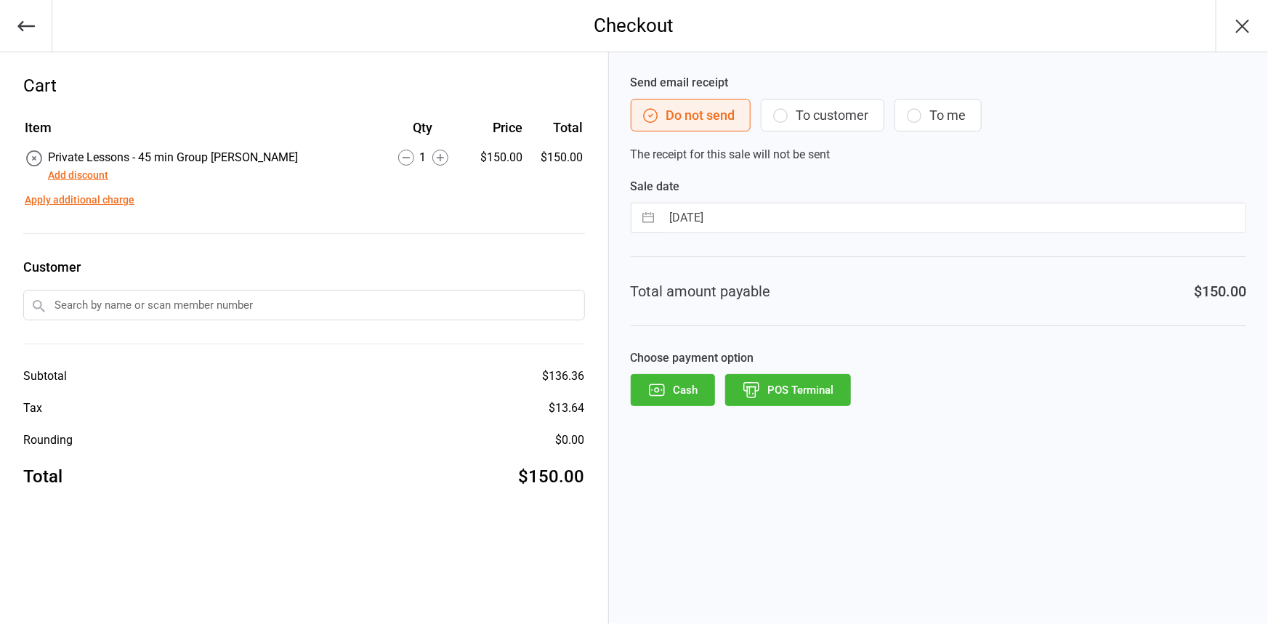
click at [87, 200] on button "Apply additional charge" at bounding box center [80, 200] width 110 height 15
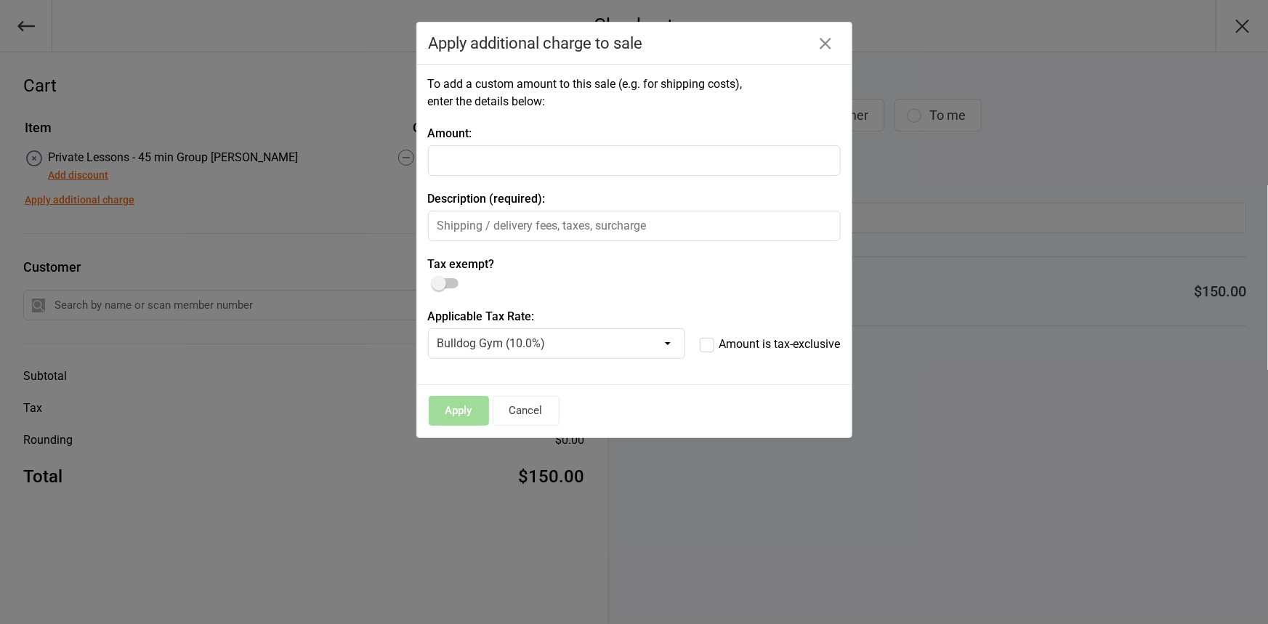
click at [489, 166] on input "number" at bounding box center [634, 160] width 413 height 31
type input "10"
click at [469, 229] on input "text" at bounding box center [634, 226] width 413 height 31
type input "{"
click at [465, 226] on input "owed amount" at bounding box center [634, 226] width 413 height 31
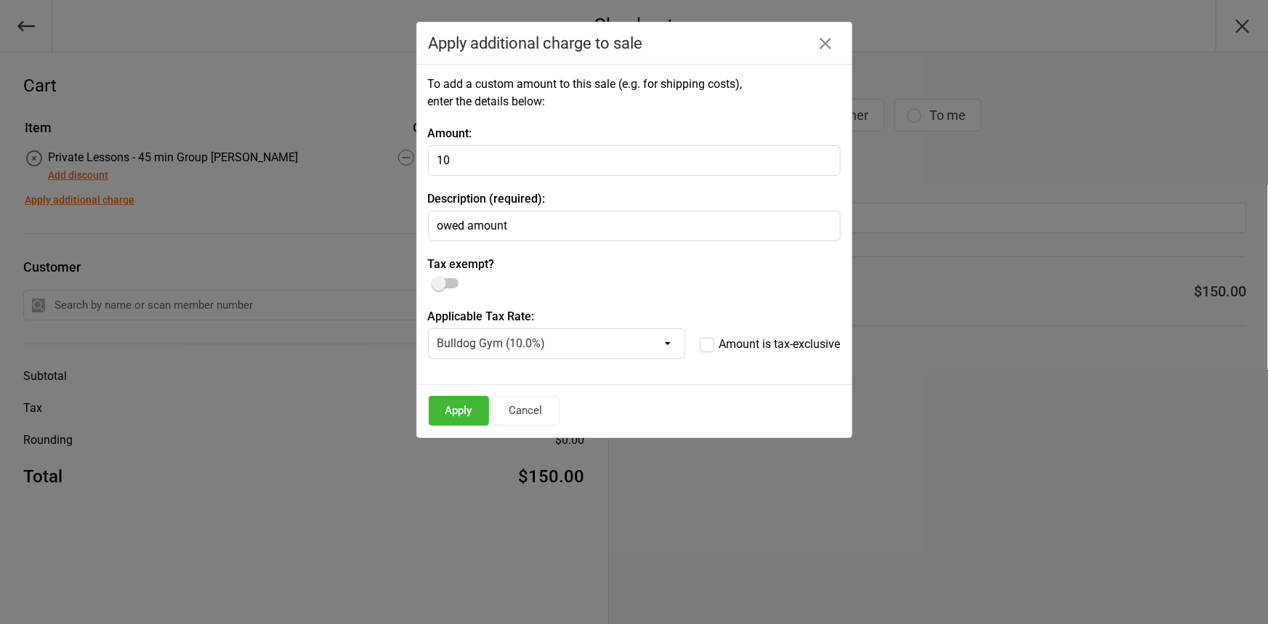
type input "owed amount"
click at [458, 408] on button "Apply" at bounding box center [459, 411] width 60 height 30
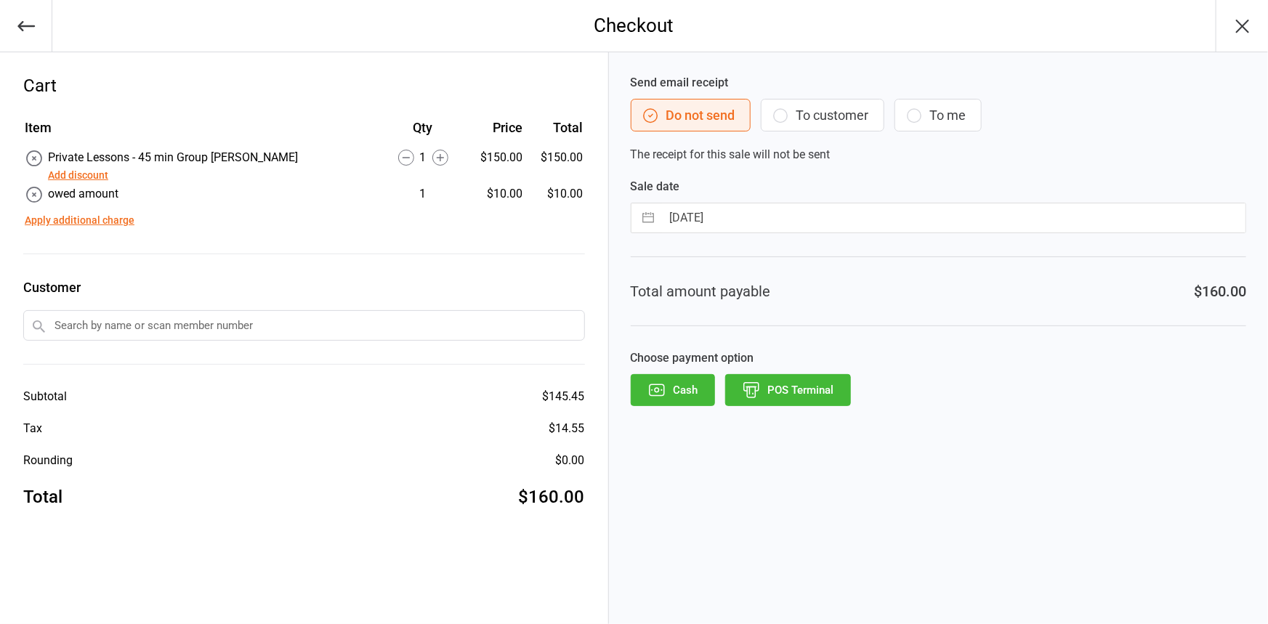
click at [684, 392] on button "Cash" at bounding box center [673, 390] width 84 height 32
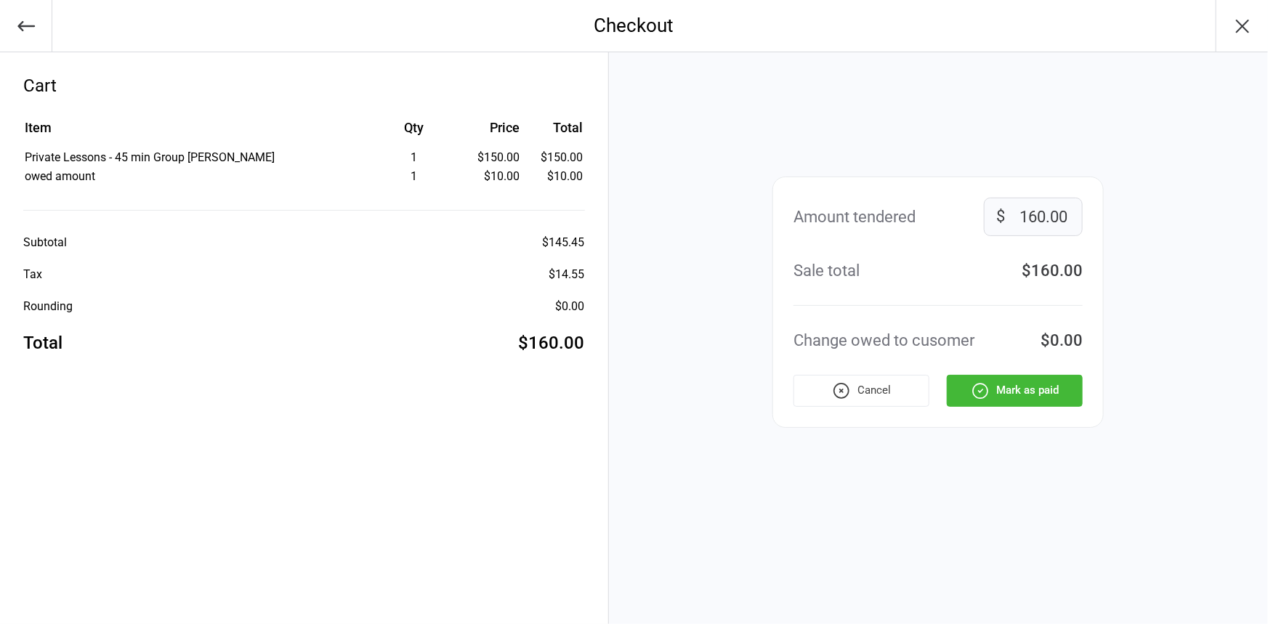
click at [1001, 387] on button "Mark as paid" at bounding box center [1015, 391] width 136 height 32
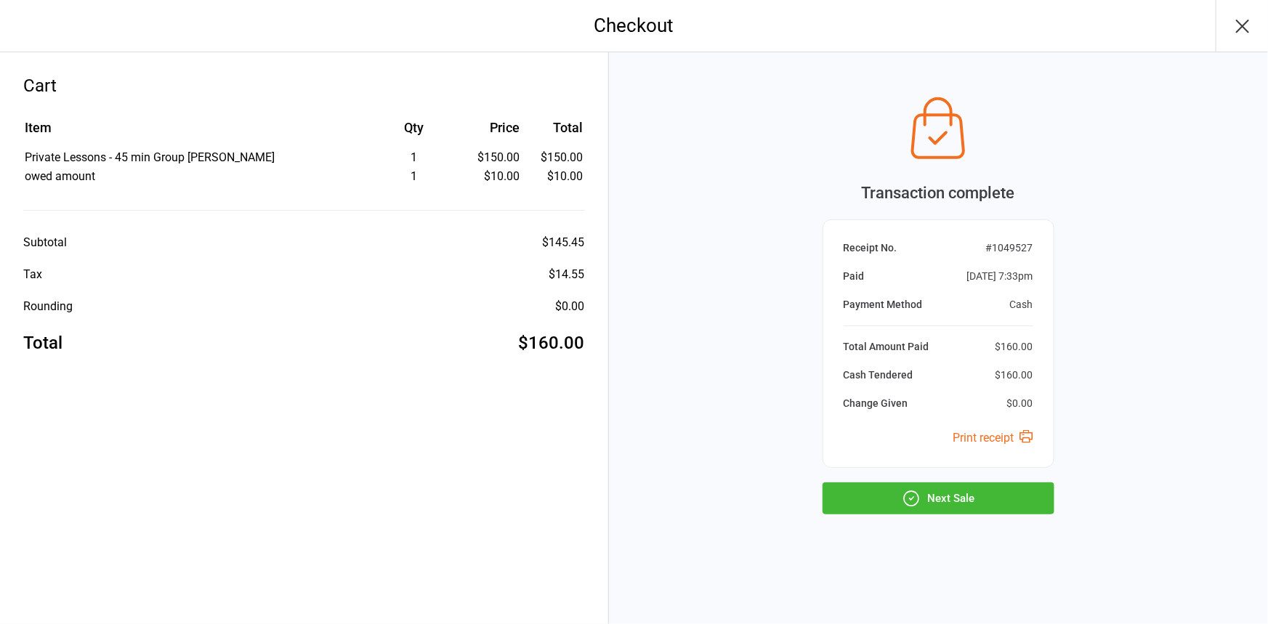
click at [990, 492] on button "Next Sale" at bounding box center [939, 499] width 232 height 32
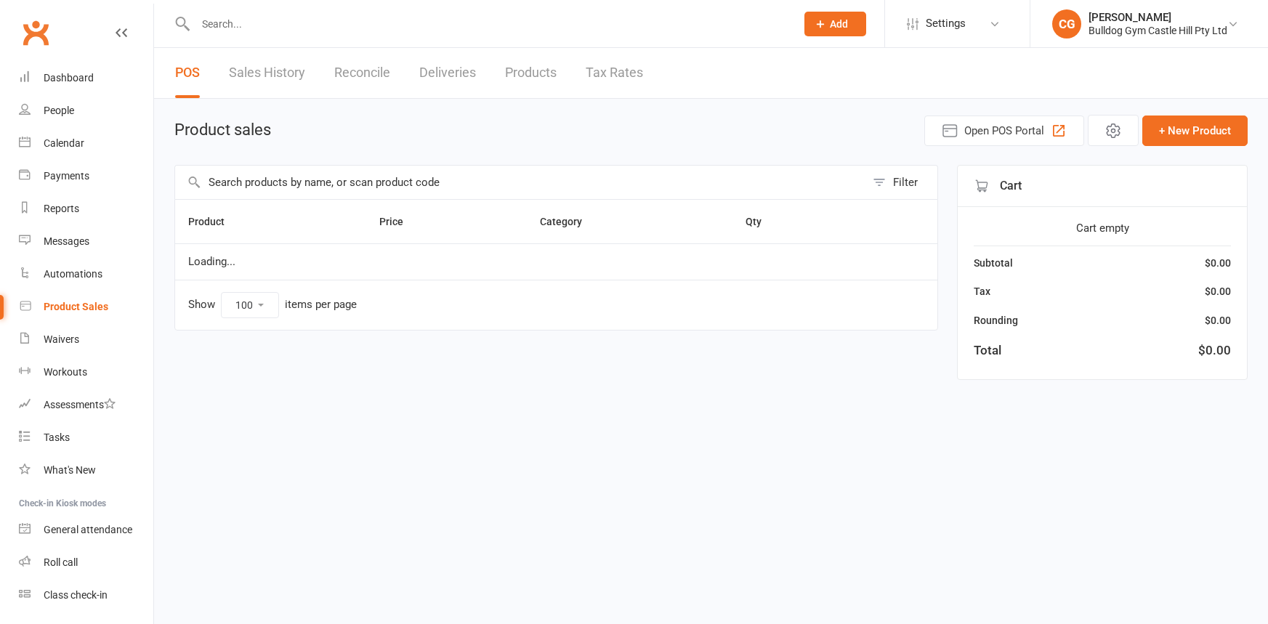
select select "100"
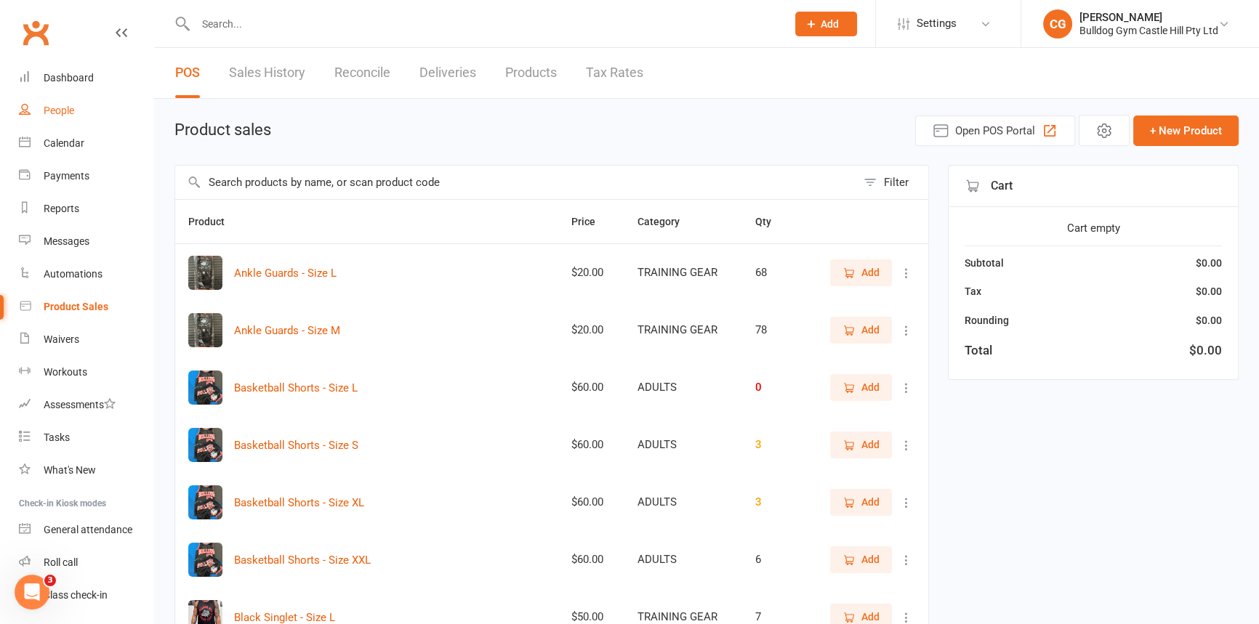
click at [60, 109] on div "People" at bounding box center [59, 111] width 31 height 12
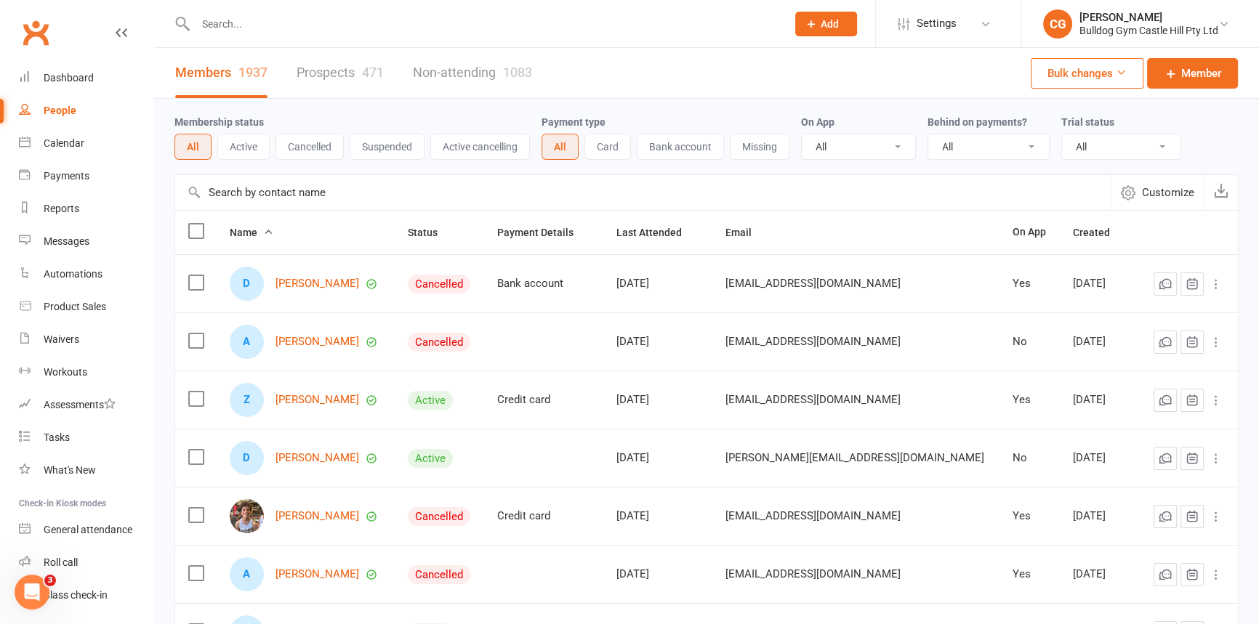
click at [826, 25] on span "Add" at bounding box center [830, 24] width 18 height 12
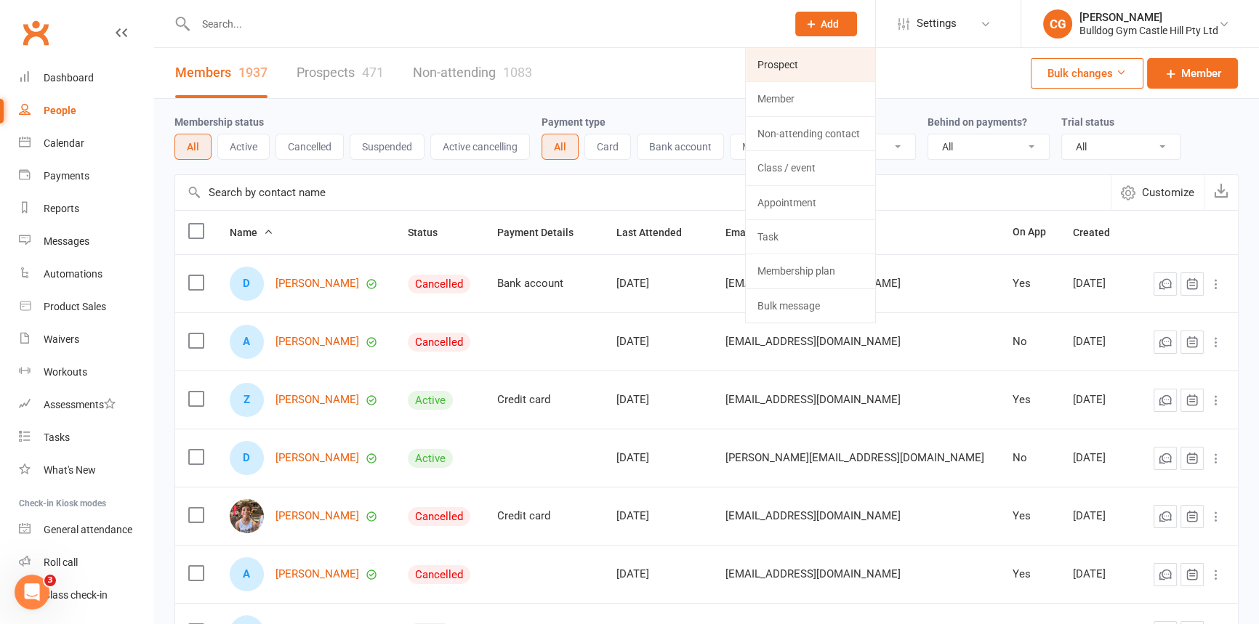
click at [804, 59] on link "Prospect" at bounding box center [810, 64] width 129 height 33
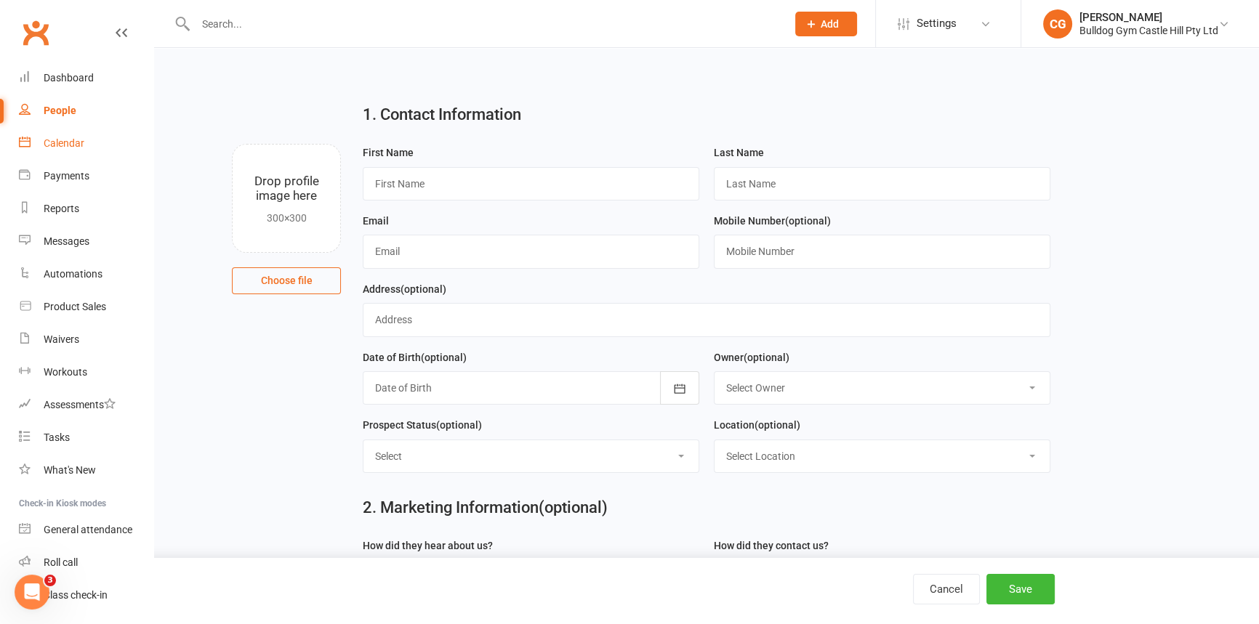
click at [79, 144] on div "Calendar" at bounding box center [64, 143] width 41 height 12
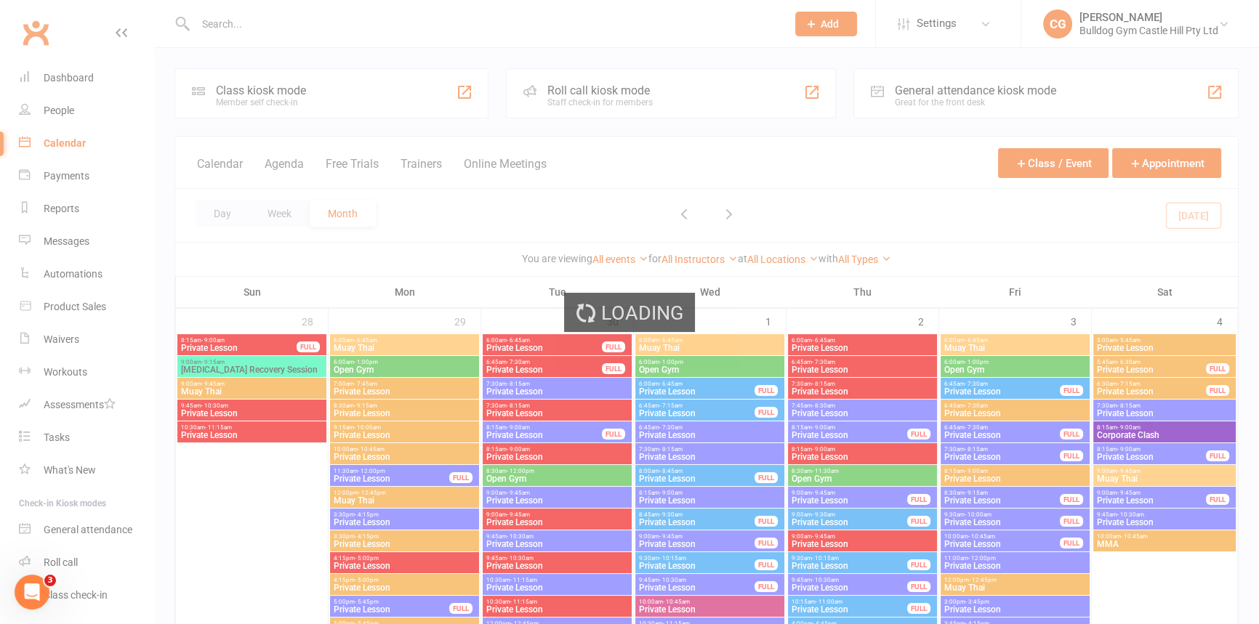
click at [71, 109] on div "Loading" at bounding box center [629, 312] width 1259 height 624
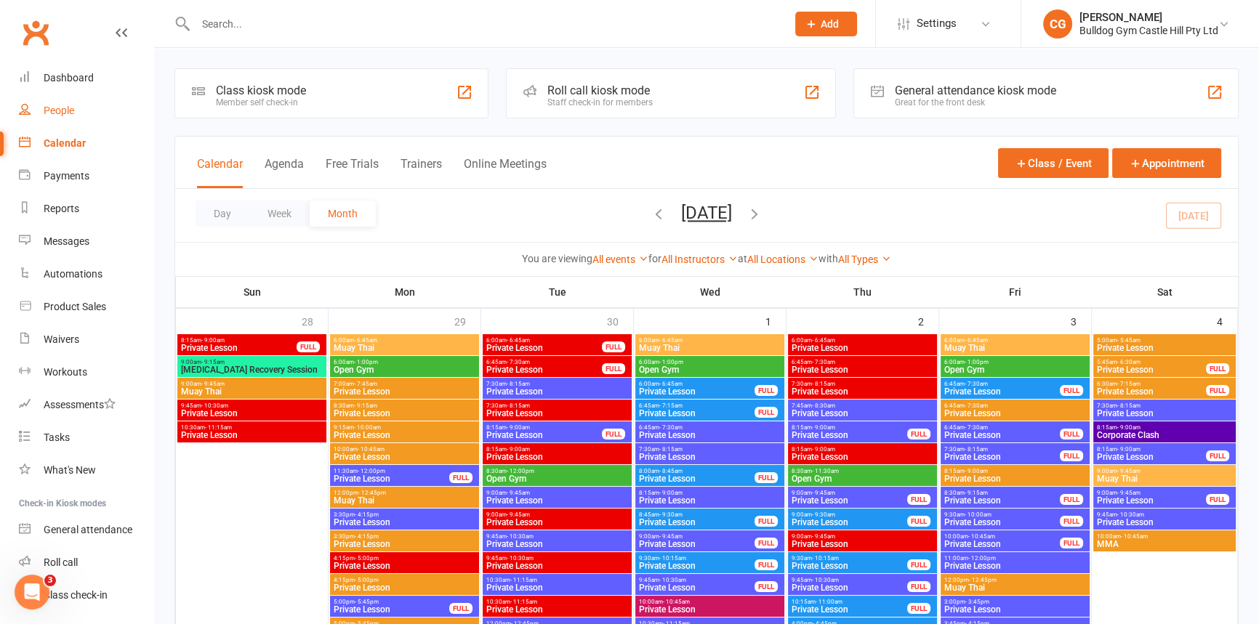
click at [71, 108] on div "People" at bounding box center [59, 111] width 31 height 12
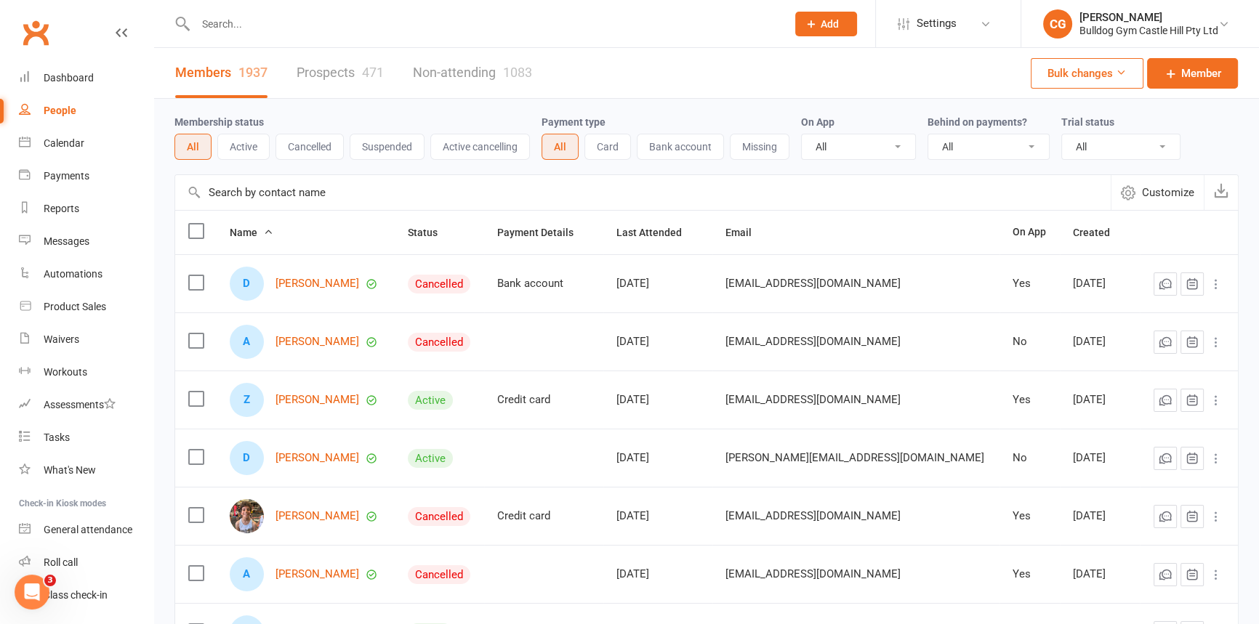
click at [821, 19] on span "Add" at bounding box center [830, 24] width 18 height 12
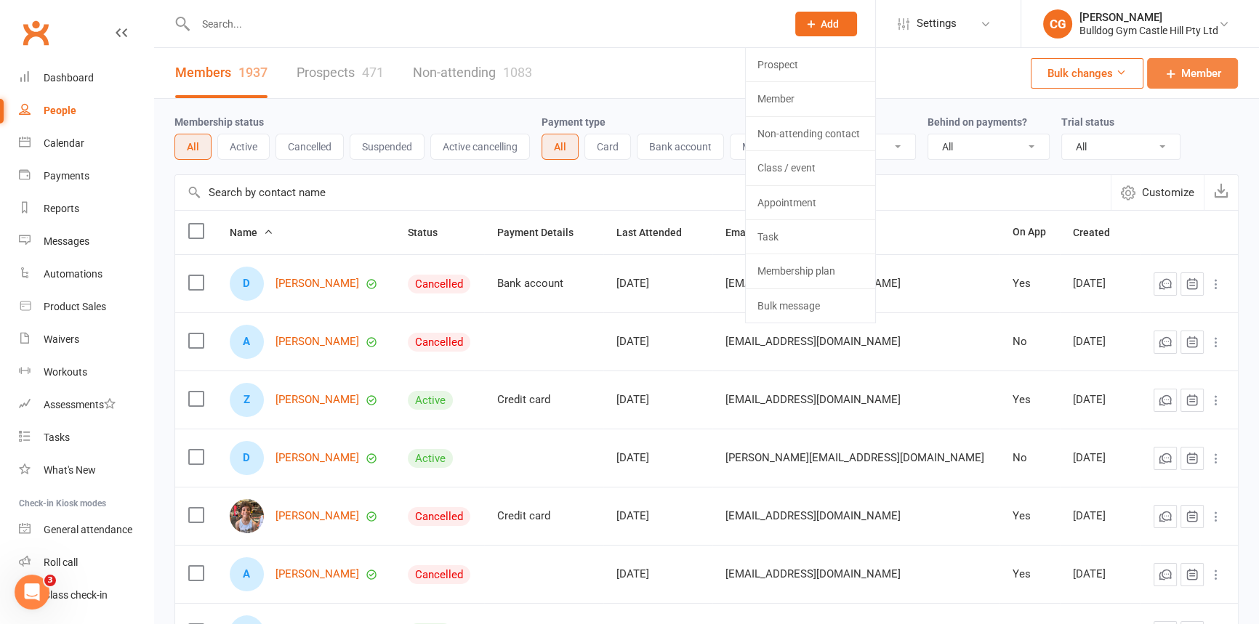
click at [1185, 71] on span "Member" at bounding box center [1201, 73] width 40 height 17
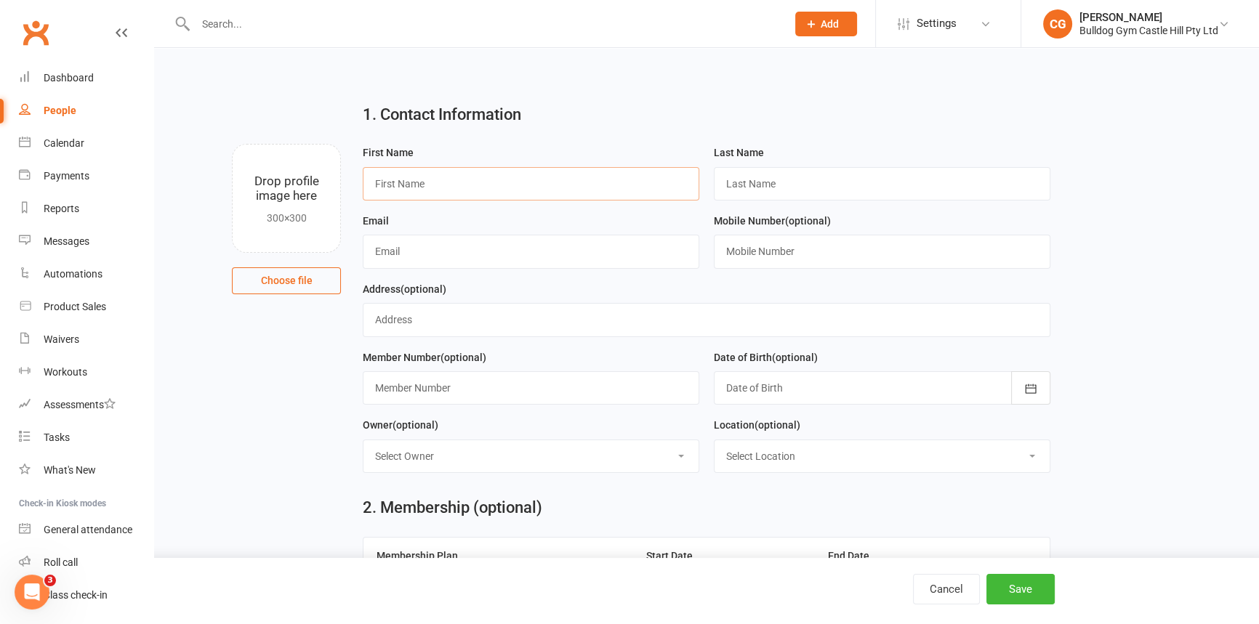
click at [480, 187] on input "text" at bounding box center [531, 183] width 337 height 33
type input "Panisha"
click at [811, 177] on input "text" at bounding box center [882, 183] width 337 height 33
click at [55, 109] on div "People" at bounding box center [60, 111] width 33 height 12
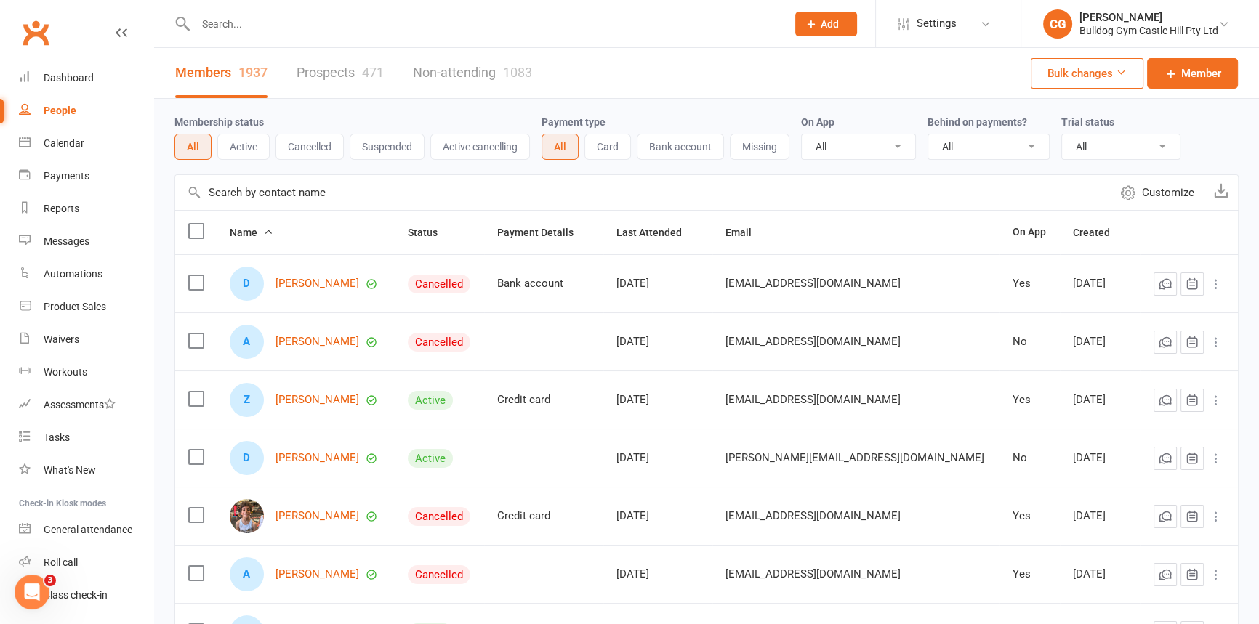
click at [805, 23] on icon at bounding box center [811, 23] width 13 height 13
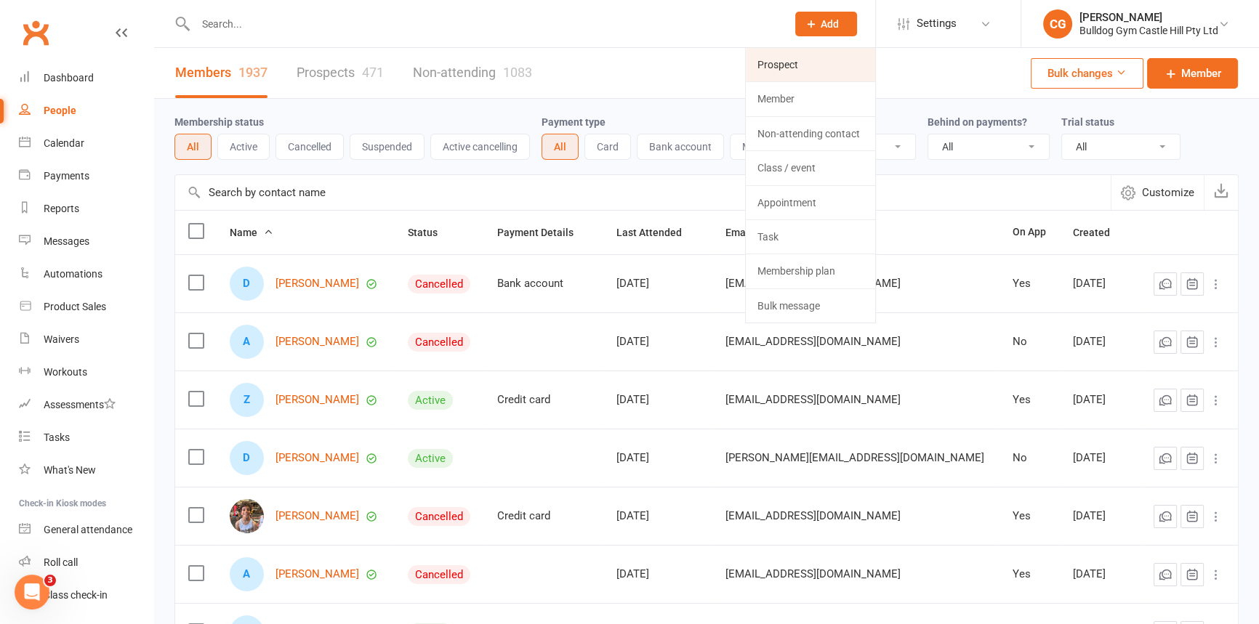
click at [829, 71] on link "Prospect" at bounding box center [810, 64] width 129 height 33
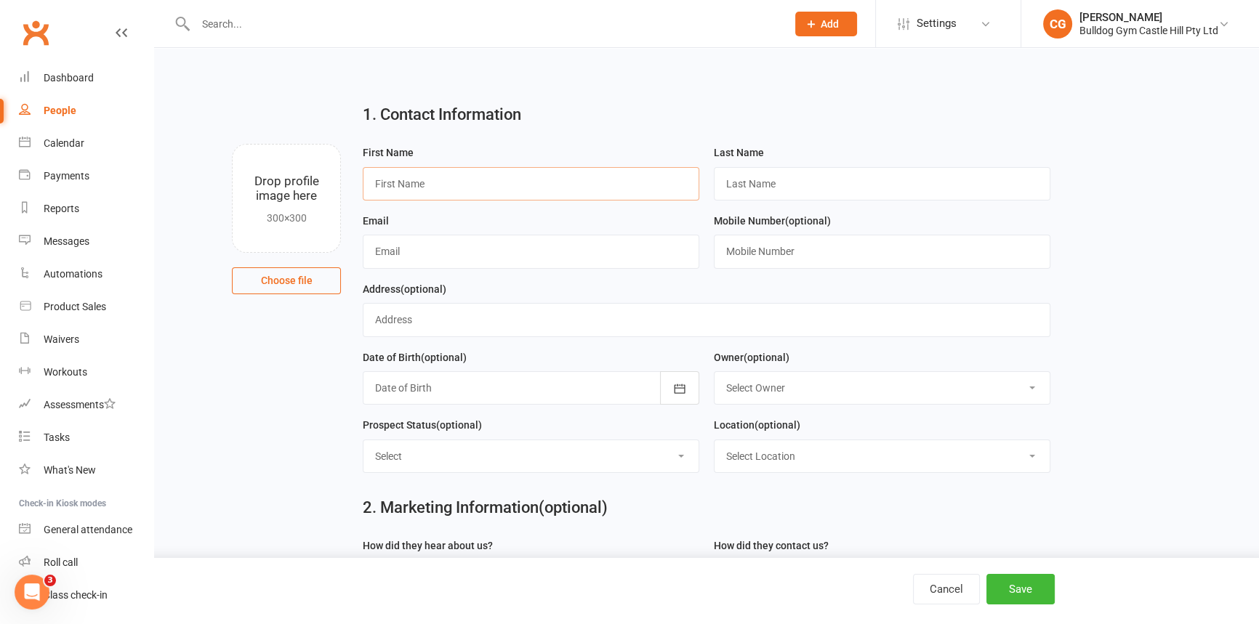
click at [523, 194] on input "text" at bounding box center [531, 183] width 337 height 33
type input "[PERSON_NAME]"
click at [802, 249] on input "text" at bounding box center [882, 251] width 337 height 33
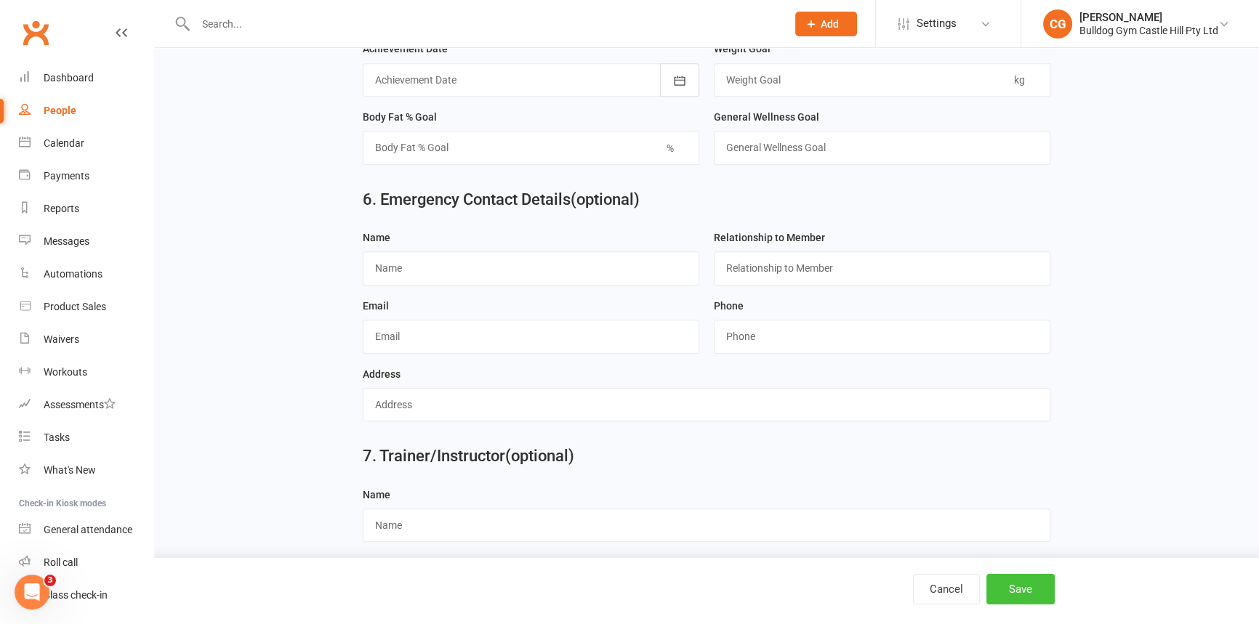
scroll to position [1150, 0]
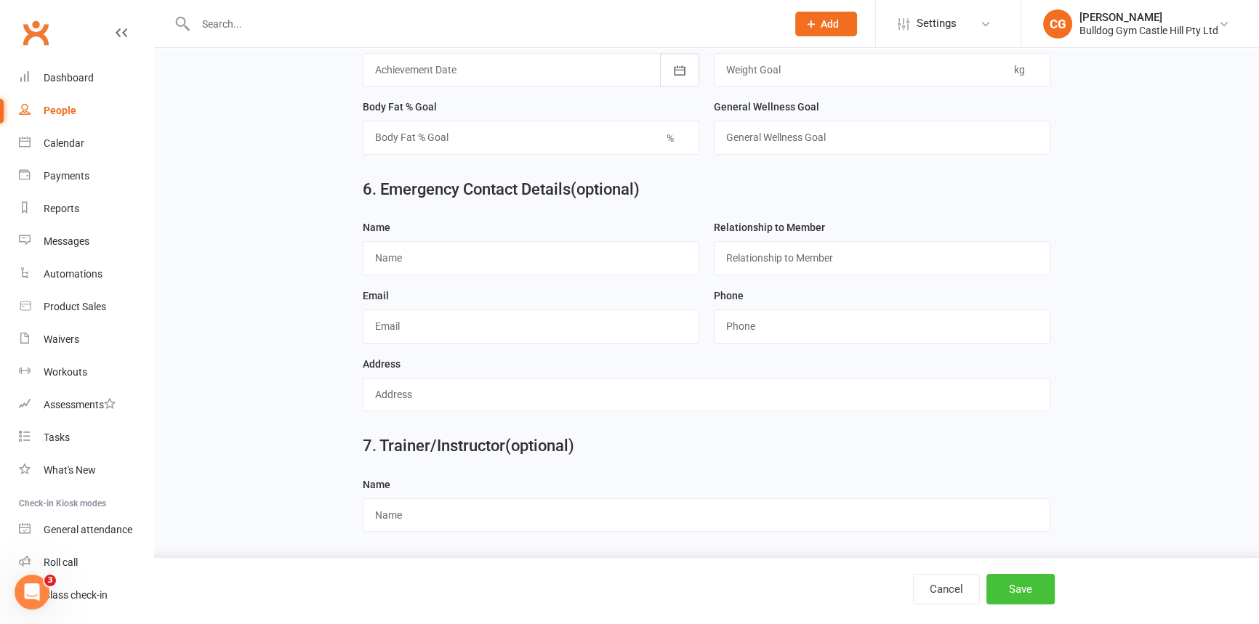
type input "0420221019"
click at [1026, 601] on button "Save" at bounding box center [1020, 589] width 68 height 31
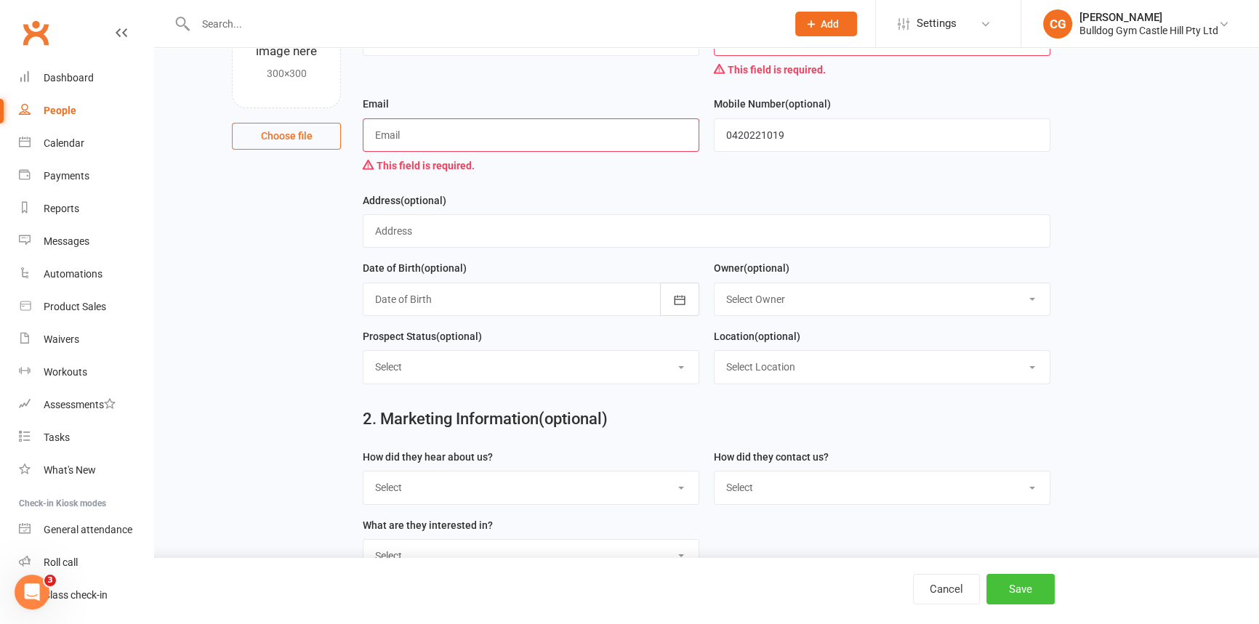
scroll to position [0, 0]
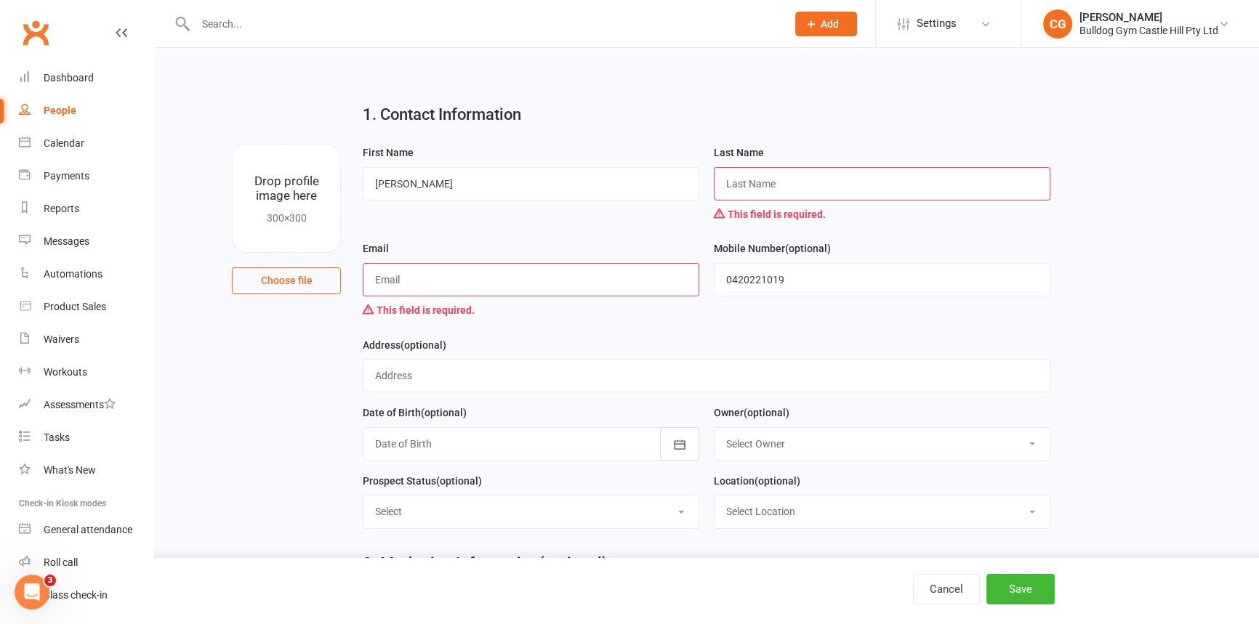
click at [792, 184] on input "text" at bounding box center [882, 183] width 337 height 33
type input "[PERSON_NAME]"
click at [478, 278] on input "text" at bounding box center [531, 279] width 337 height 33
click at [605, 326] on div "Email This field is required." at bounding box center [530, 288] width 351 height 96
click at [1041, 587] on button "Save" at bounding box center [1020, 589] width 68 height 31
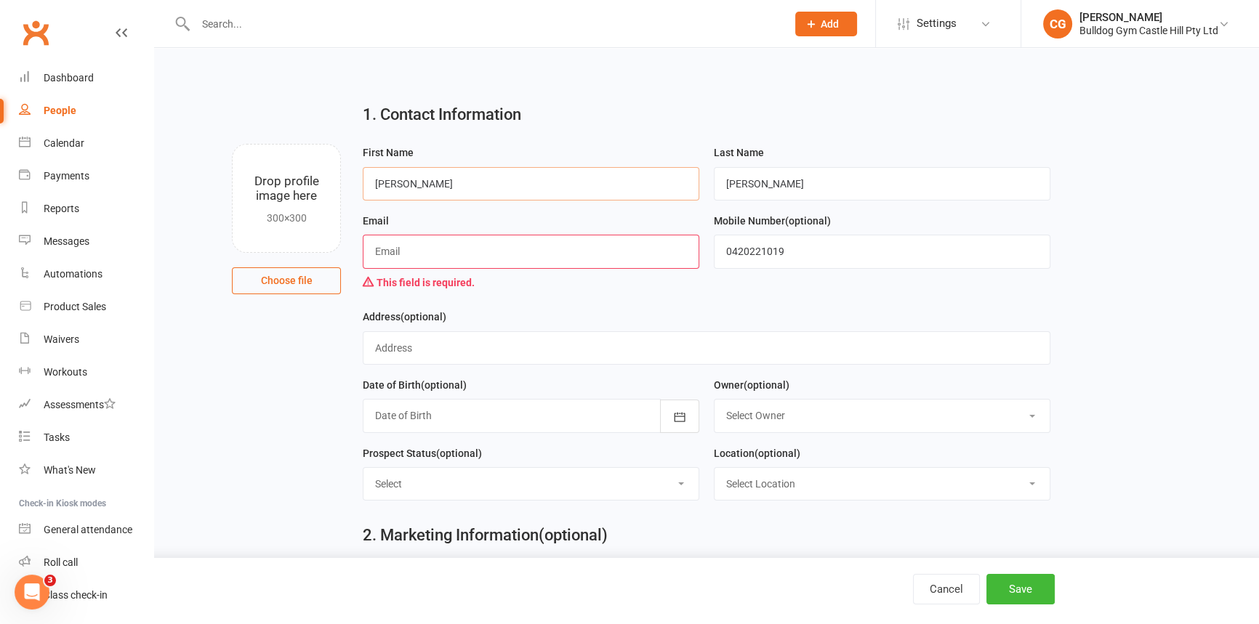
drag, startPoint x: 515, startPoint y: 193, endPoint x: 331, endPoint y: 190, distance: 184.7
click at [340, 144] on div "Drop profile image here 300×300 Choose file First Name [PERSON_NAME] Last Name …" at bounding box center [706, 144] width 1064 height 0
click at [414, 184] on input "[PERSON_NAME]" at bounding box center [531, 183] width 337 height 33
type input "[PERSON_NAME]"
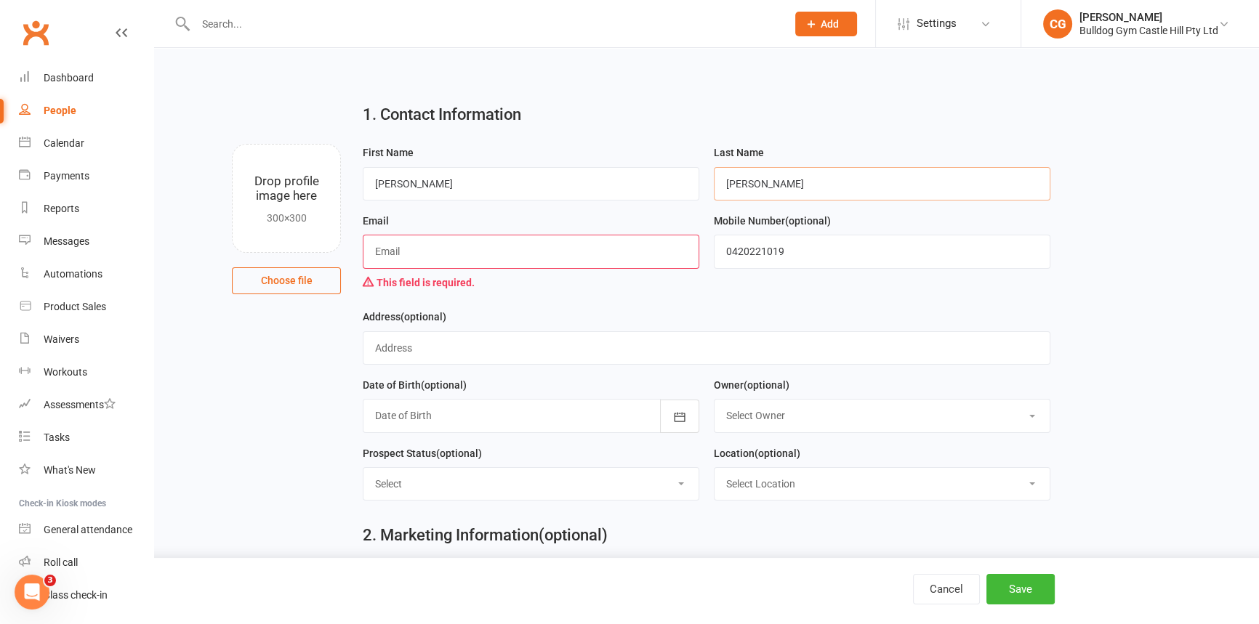
click at [753, 174] on input "[PERSON_NAME]" at bounding box center [882, 183] width 337 height 33
drag, startPoint x: 761, startPoint y: 184, endPoint x: 714, endPoint y: 185, distance: 47.3
click at [714, 185] on input "[PERSON_NAME]" at bounding box center [882, 183] width 337 height 33
paste input "[PERSON_NAME]"
type input "[PERSON_NAME]"
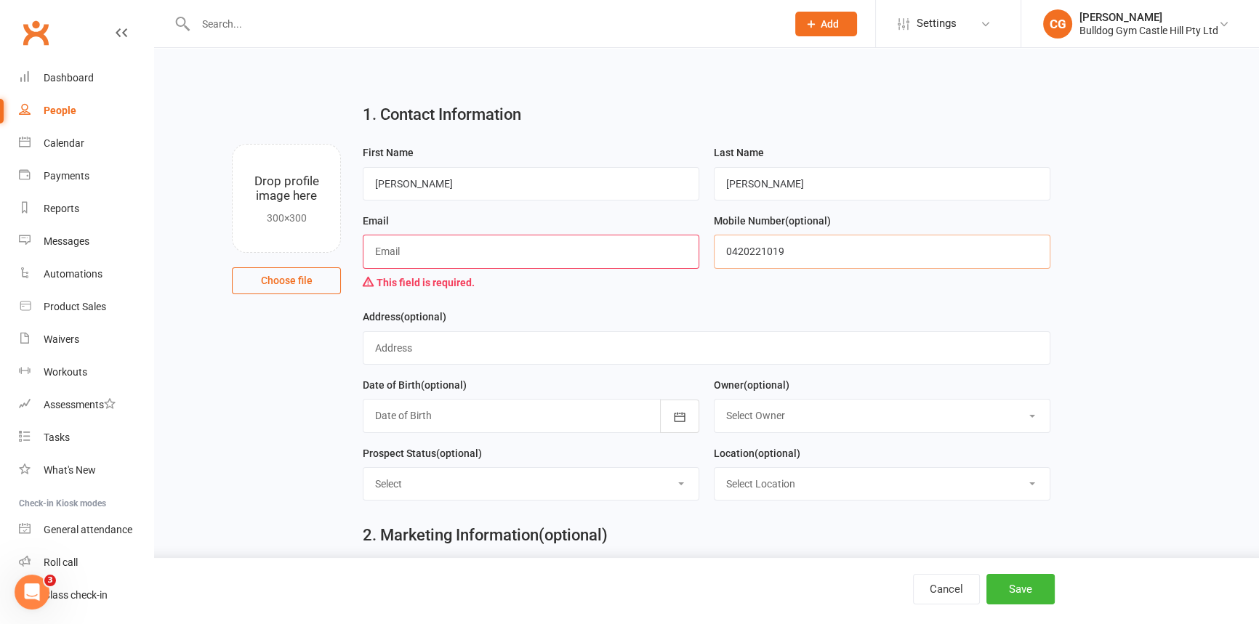
click at [778, 254] on input "0420221019" at bounding box center [882, 251] width 337 height 33
type input "0493391121"
click at [511, 267] on input "text" at bounding box center [531, 251] width 337 height 33
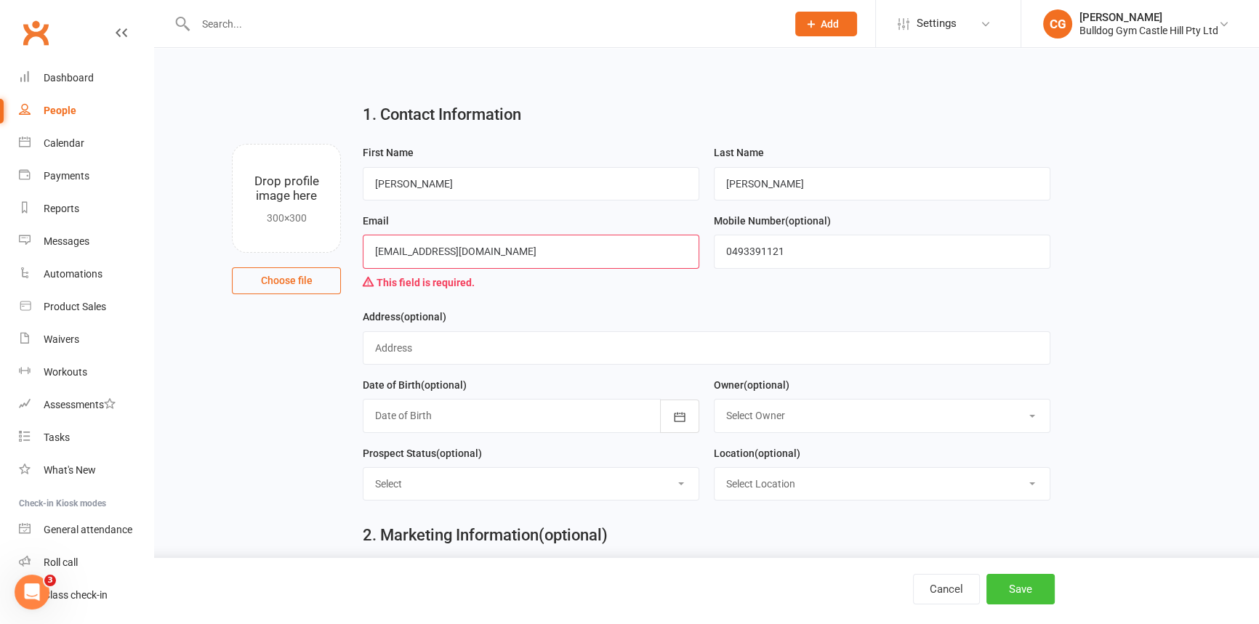
type input "[EMAIL_ADDRESS][DOMAIN_NAME]"
click at [1036, 595] on button "Save" at bounding box center [1020, 589] width 68 height 31
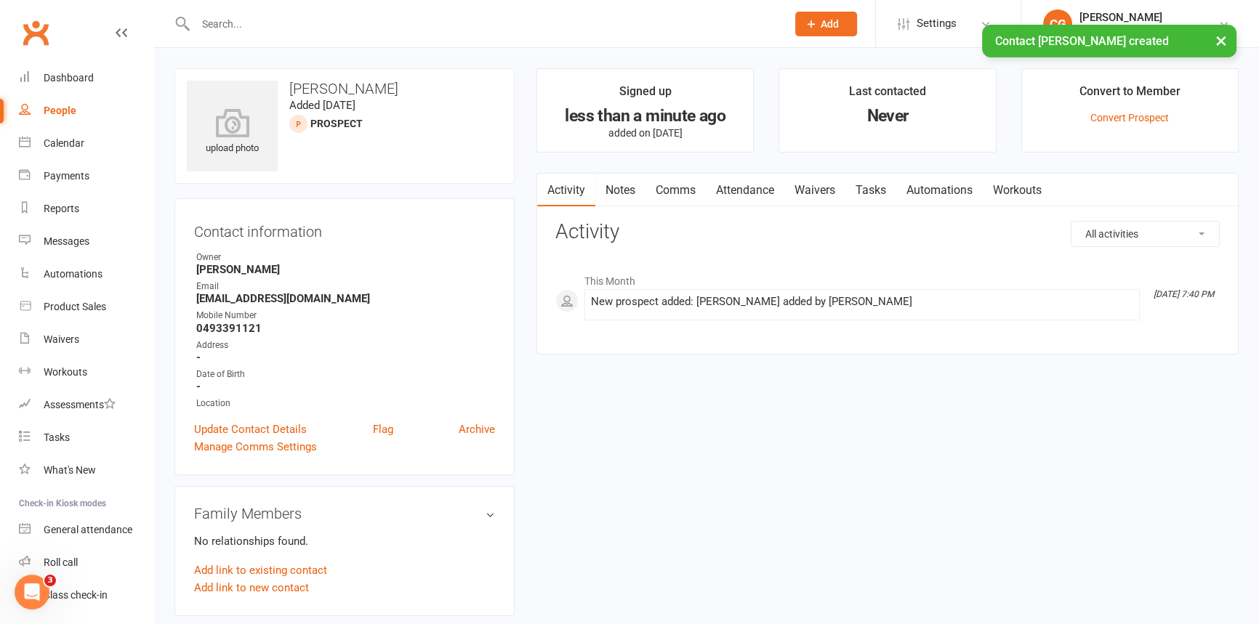
click at [668, 193] on link "Comms" at bounding box center [675, 190] width 60 height 33
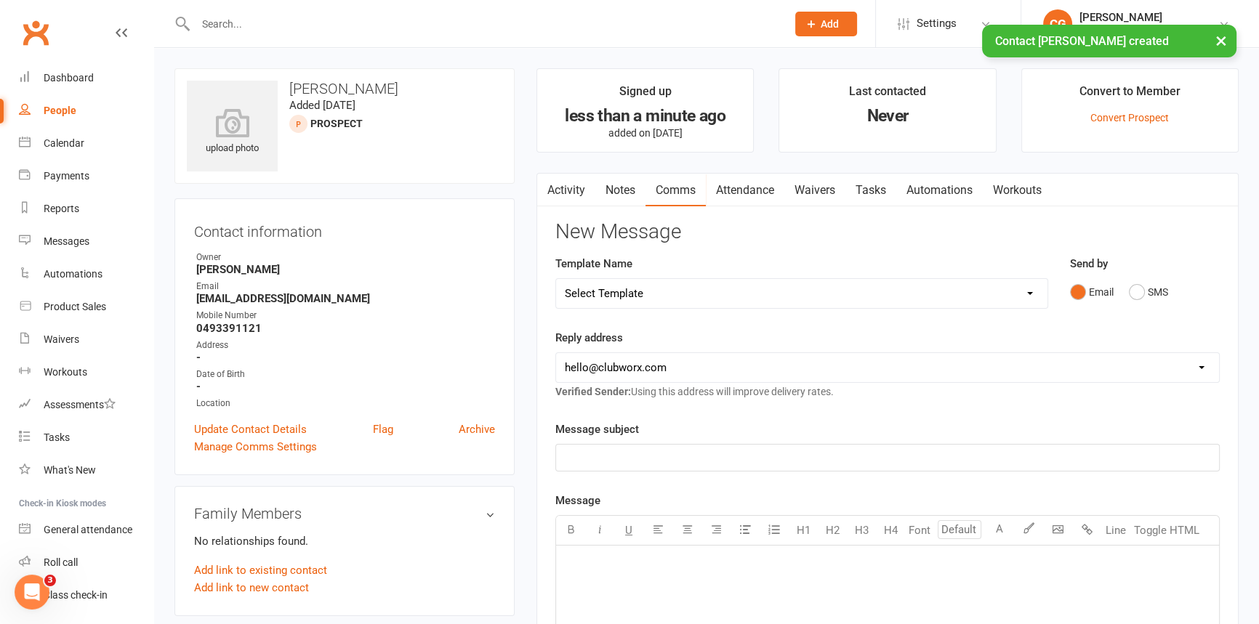
click at [638, 289] on select "Select Template [Email] 6 week challenge [Push Notification] 6 Week Challenge […" at bounding box center [801, 293] width 491 height 29
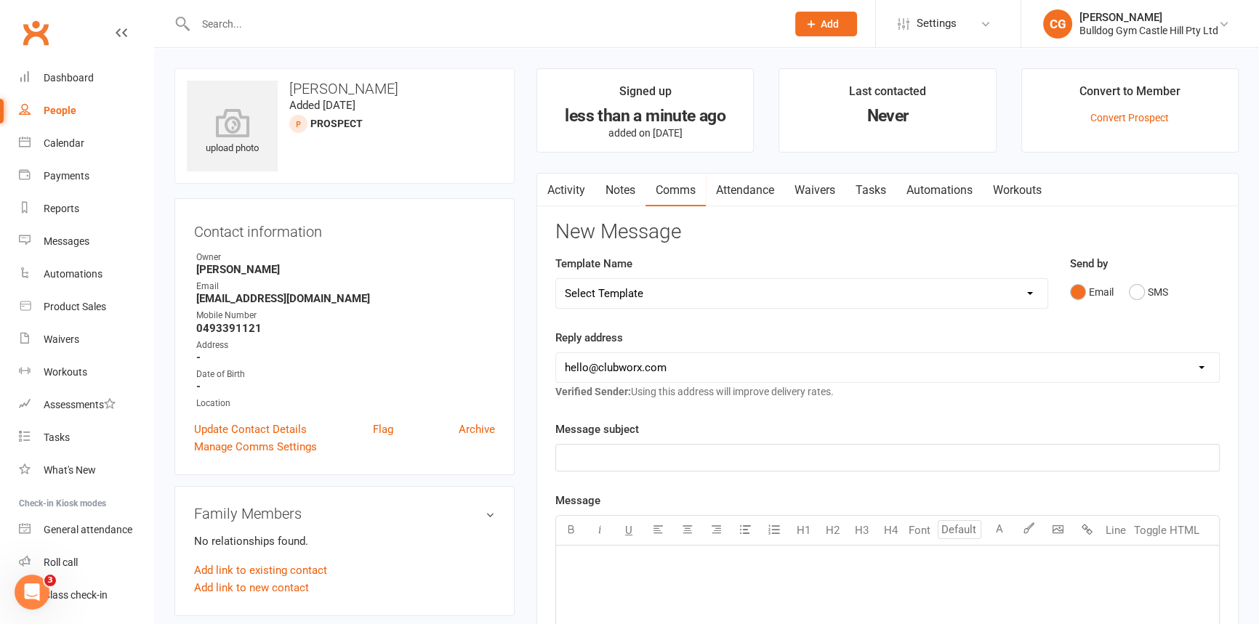
select select "64"
click at [556, 279] on select "Select Template [Email] 6 week challenge [Push Notification] 6 Week Challenge […" at bounding box center [801, 293] width 491 height 29
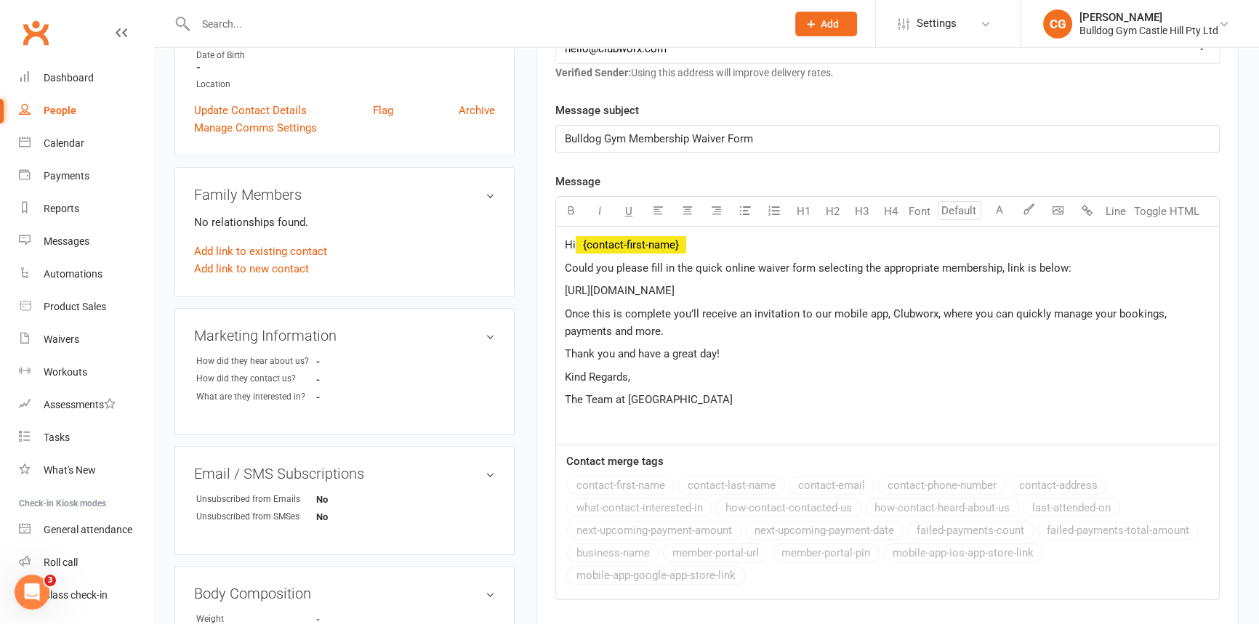
scroll to position [198, 0]
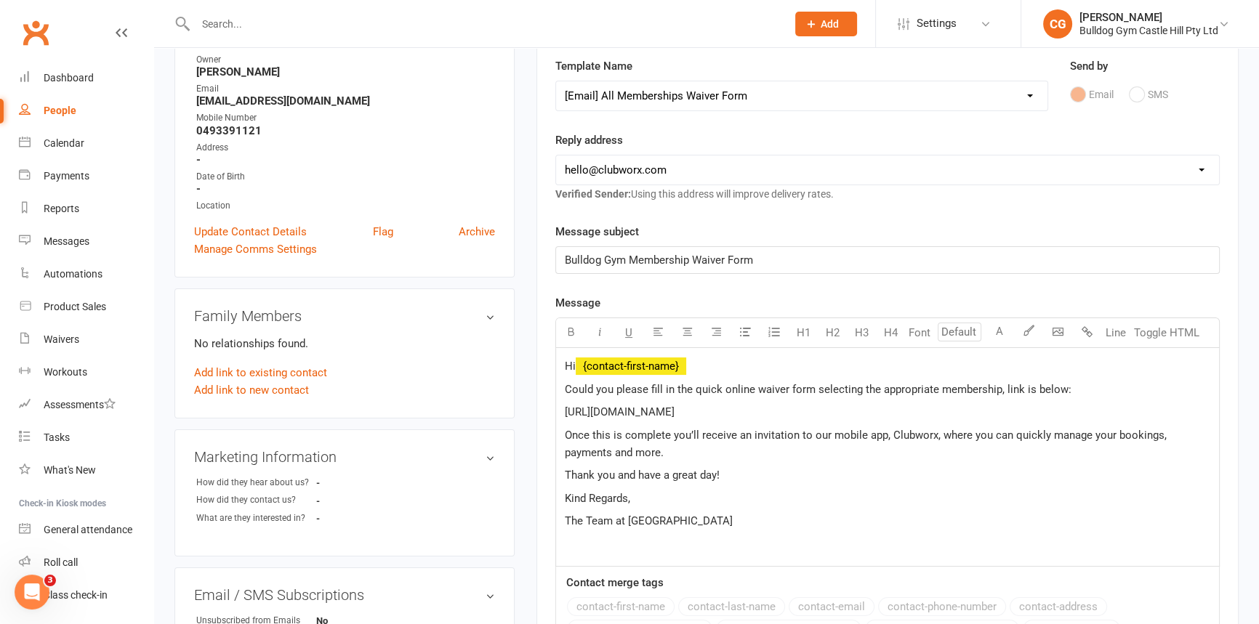
click at [671, 100] on select "Select Template [Email] 6 week challenge [Push Notification] 6 Week Challenge […" at bounding box center [801, 95] width 491 height 29
click at [556, 81] on select "Select Template [Email] 6 week challenge [Push Notification] 6 Week Challenge […" at bounding box center [801, 95] width 491 height 29
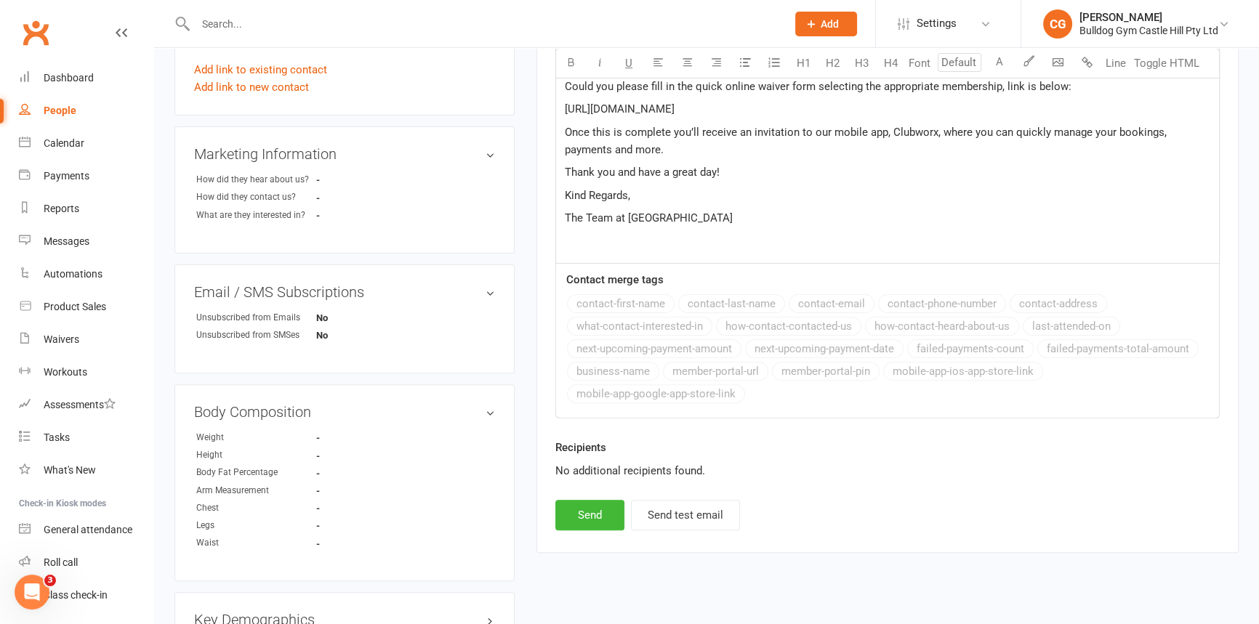
scroll to position [528, 0]
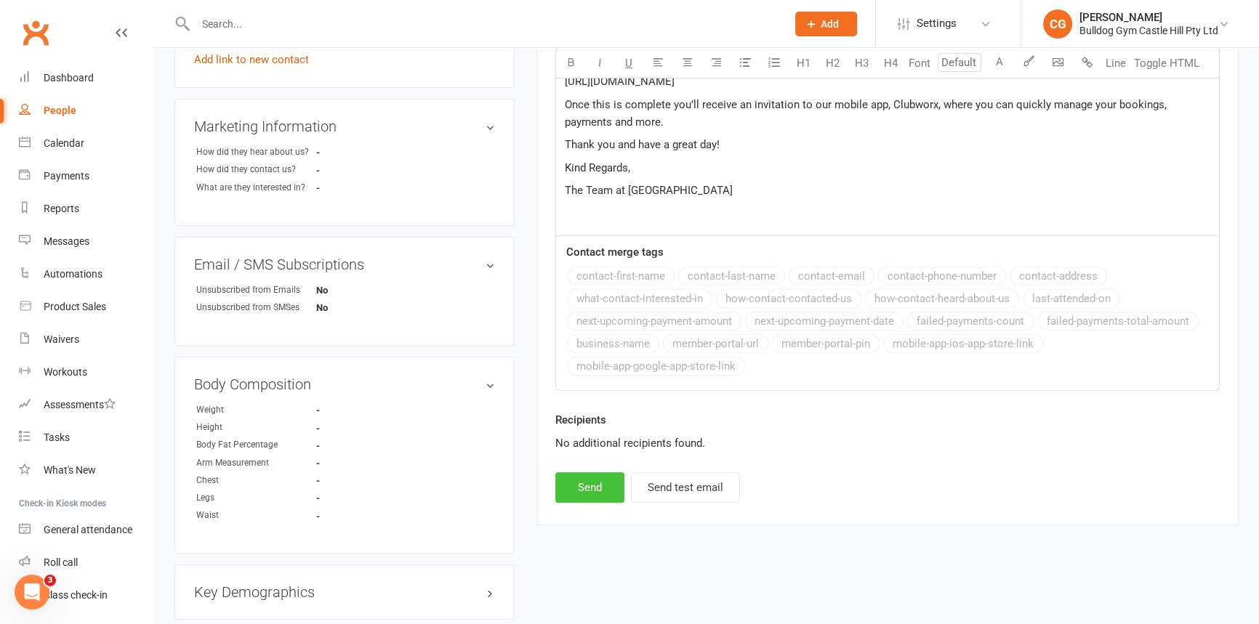
click at [594, 487] on button "Send" at bounding box center [589, 487] width 69 height 31
select select
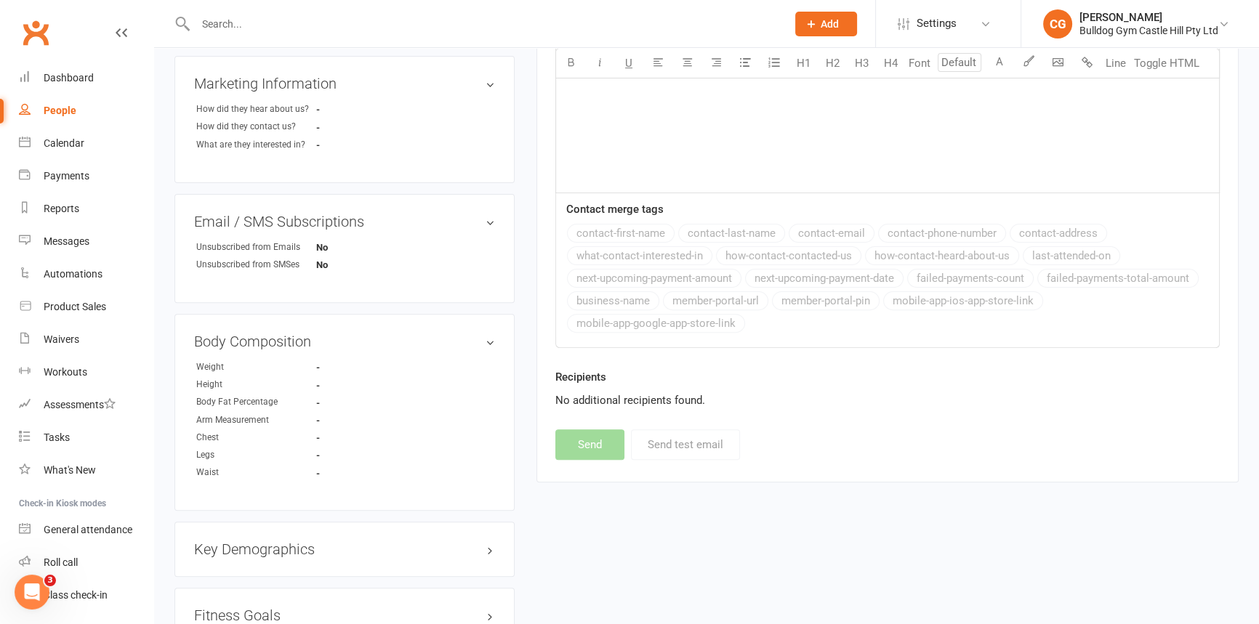
scroll to position [595, 0]
